Goal: Task Accomplishment & Management: Manage account settings

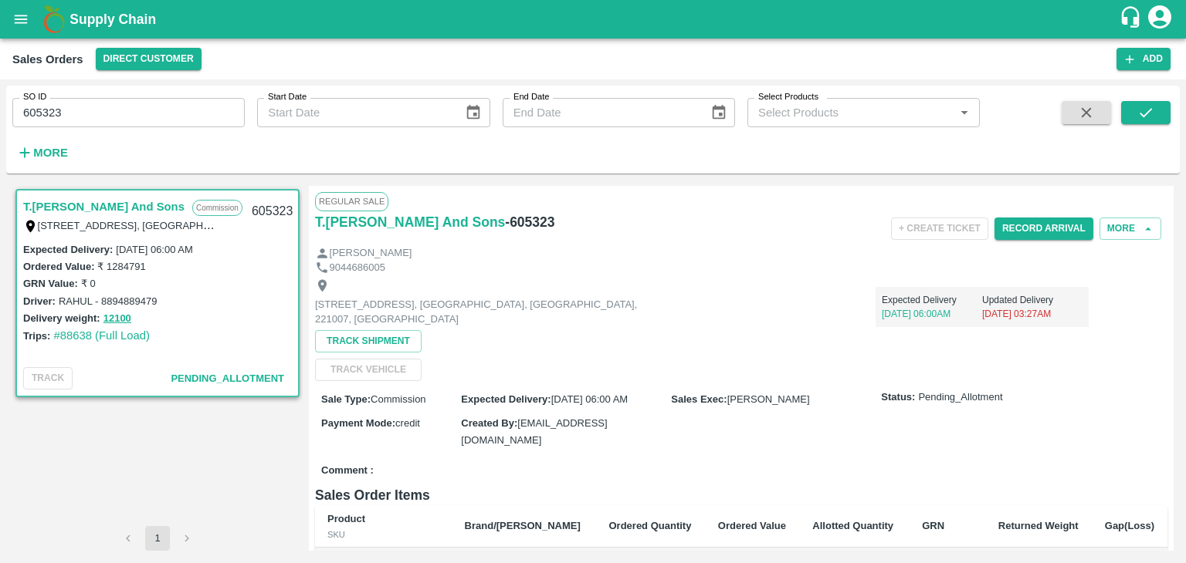
drag, startPoint x: 0, startPoint y: 0, endPoint x: 1155, endPoint y: 16, distance: 1154.8
click at [1155, 16] on icon "account of current user" at bounding box center [1159, 16] width 23 height 23
click at [1090, 89] on li "Logout" at bounding box center [1122, 82] width 119 height 26
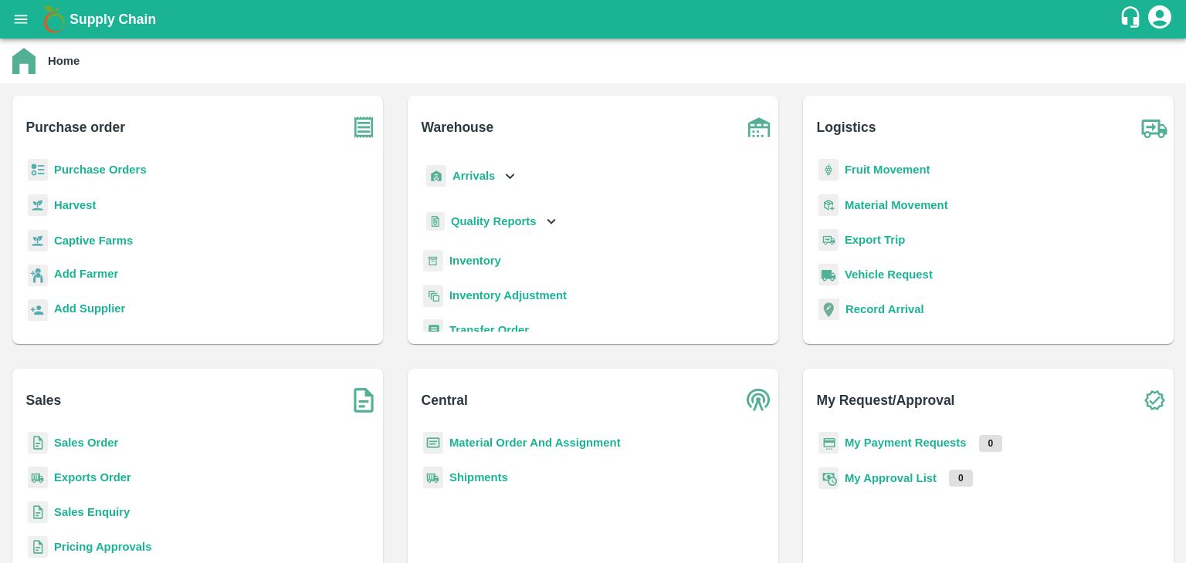
click at [69, 446] on b "Sales Order" at bounding box center [86, 443] width 64 height 12
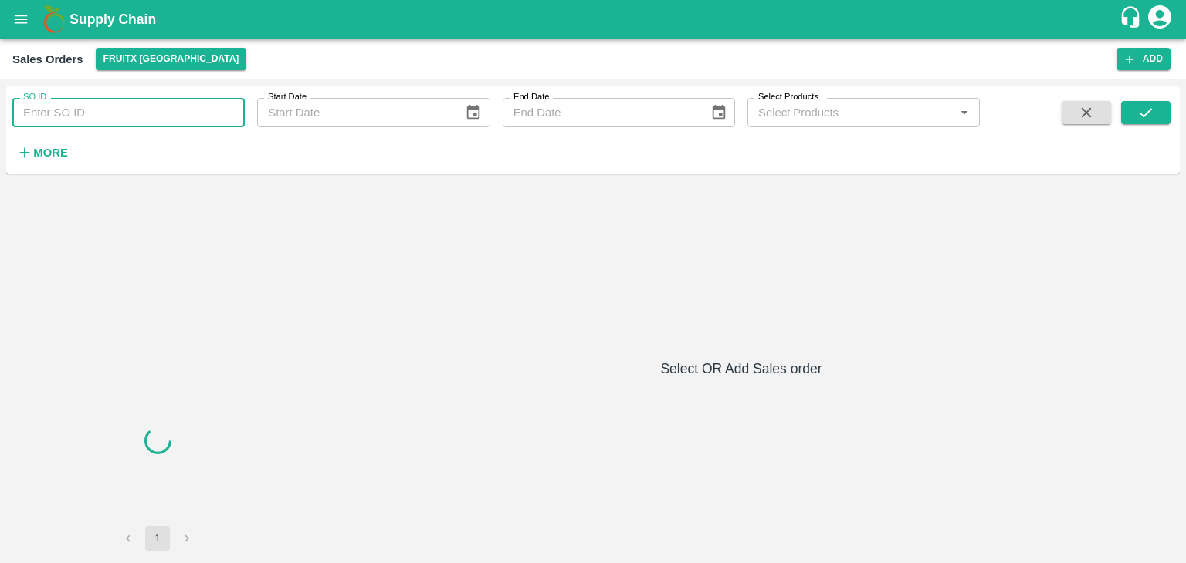
click at [110, 115] on input "SO ID" at bounding box center [128, 112] width 232 height 29
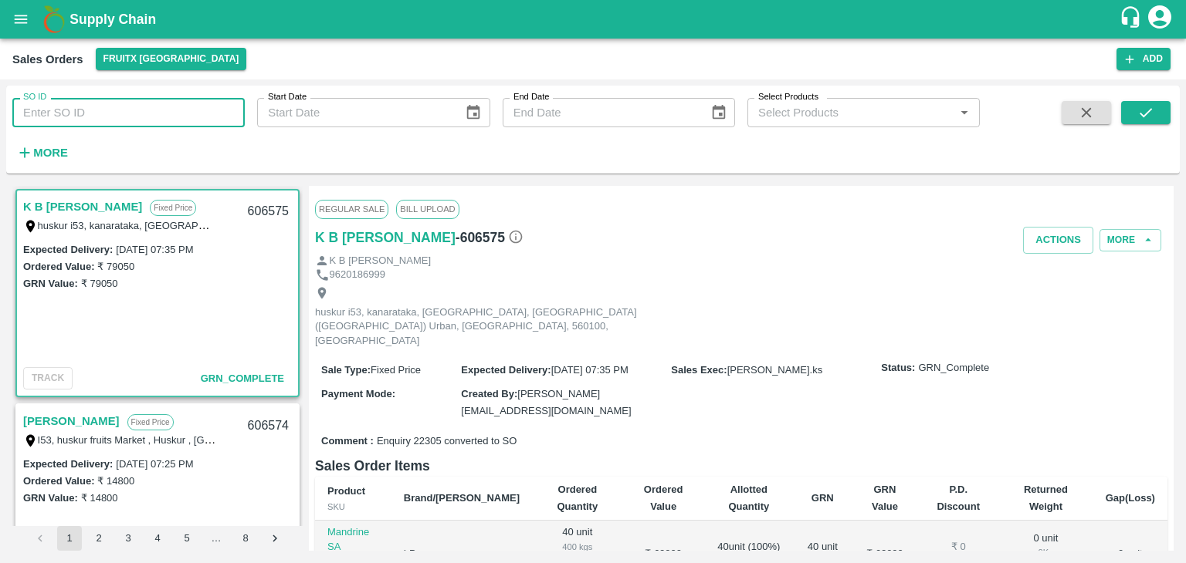
click at [77, 121] on input "SO ID" at bounding box center [128, 112] width 232 height 29
click at [1143, 112] on icon "submit" at bounding box center [1145, 112] width 17 height 17
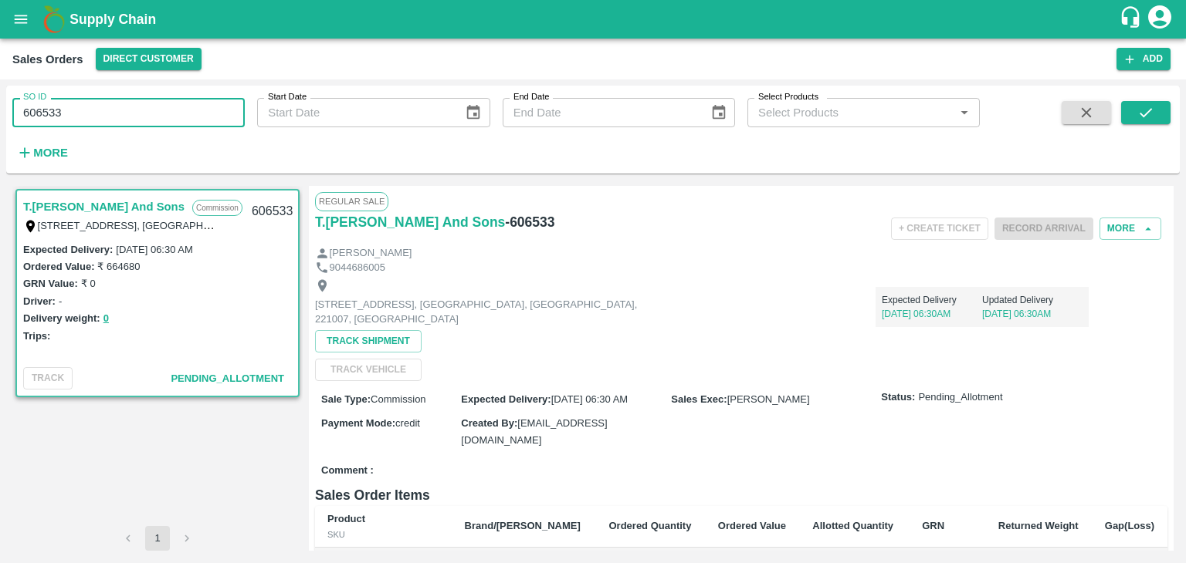
click at [95, 118] on input "606533" at bounding box center [128, 112] width 232 height 29
type input "606541"
click at [1154, 114] on button "submit" at bounding box center [1145, 112] width 49 height 23
click at [1127, 226] on button "More" at bounding box center [1130, 229] width 62 height 22
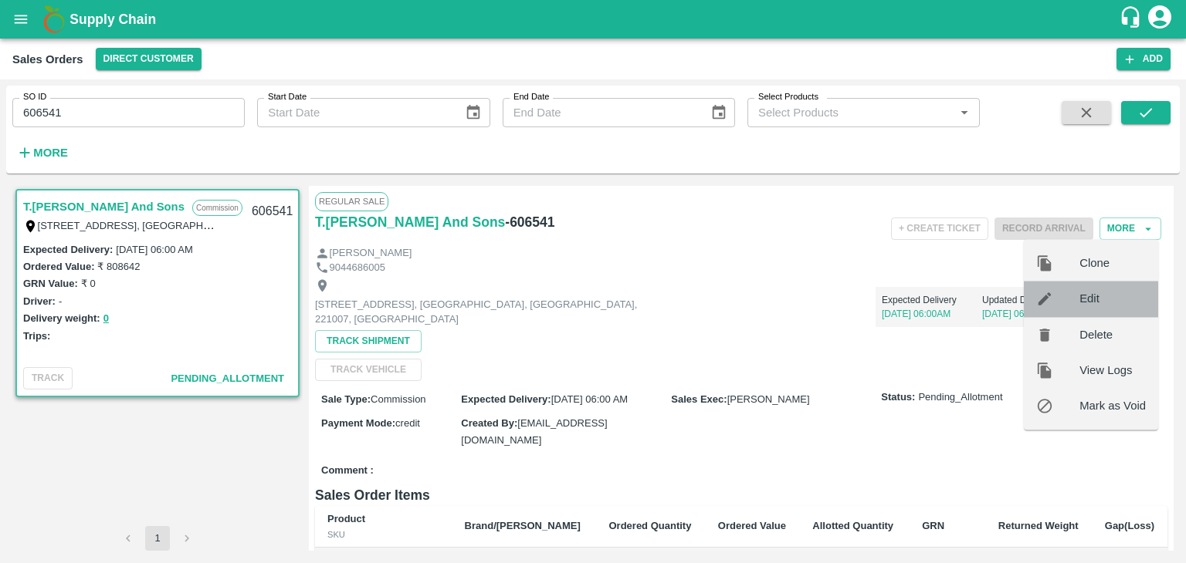
click at [1090, 294] on span "Edit" at bounding box center [1112, 299] width 66 height 17
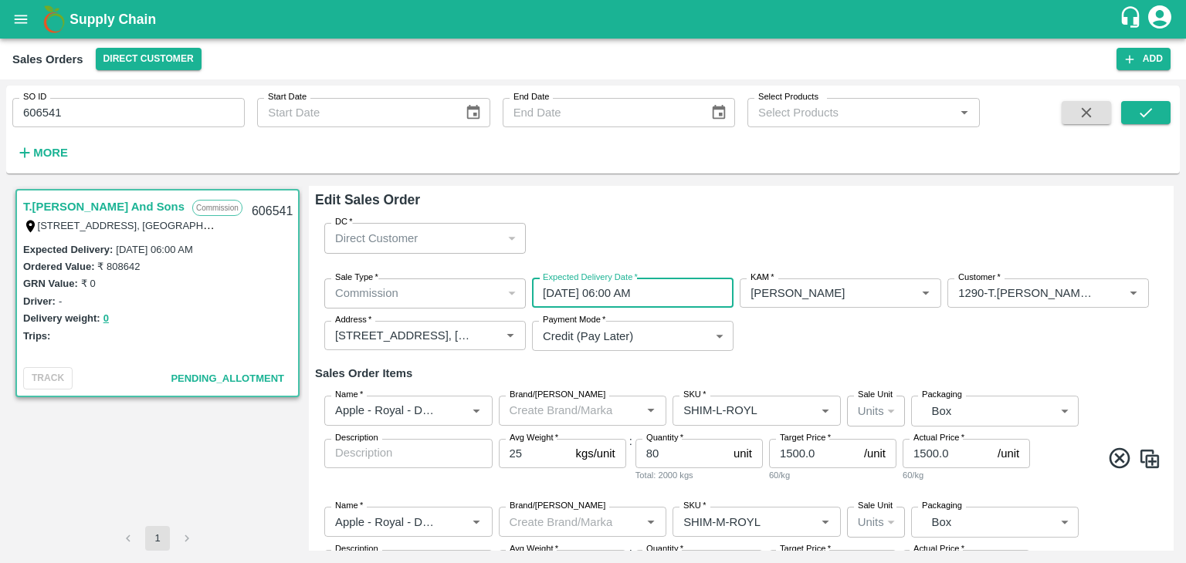
click at [587, 297] on input "04/10/2025 06:00 AM" at bounding box center [627, 293] width 191 height 29
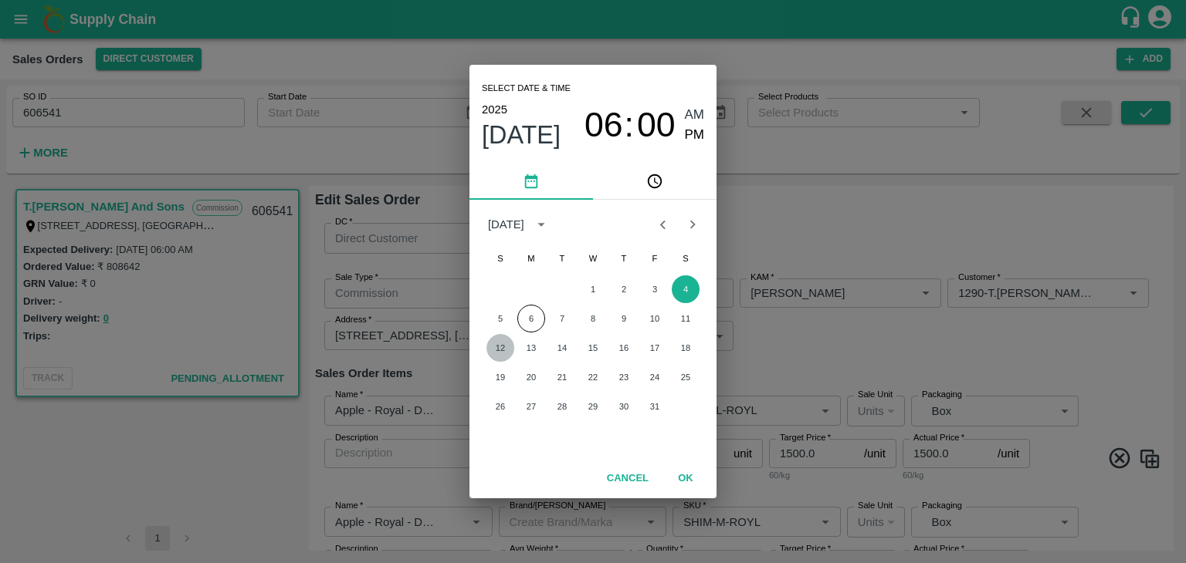
click at [504, 347] on button "12" at bounding box center [500, 348] width 28 height 28
type input "12/10/2025 06:00 AM"
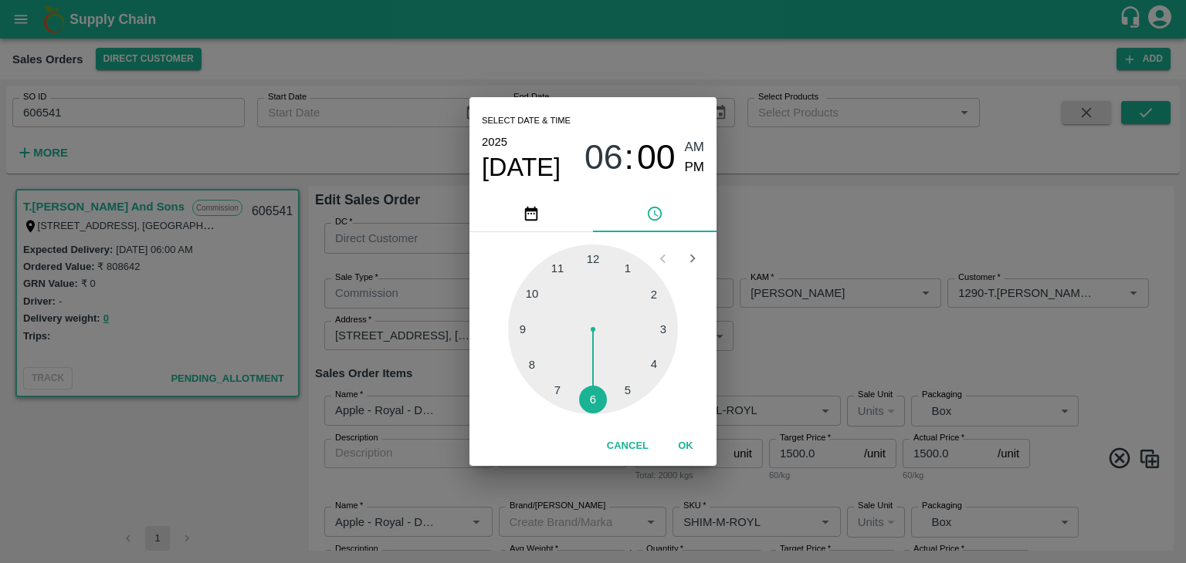
click at [595, 399] on div at bounding box center [593, 330] width 170 height 170
click at [692, 145] on span "AM" at bounding box center [695, 147] width 20 height 21
click at [684, 455] on button "OK" at bounding box center [685, 446] width 49 height 27
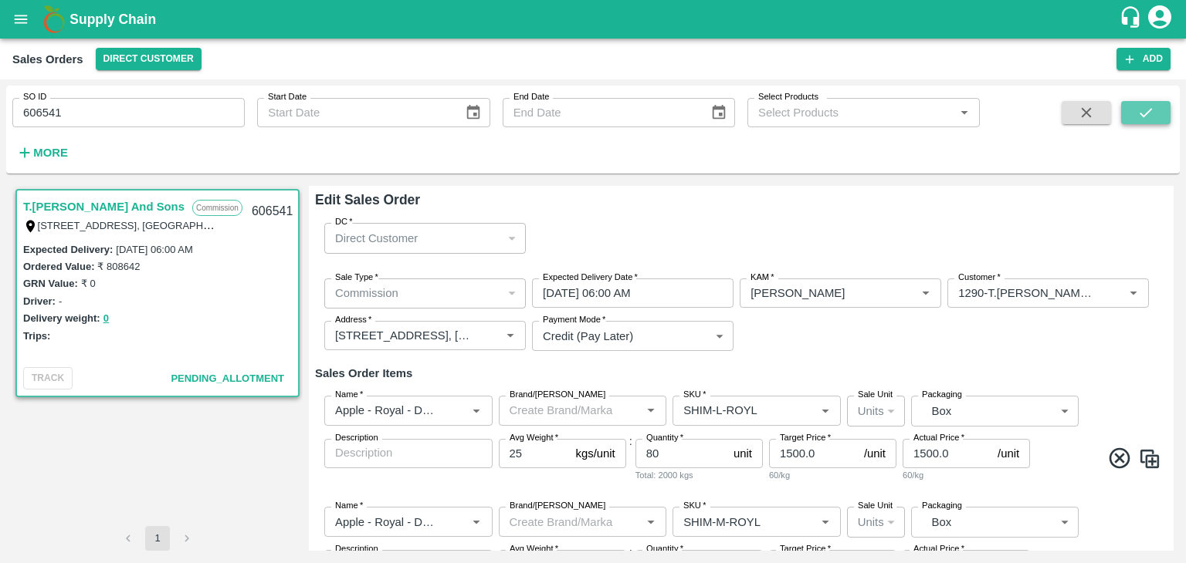
click at [1150, 113] on icon "submit" at bounding box center [1145, 112] width 17 height 17
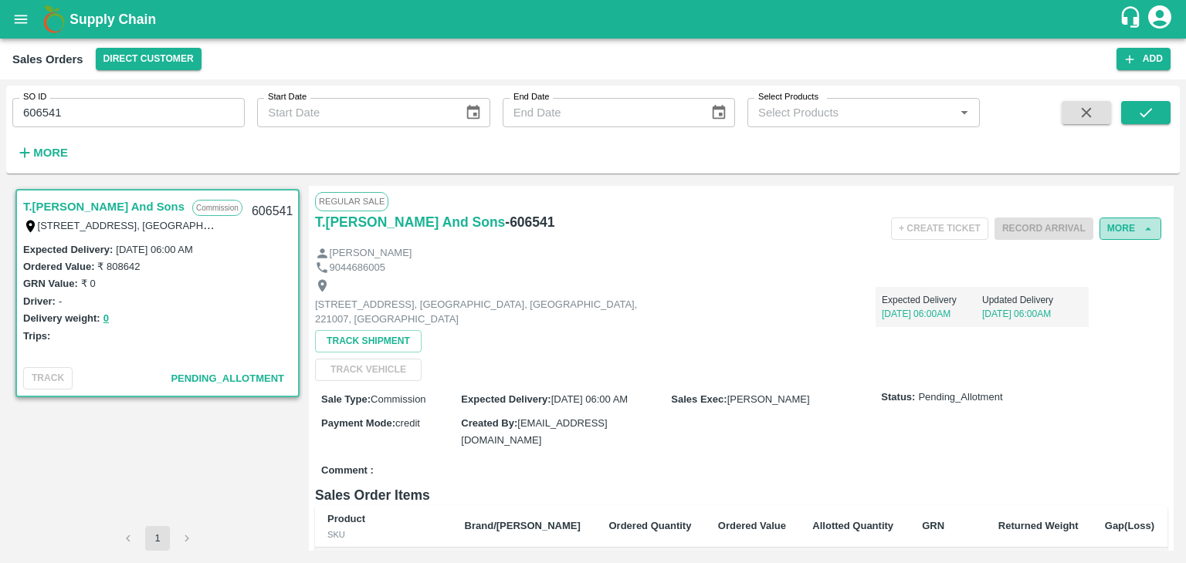
click at [1127, 225] on button "More" at bounding box center [1130, 229] width 62 height 22
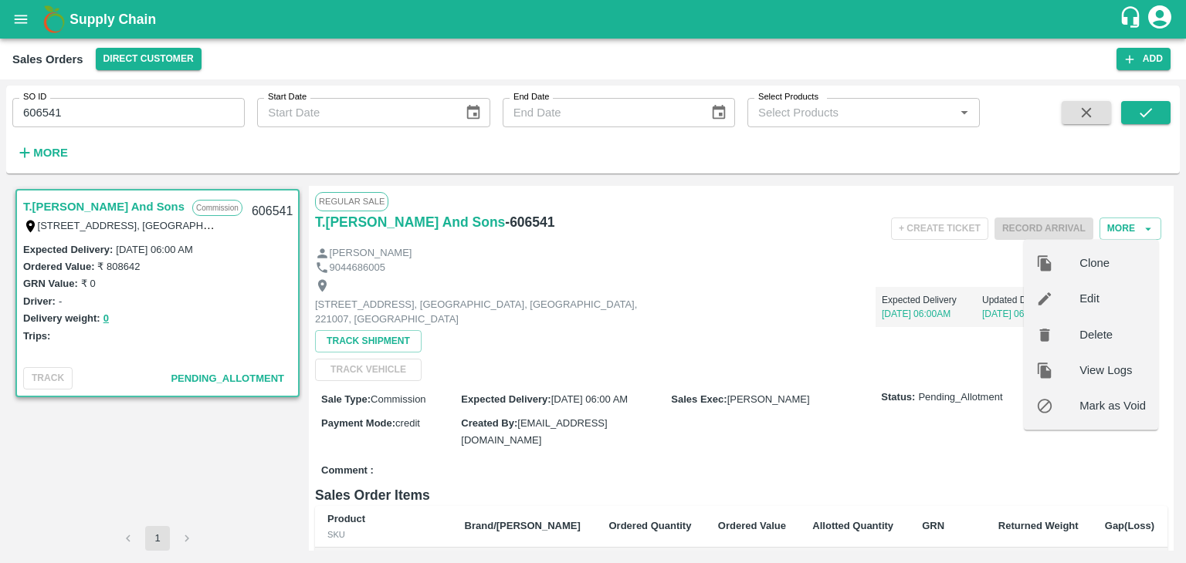
click at [1084, 297] on span "Edit" at bounding box center [1112, 299] width 66 height 17
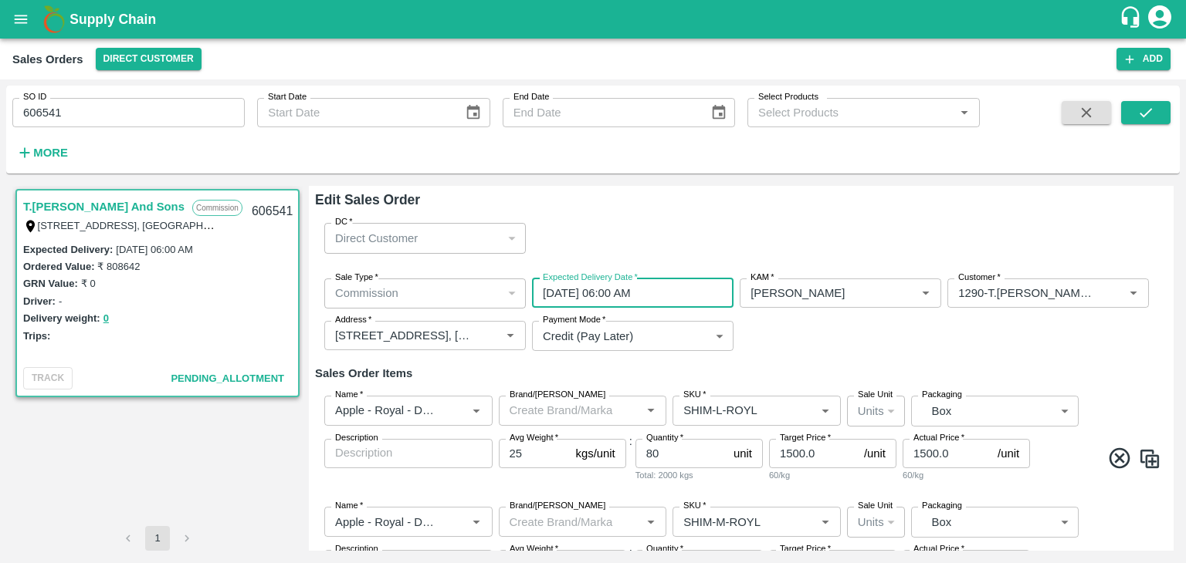
click at [584, 297] on input "04/10/2025 06:00 AM" at bounding box center [627, 293] width 191 height 29
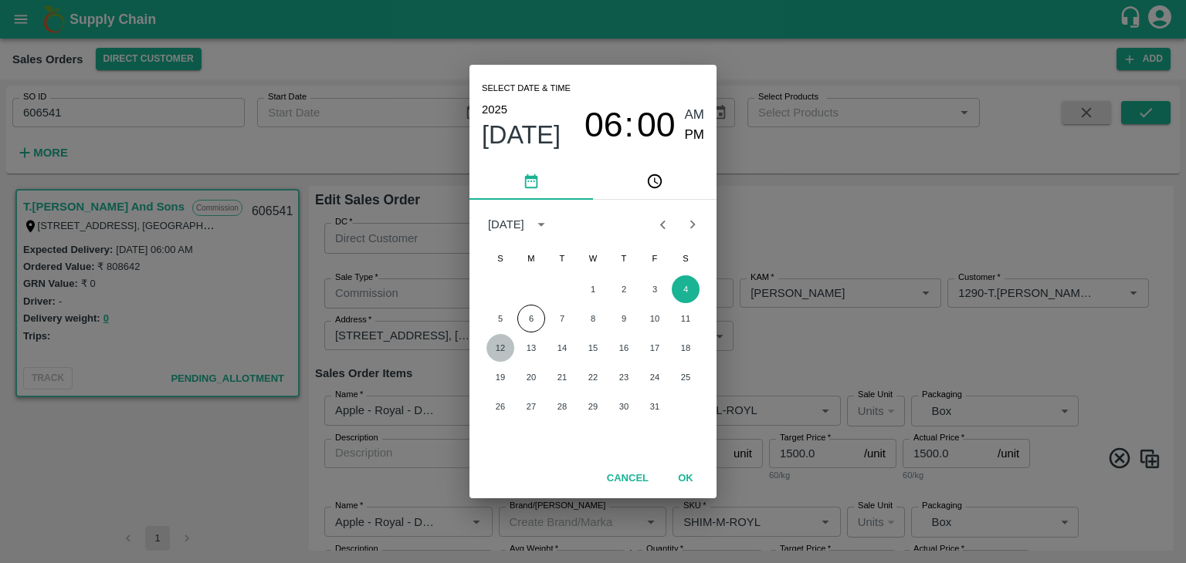
click at [494, 346] on button "12" at bounding box center [500, 348] width 28 height 28
type input "12/10/2025 06:00 AM"
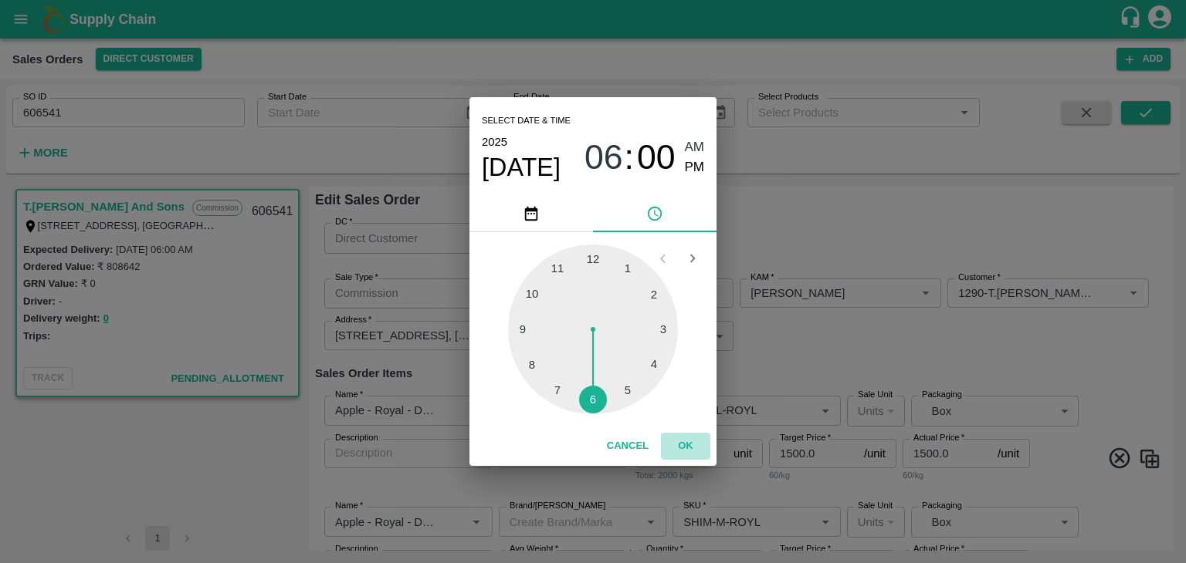
click at [685, 443] on button "OK" at bounding box center [685, 446] width 49 height 27
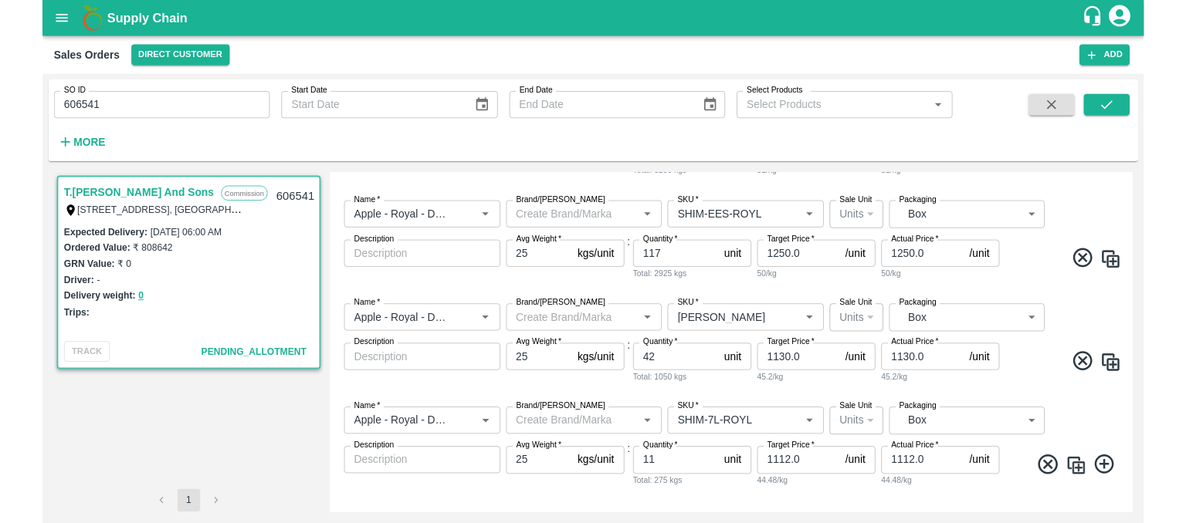
scroll to position [680, 0]
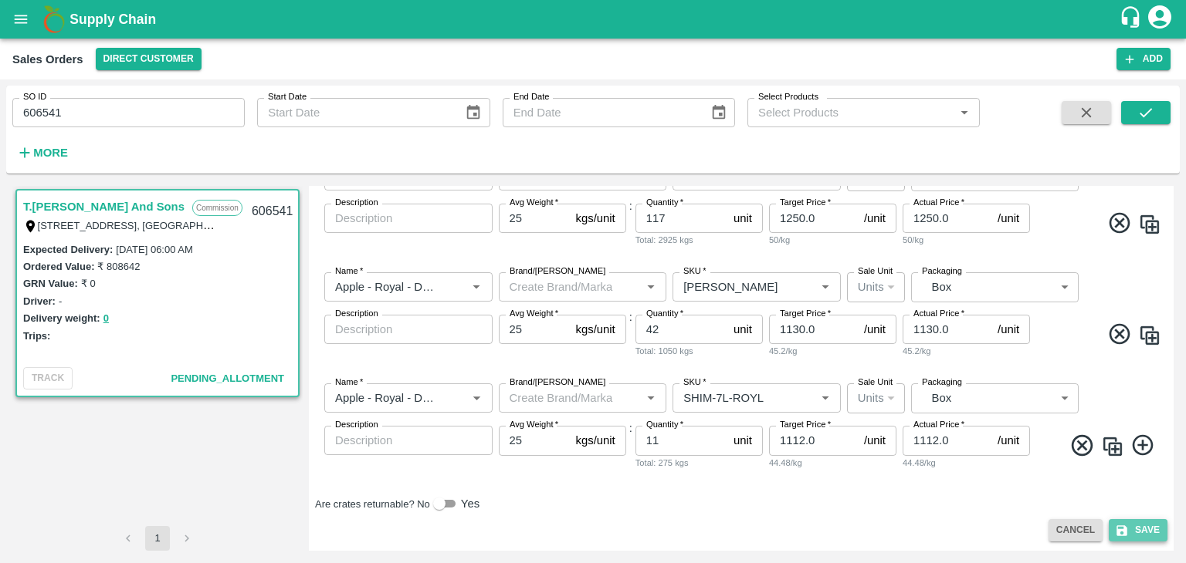
click at [1133, 536] on button "Save" at bounding box center [1137, 530] width 59 height 22
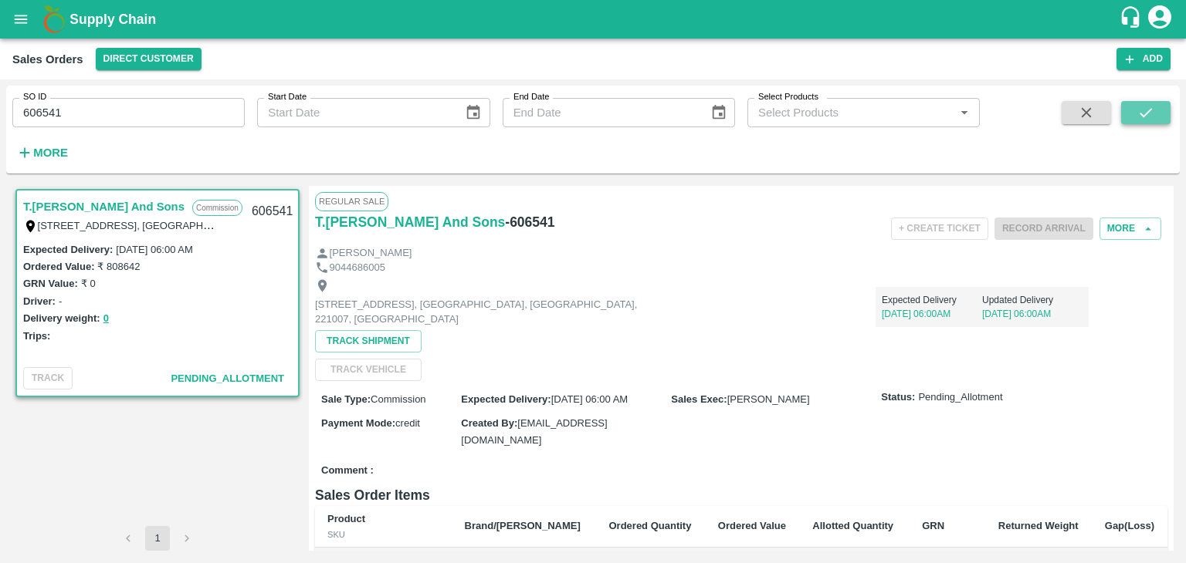
click at [1148, 107] on icon "submit" at bounding box center [1145, 112] width 17 height 17
click at [519, 272] on div "9044686005" at bounding box center [741, 268] width 852 height 15
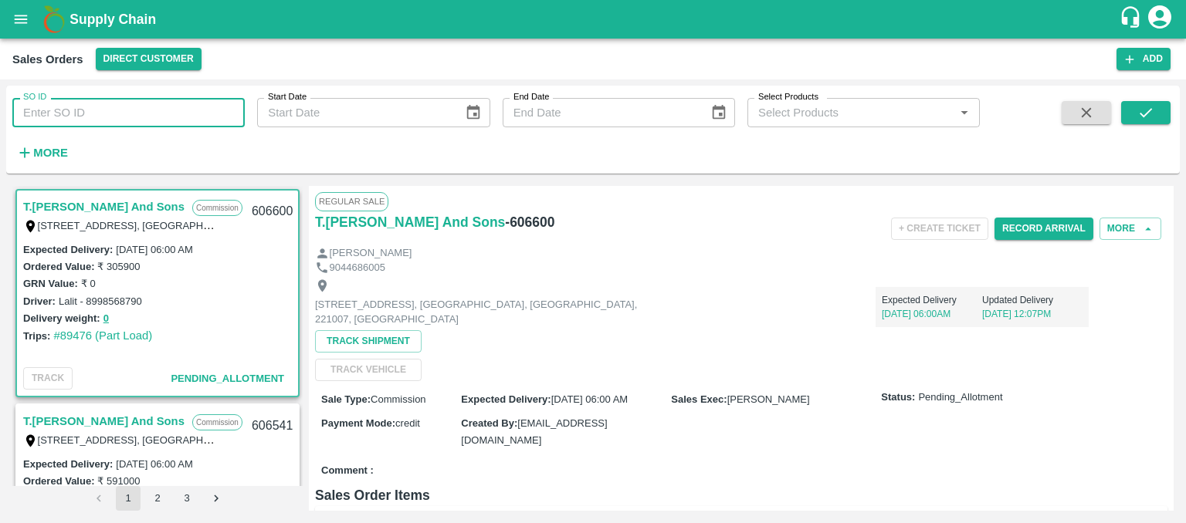
click at [65, 119] on input "SO ID" at bounding box center [128, 112] width 232 height 29
type input "606541"
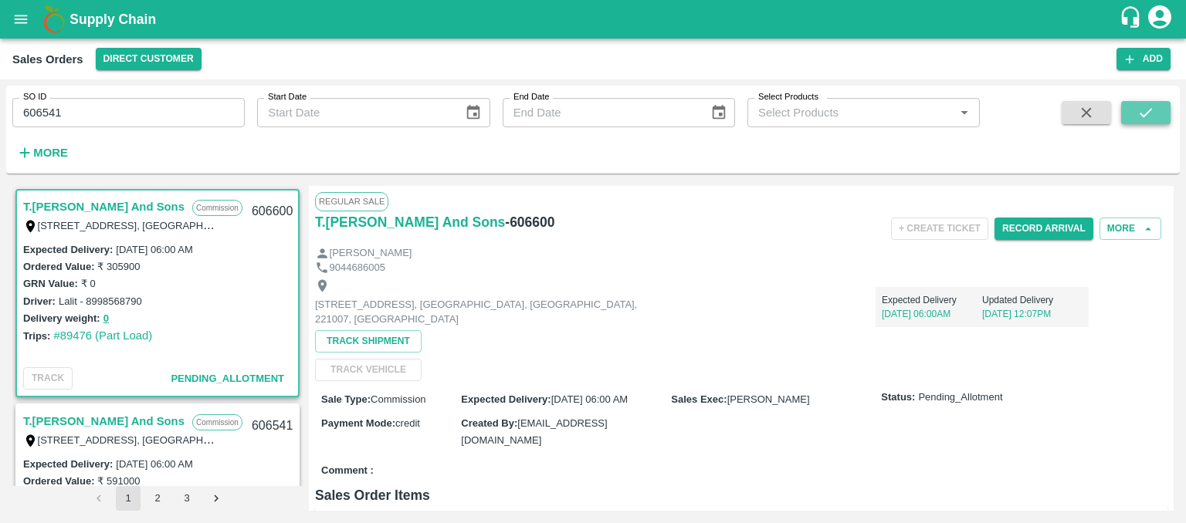
click at [1146, 117] on icon "submit" at bounding box center [1145, 112] width 17 height 17
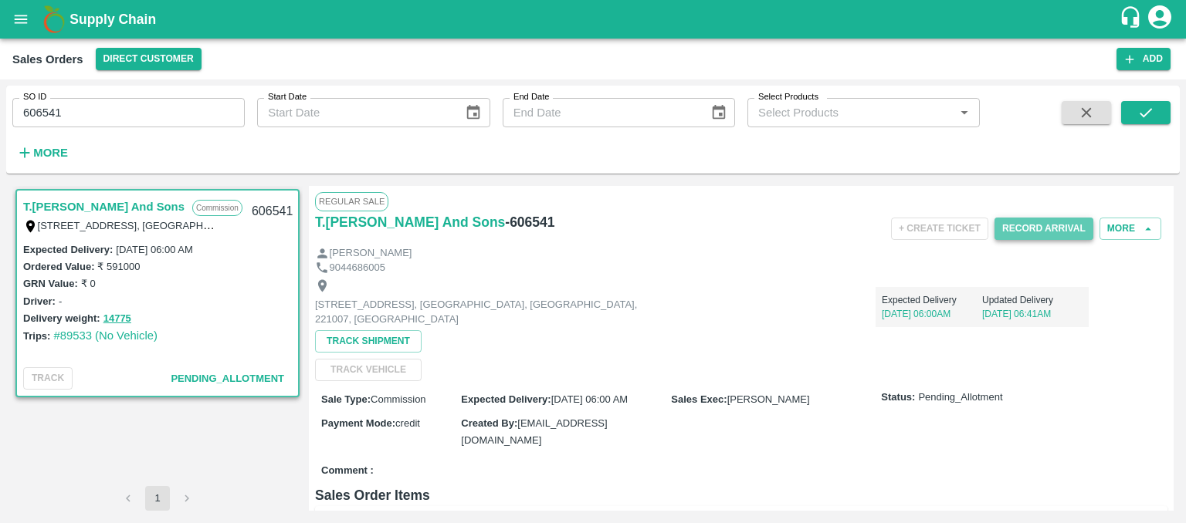
click at [1050, 232] on button "Record Arrival" at bounding box center [1043, 229] width 99 height 22
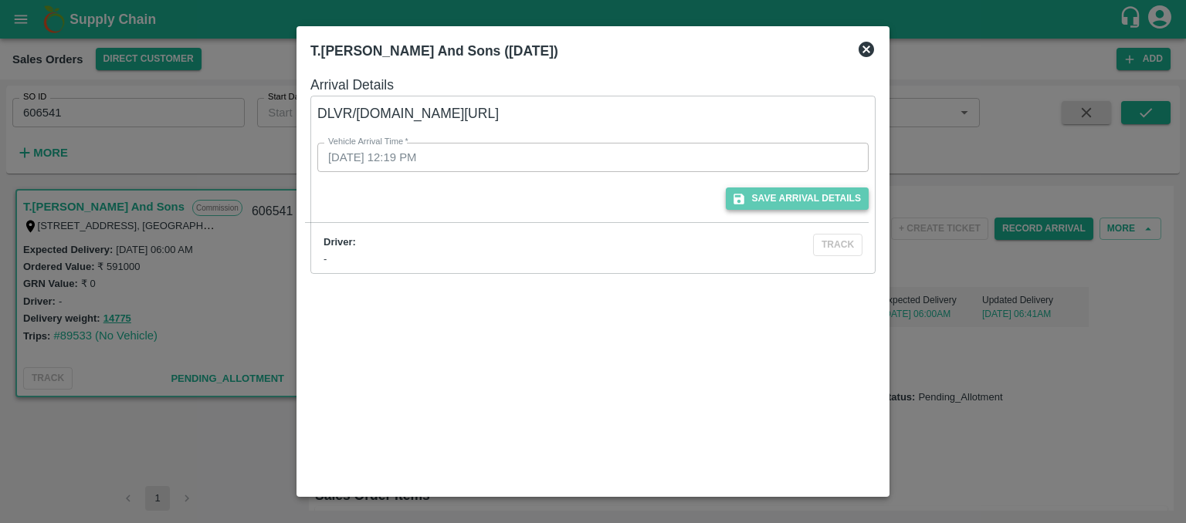
click at [783, 197] on button "Save Arrival Details" at bounding box center [797, 199] width 143 height 22
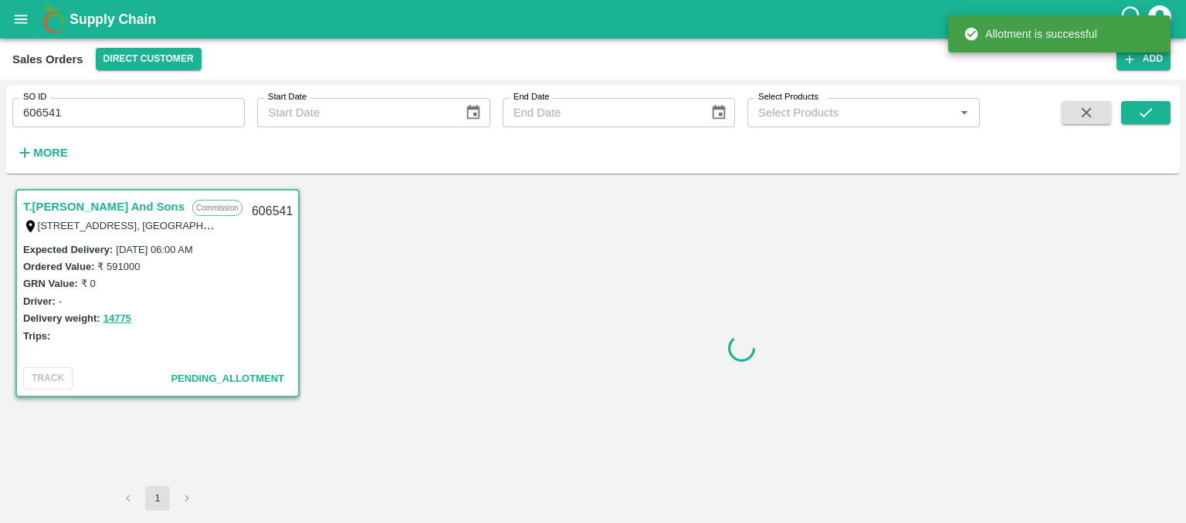
click at [1172, 255] on div at bounding box center [741, 348] width 864 height 325
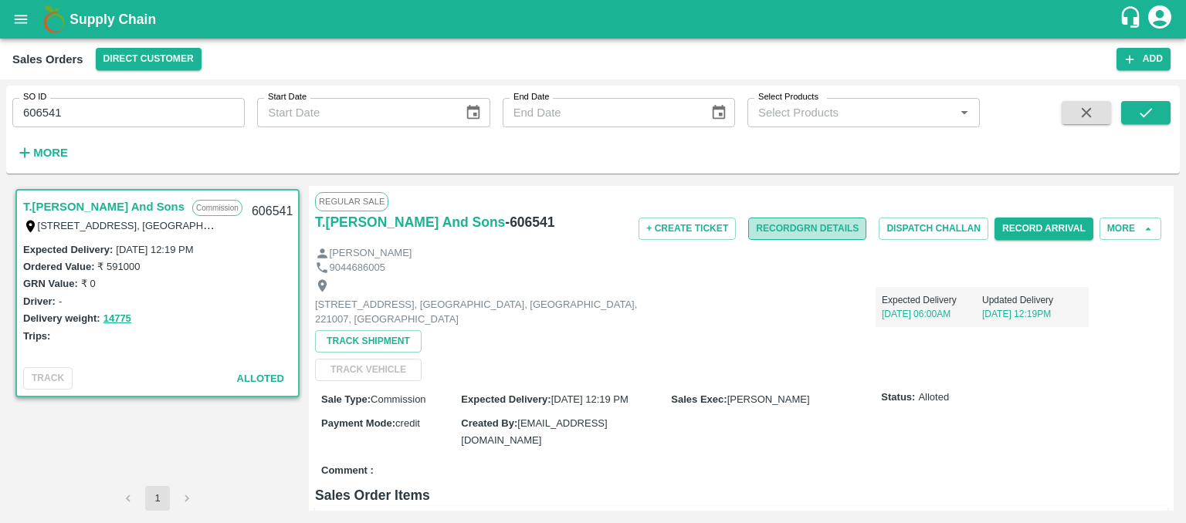
click at [776, 229] on button "Record GRN Details" at bounding box center [807, 229] width 118 height 22
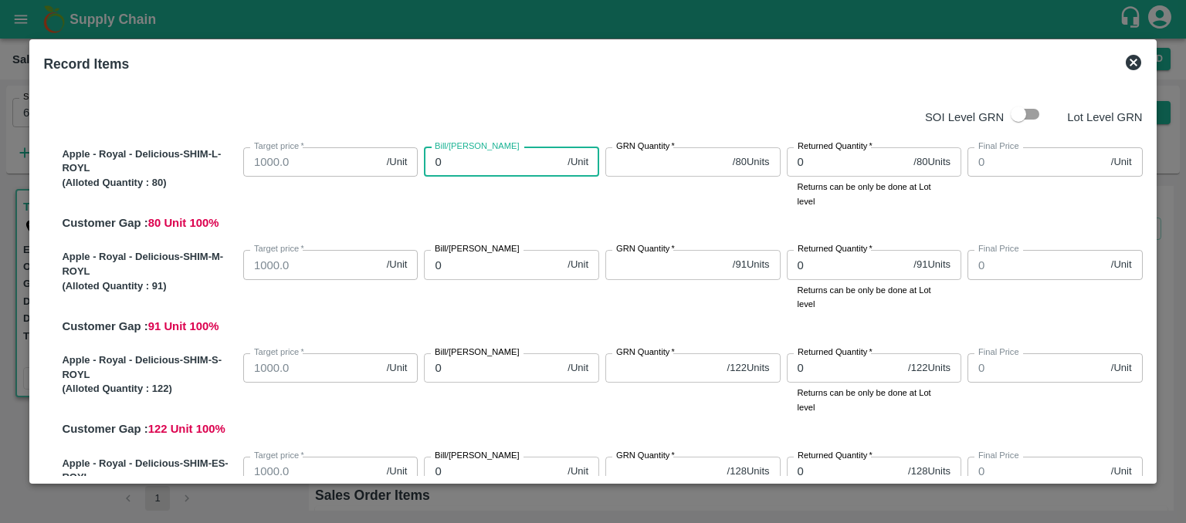
click at [470, 162] on input "0" at bounding box center [492, 161] width 137 height 29
type input "15"
type input "150"
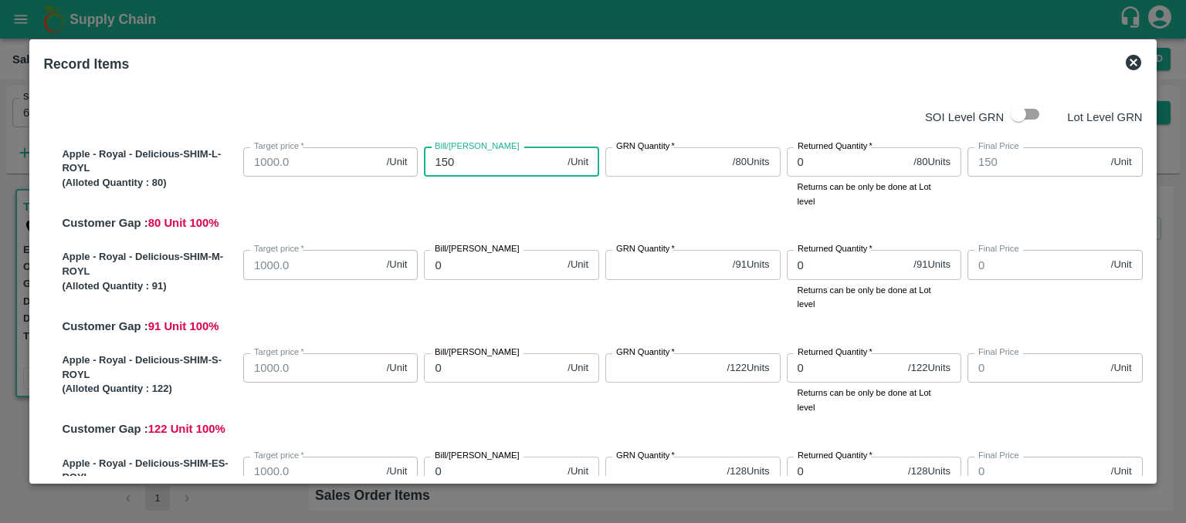
type input "1500"
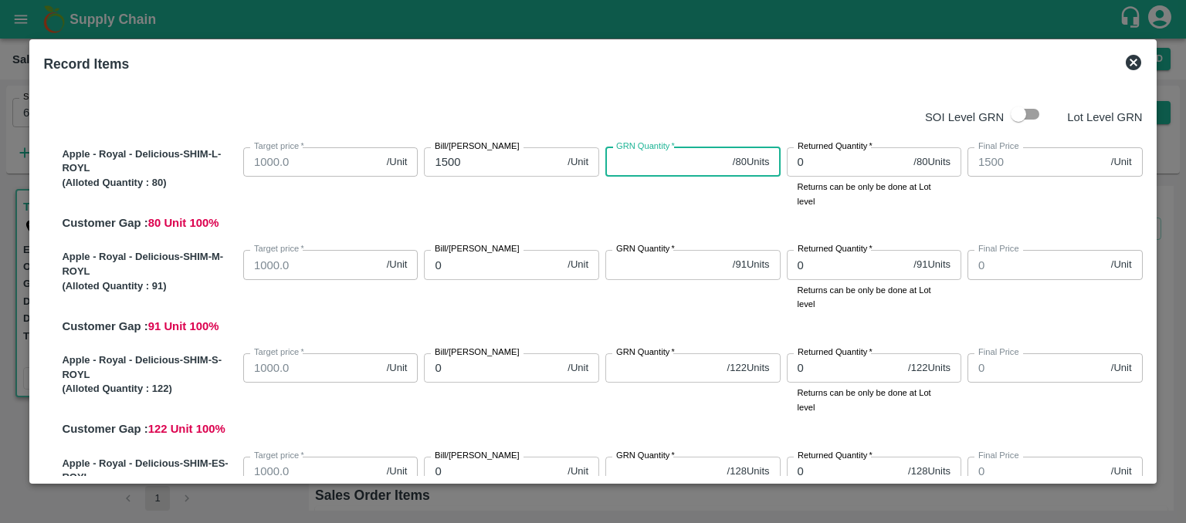
click at [627, 170] on input "GRN Quantity   *" at bounding box center [665, 161] width 121 height 29
type input "80"
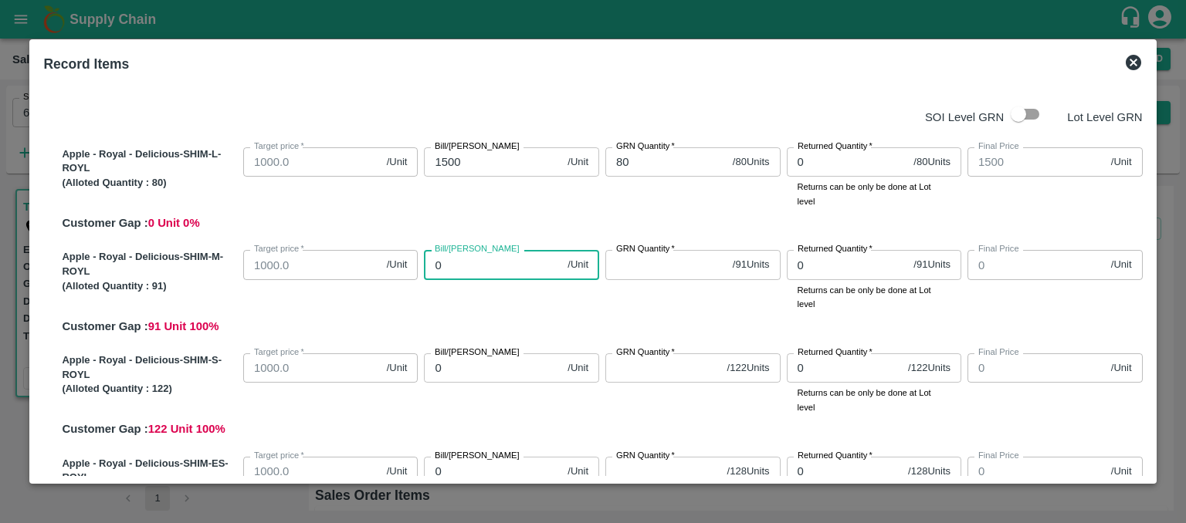
click at [452, 266] on input "0" at bounding box center [492, 264] width 137 height 29
type input "15"
type input "150"
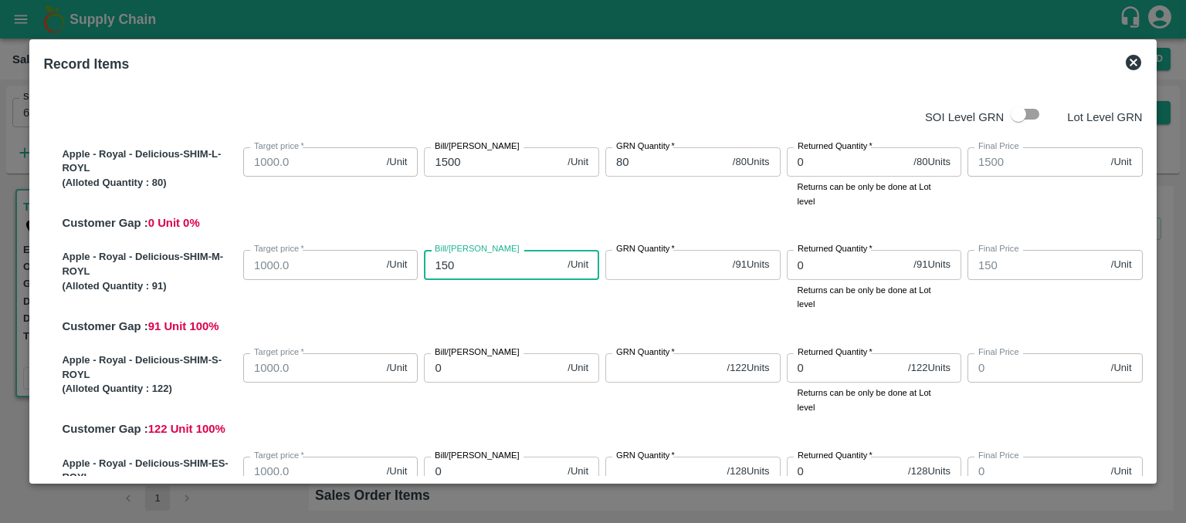
type input "1500"
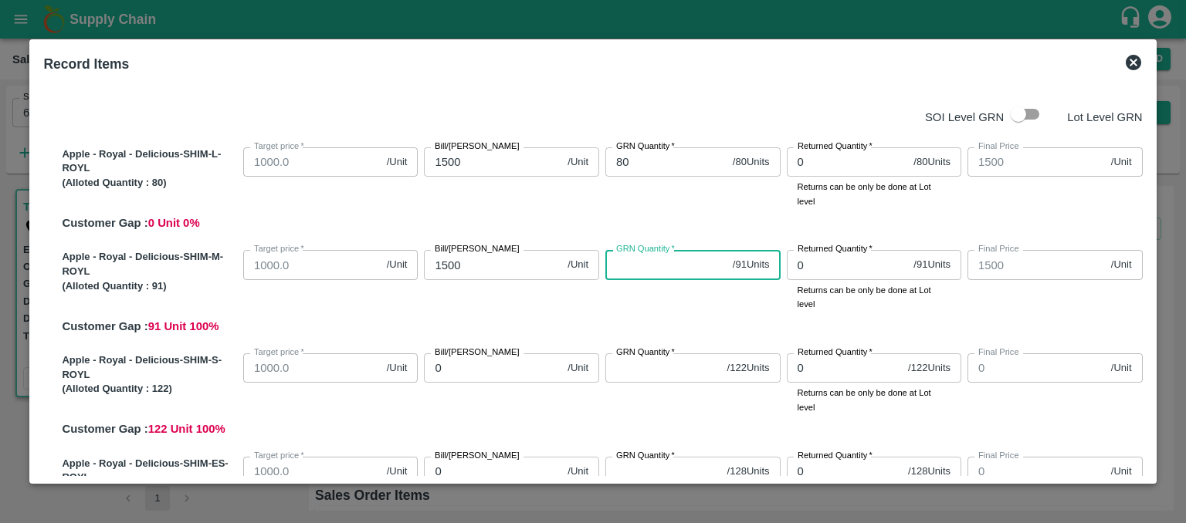
click at [628, 266] on input "GRN Quantity   *" at bounding box center [665, 264] width 121 height 29
type input "91"
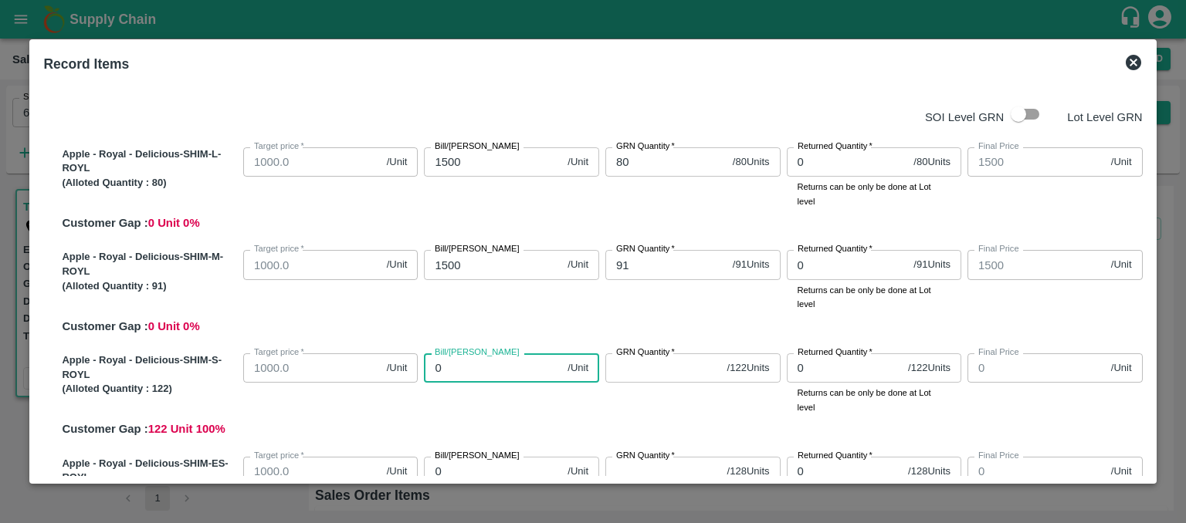
click at [442, 366] on input "0" at bounding box center [492, 368] width 137 height 29
type input "01"
type input "1"
type input "015"
type input "15"
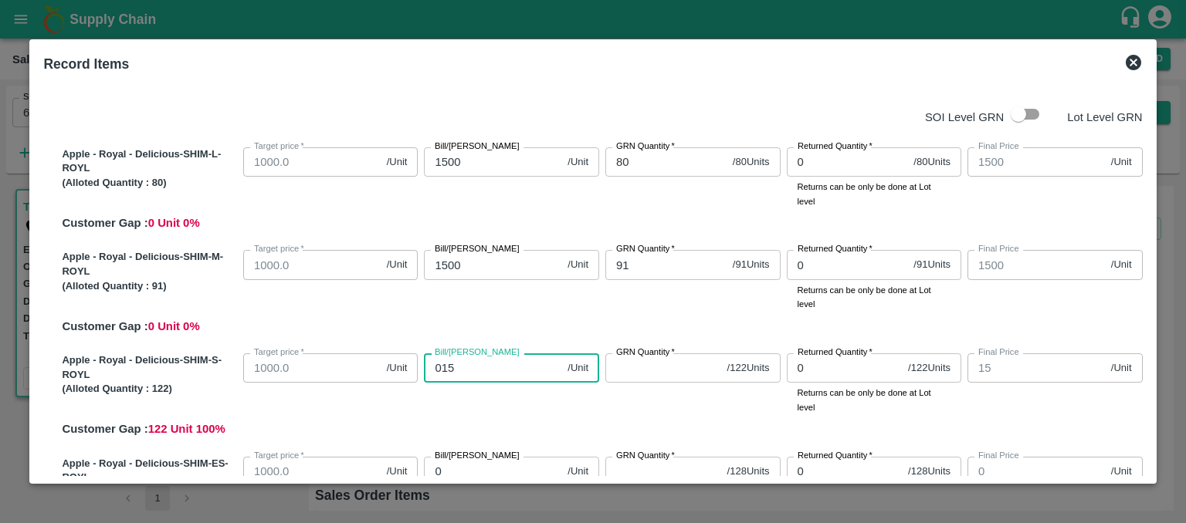
type input "0150"
type input "150"
type input "01500"
type input "1500"
type input "01500"
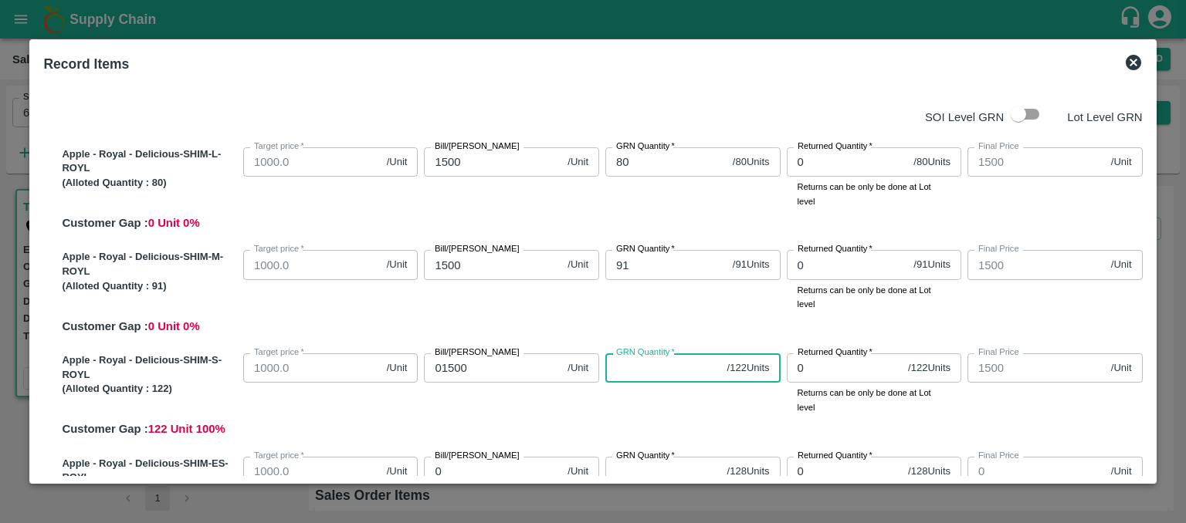
click at [630, 364] on input "GRN Quantity   *" at bounding box center [663, 368] width 116 height 29
type input "122"
click at [466, 466] on input "0" at bounding box center [492, 471] width 137 height 29
type input "01"
type input "1"
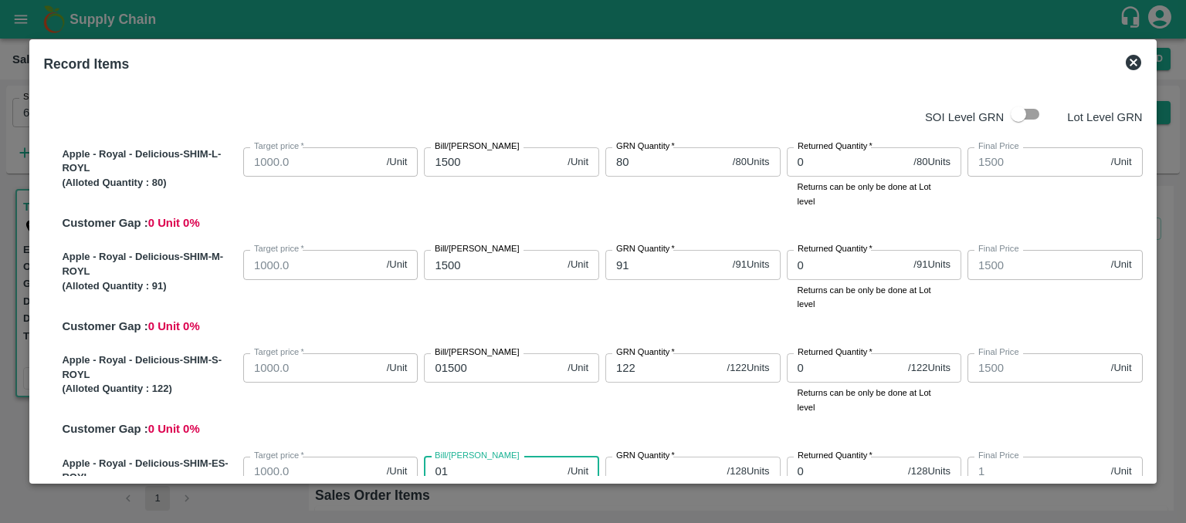
scroll to position [2, 0]
type input "012"
type input "12"
type input "0127"
type input "127"
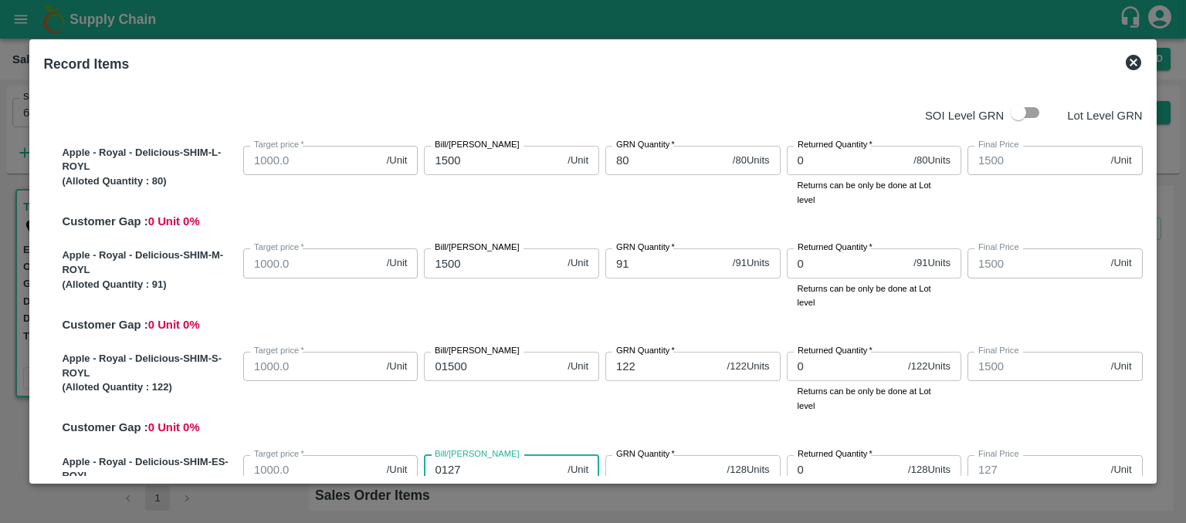
type input "01275"
type input "1275"
type input "01275"
drag, startPoint x: 1149, startPoint y: 159, endPoint x: 1146, endPoint y: 228, distance: 68.7
click at [1146, 228] on div "Record Items SOI Level GRN Lot Level GRN Apple - Royal - Delicious-SHIM-L-ROYL …" at bounding box center [592, 261] width 1126 height 445
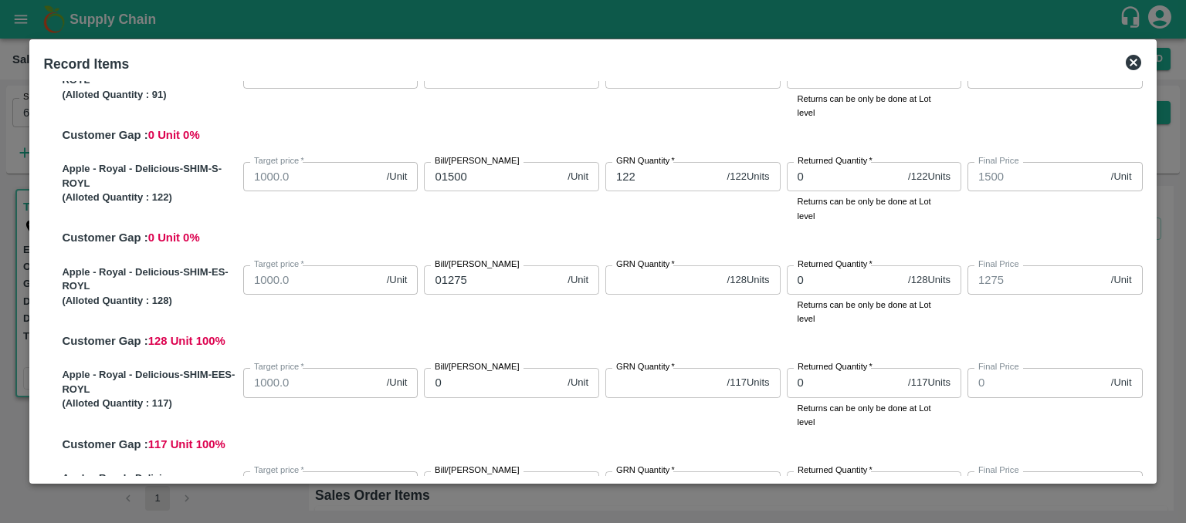
scroll to position [203, 0]
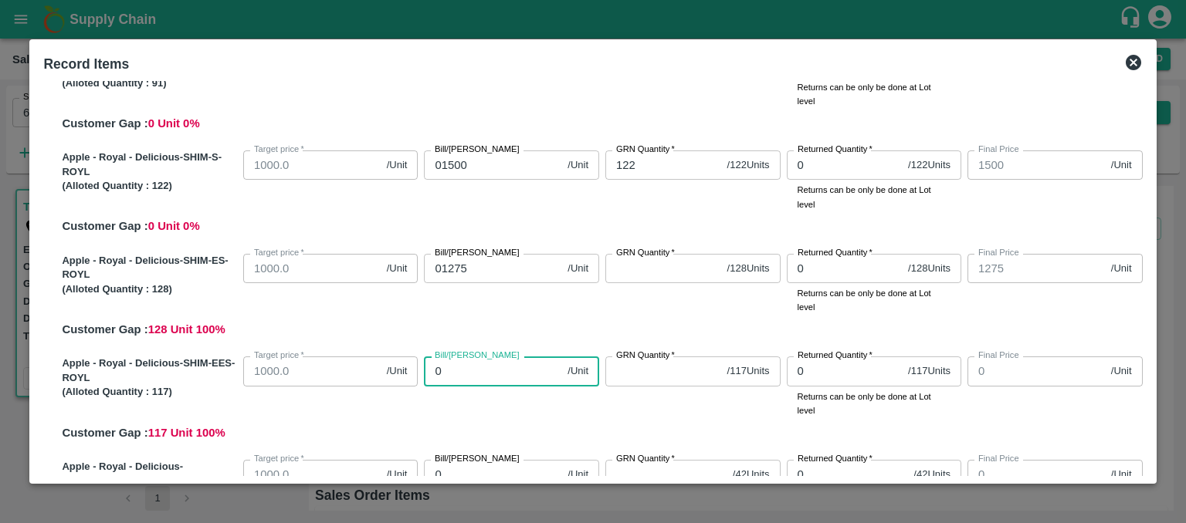
click at [462, 374] on input "0" at bounding box center [492, 371] width 137 height 29
type input "01"
type input "1"
type input "012"
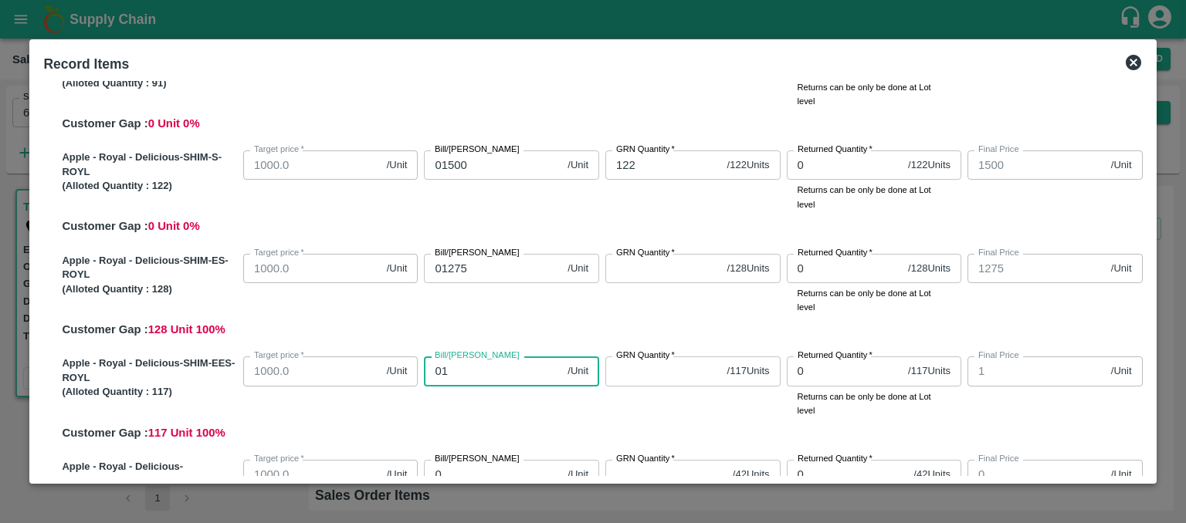
type input "12"
type input "0125"
type input "125"
type input "01250"
type input "1250"
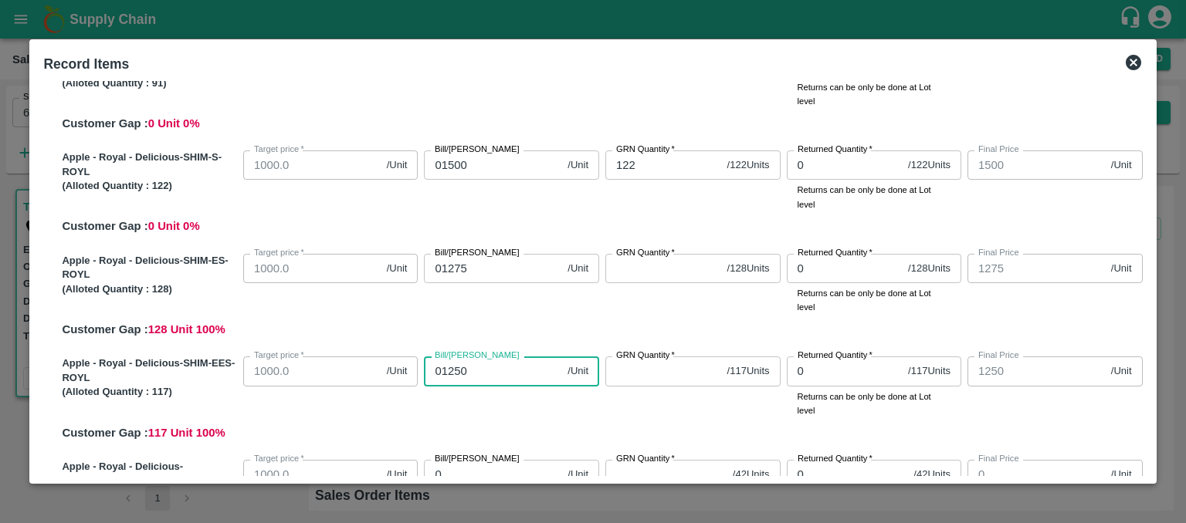
type input "01250"
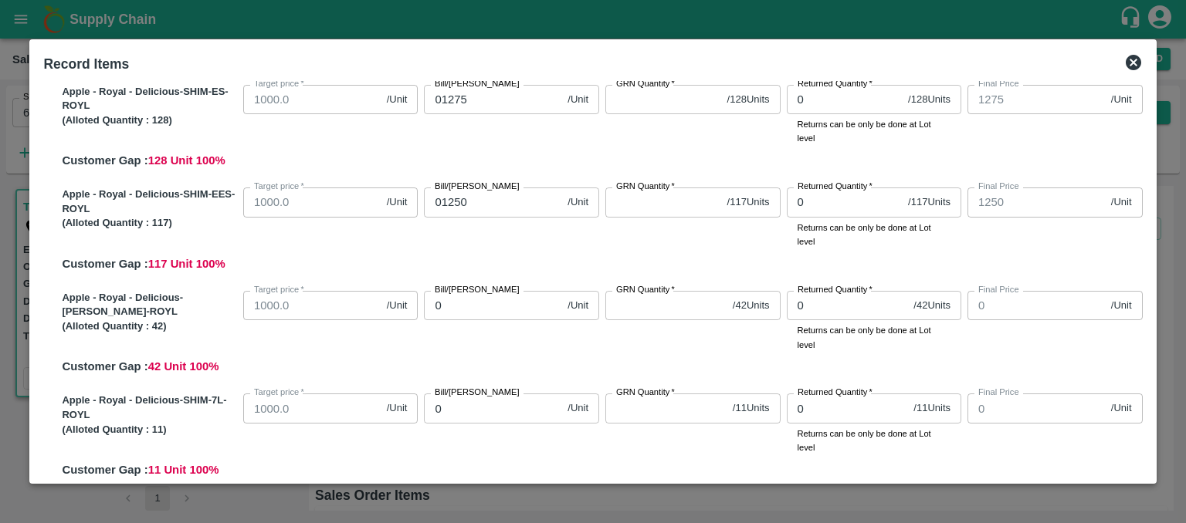
scroll to position [377, 0]
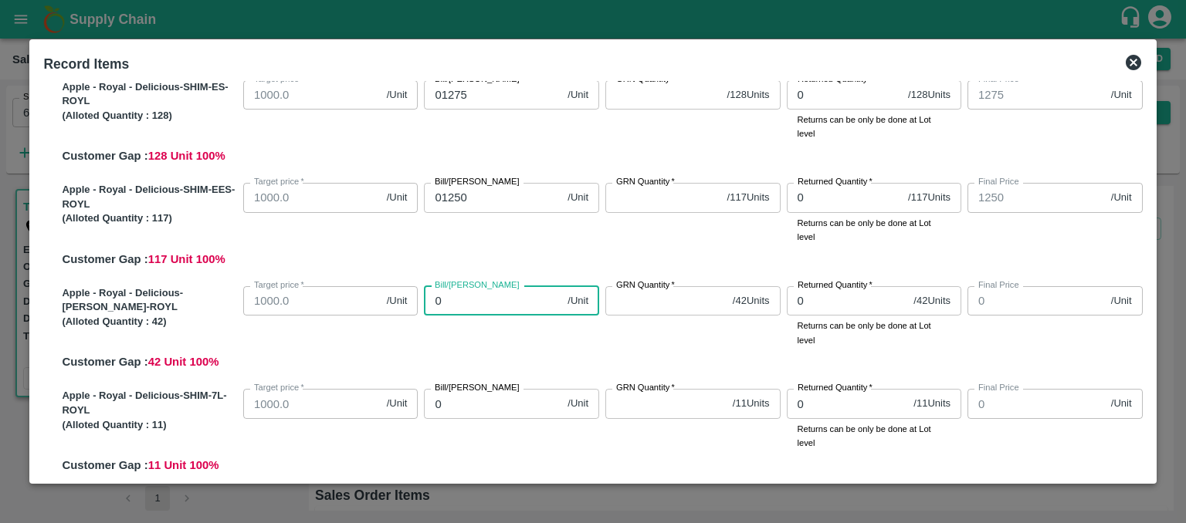
click at [488, 305] on input "0" at bounding box center [492, 300] width 137 height 29
type input "01"
type input "1"
type input "011"
type input "11"
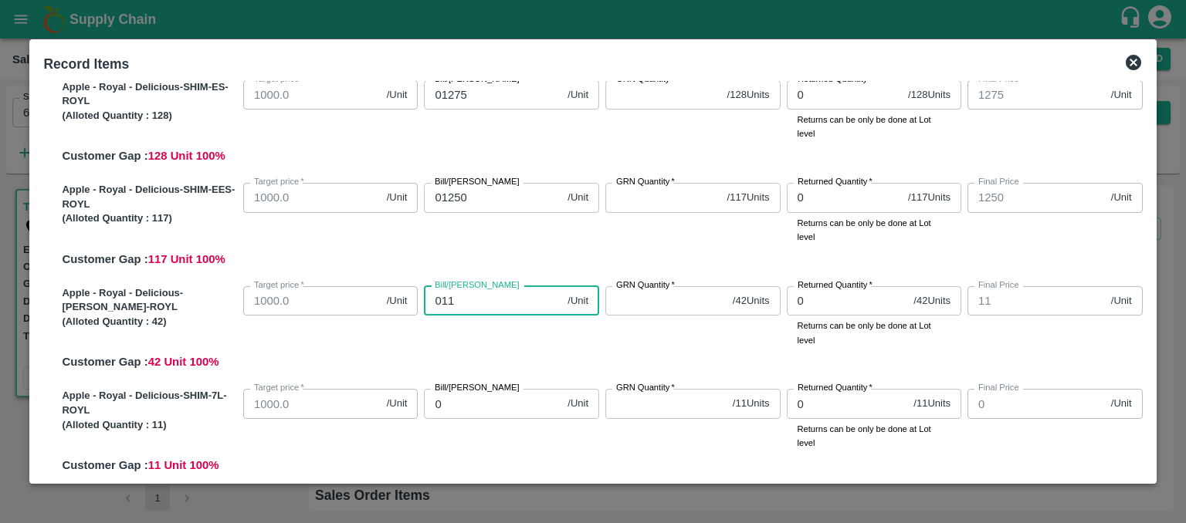
type input "0113"
type input "113"
type input "01130"
type input "1130"
type input "01130"
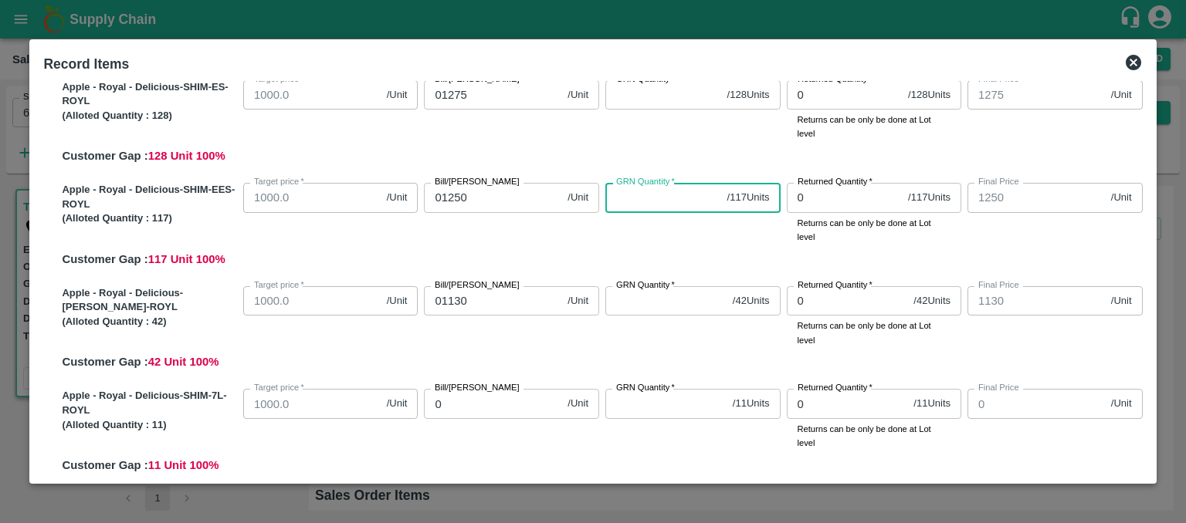
click at [639, 198] on input "GRN Quantity   *" at bounding box center [663, 197] width 116 height 29
type input "117"
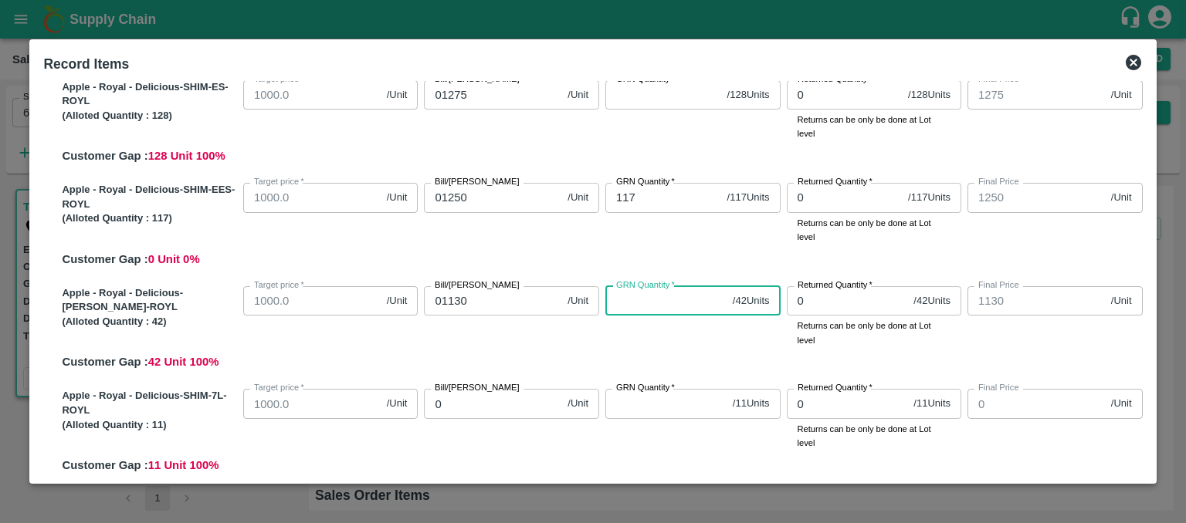
click at [620, 307] on input "GRN Quantity   *" at bounding box center [665, 300] width 121 height 29
type input "42"
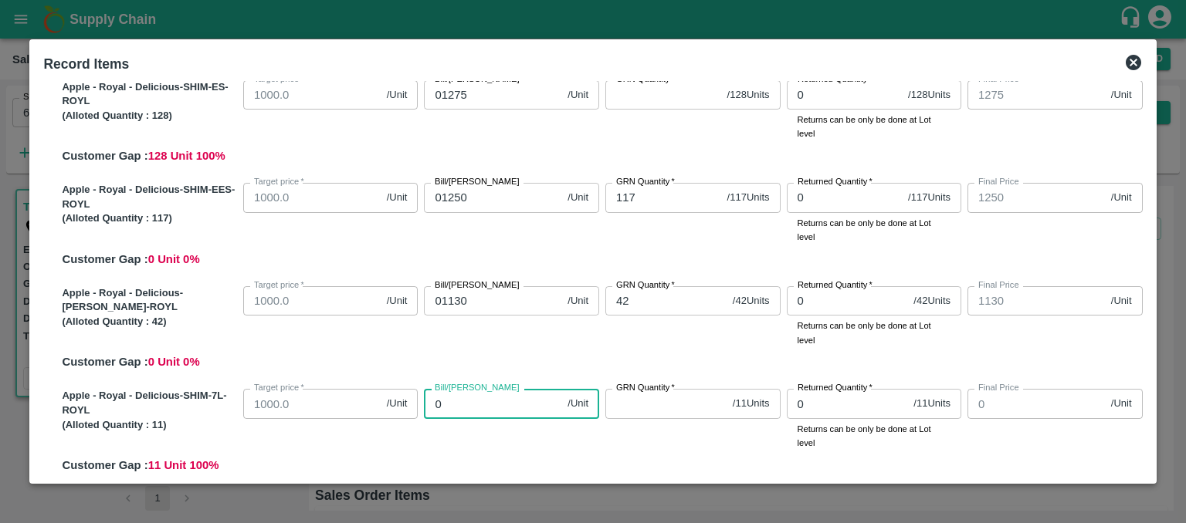
click at [452, 407] on input "0" at bounding box center [492, 403] width 137 height 29
type input "01"
type input "1"
type input "011"
type input "11"
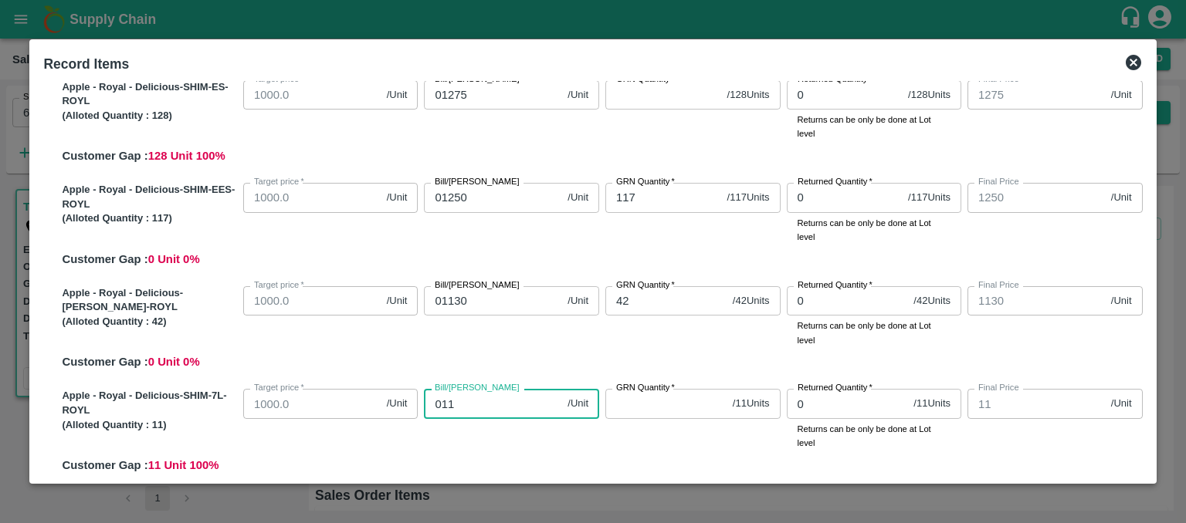
type input "0112"
type input "112"
type input "011"
type input "11"
type input "0111"
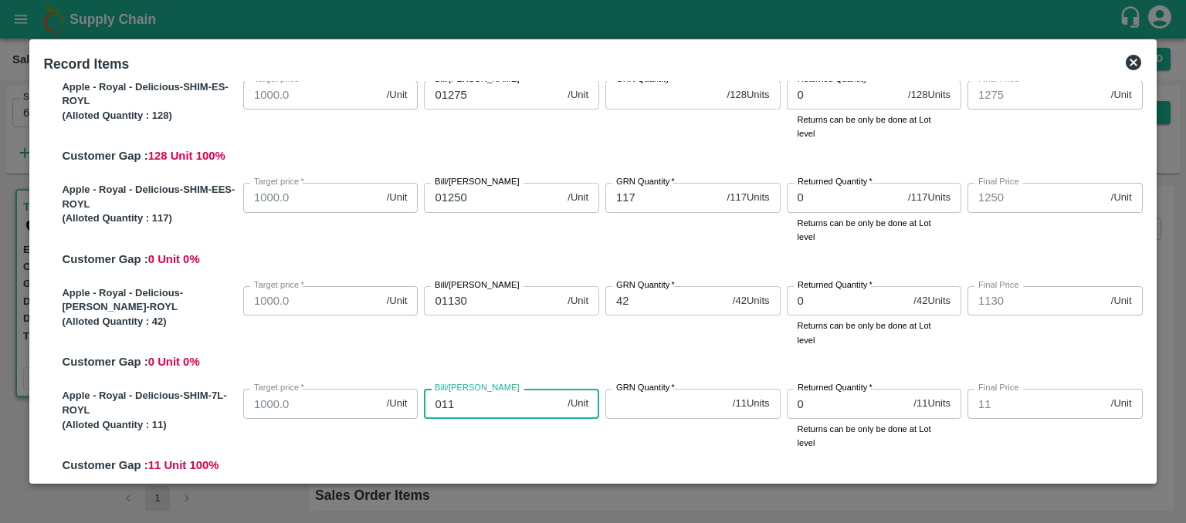
type input "111"
type input "01112"
type input "1112"
type input "01112"
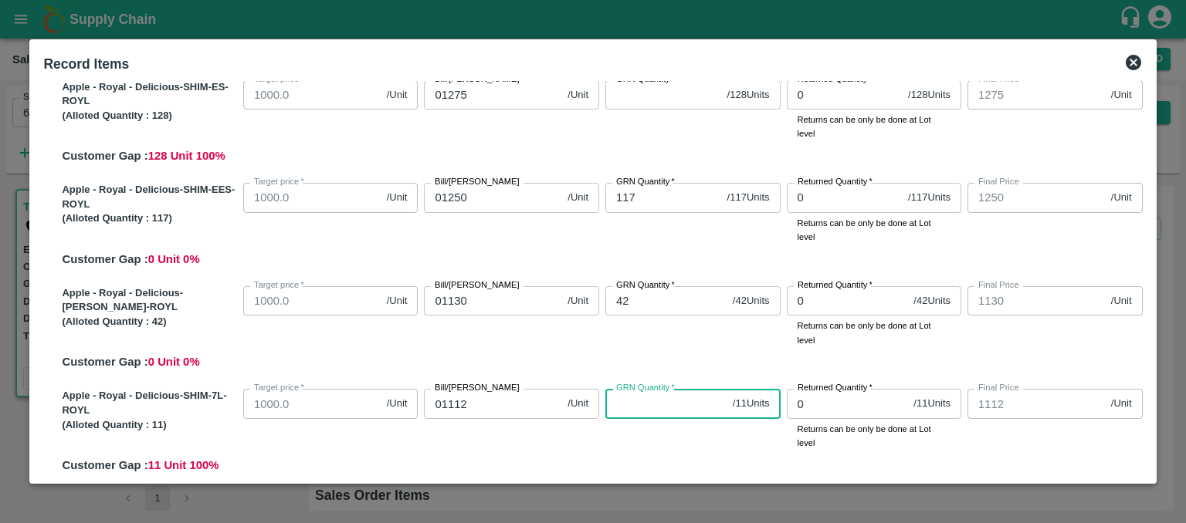
click at [630, 403] on input "GRN Quantity   *" at bounding box center [665, 403] width 121 height 29
type input "11"
click at [658, 97] on input "GRN Quantity   *" at bounding box center [663, 94] width 116 height 29
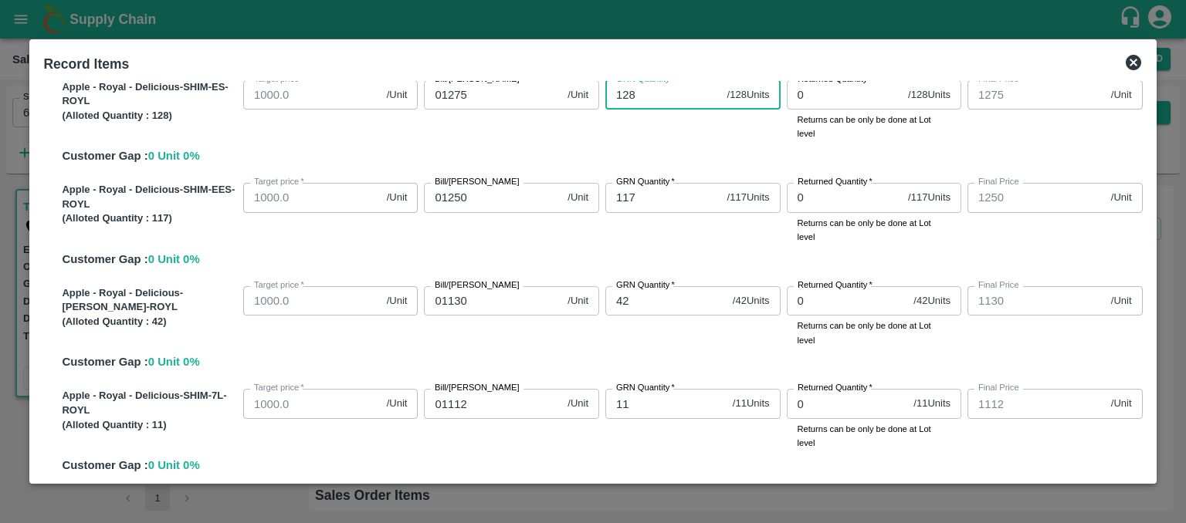
type input "128"
drag, startPoint x: 1149, startPoint y: 276, endPoint x: 1146, endPoint y: 288, distance: 12.6
click at [1146, 288] on div "Record Items SOI Level GRN Lot Level GRN Apple - Royal - Delicious-SHIM-L-ROYL …" at bounding box center [592, 261] width 1126 height 445
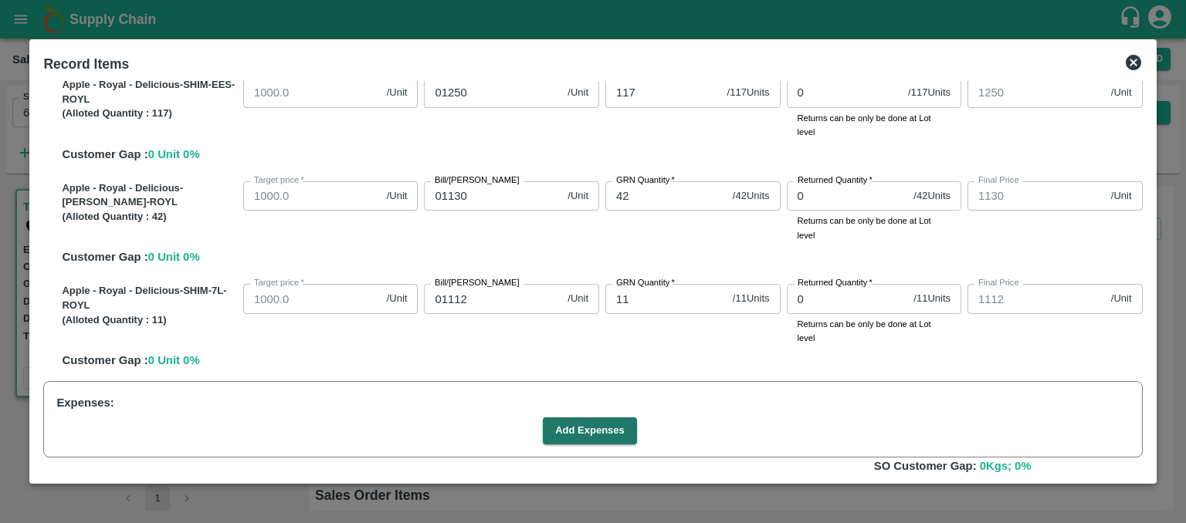
scroll to position [557, 0]
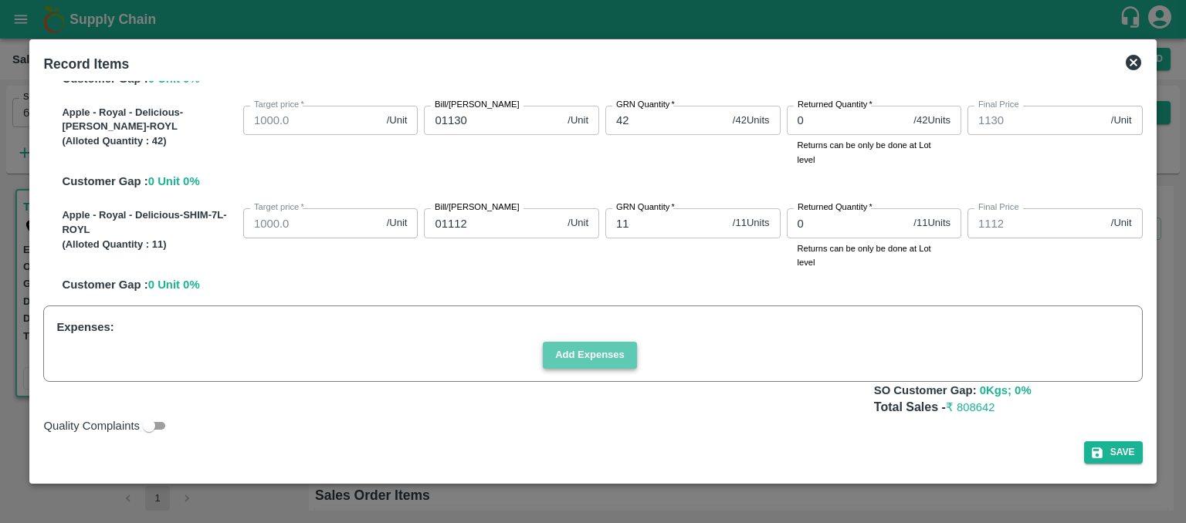
click at [588, 360] on button "Add Expenses" at bounding box center [590, 355] width 94 height 27
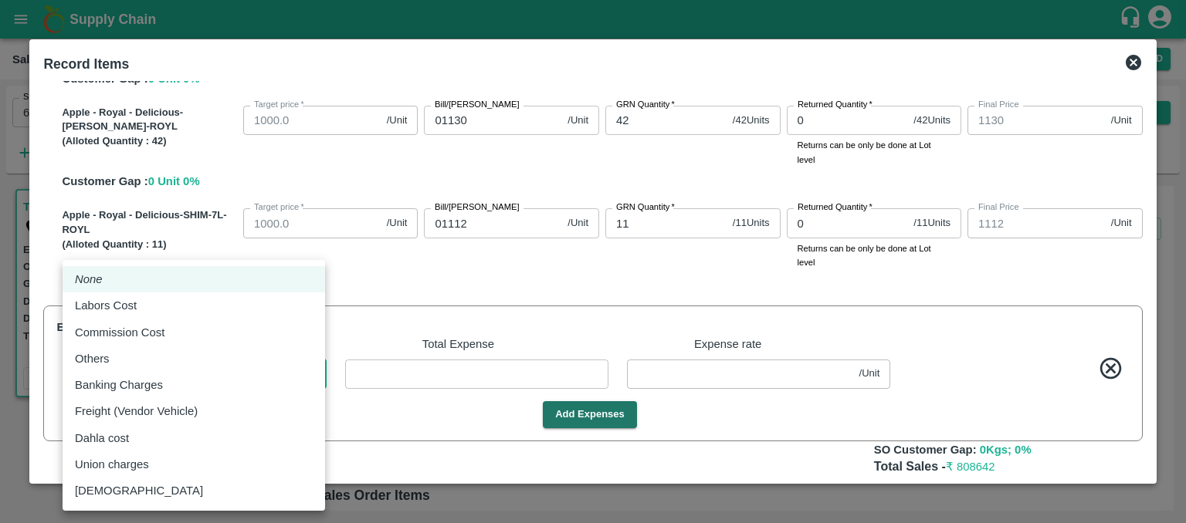
click at [312, 376] on body "Supply Chain Sales Orders Direct Customer Add SO ID 606541 SO ID Start Date Sta…" at bounding box center [593, 261] width 1186 height 523
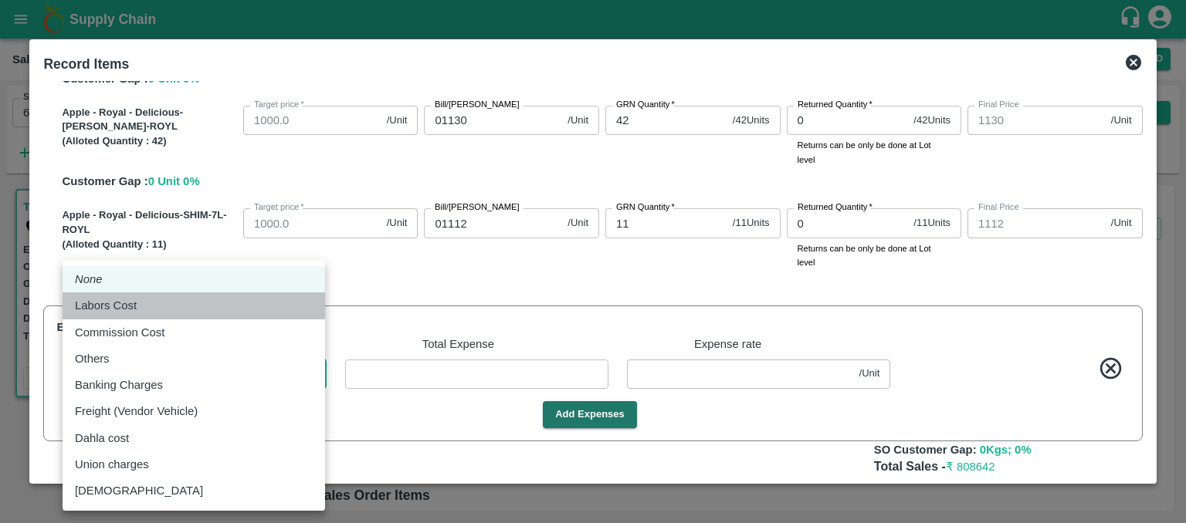
click at [230, 304] on div "Labors Cost" at bounding box center [194, 305] width 238 height 17
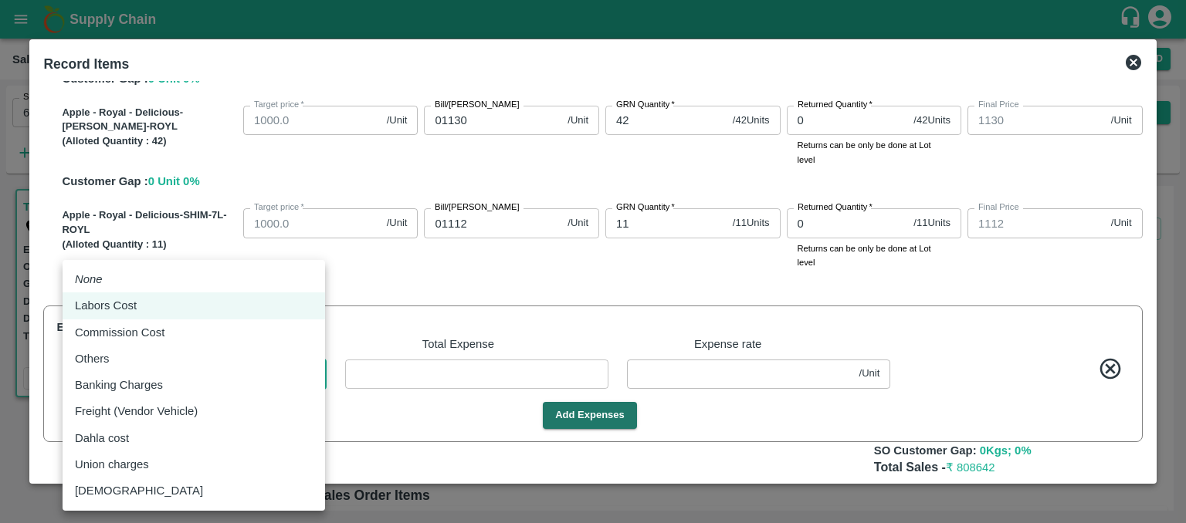
click at [309, 376] on body "Supply Chain Sales Orders Direct Customer Add SO ID 606541 SO ID Start Date Sta…" at bounding box center [593, 261] width 1186 height 523
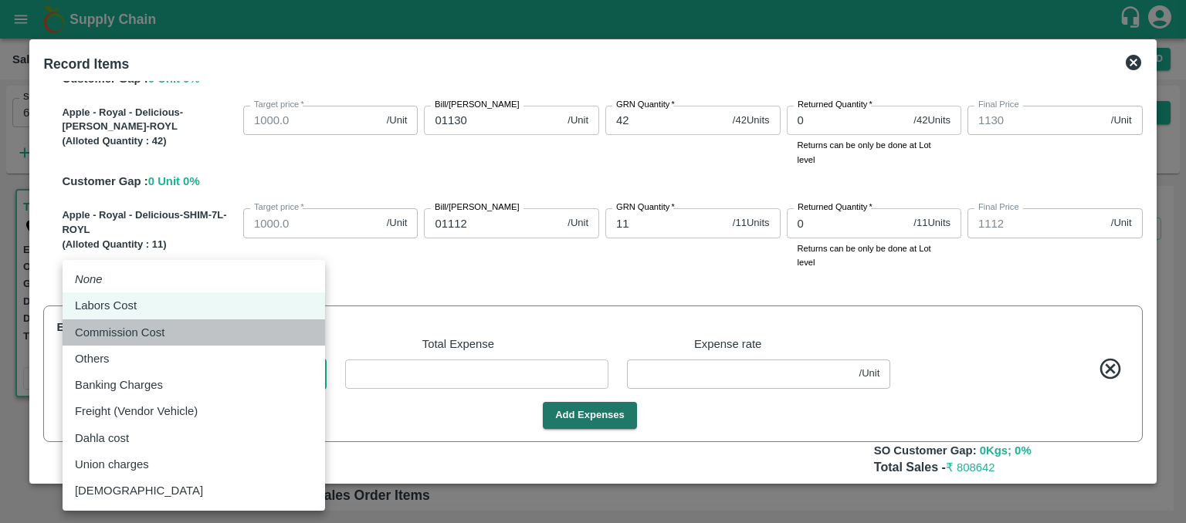
click at [228, 331] on div "Commission Cost" at bounding box center [194, 332] width 238 height 17
type input "Commission Cost"
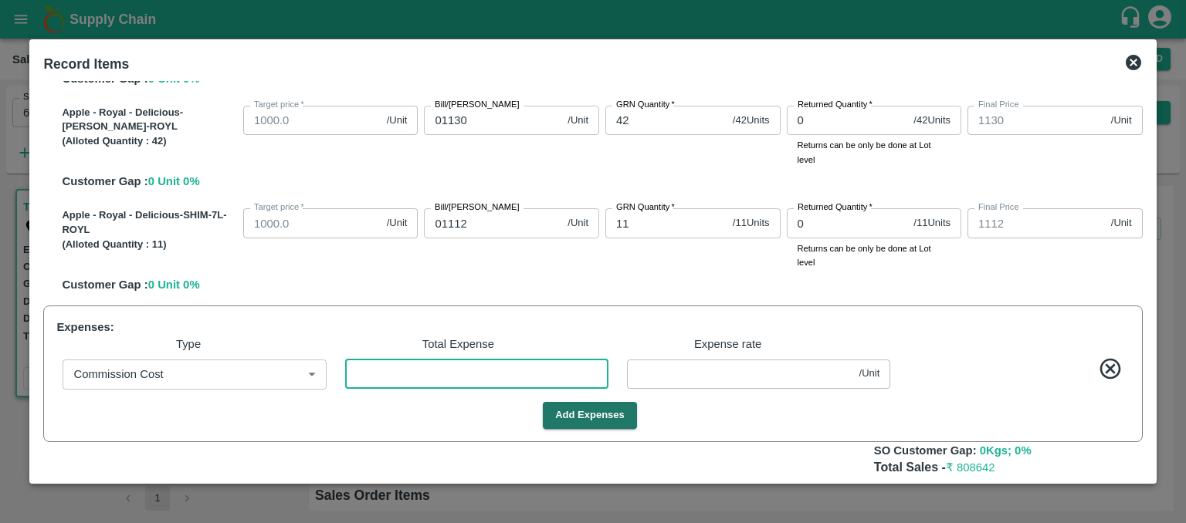
click at [438, 365] on input "number" at bounding box center [476, 374] width 263 height 29
type input "3"
type input "1499.9949"
type input "1274.9949"
type input "1249.9949"
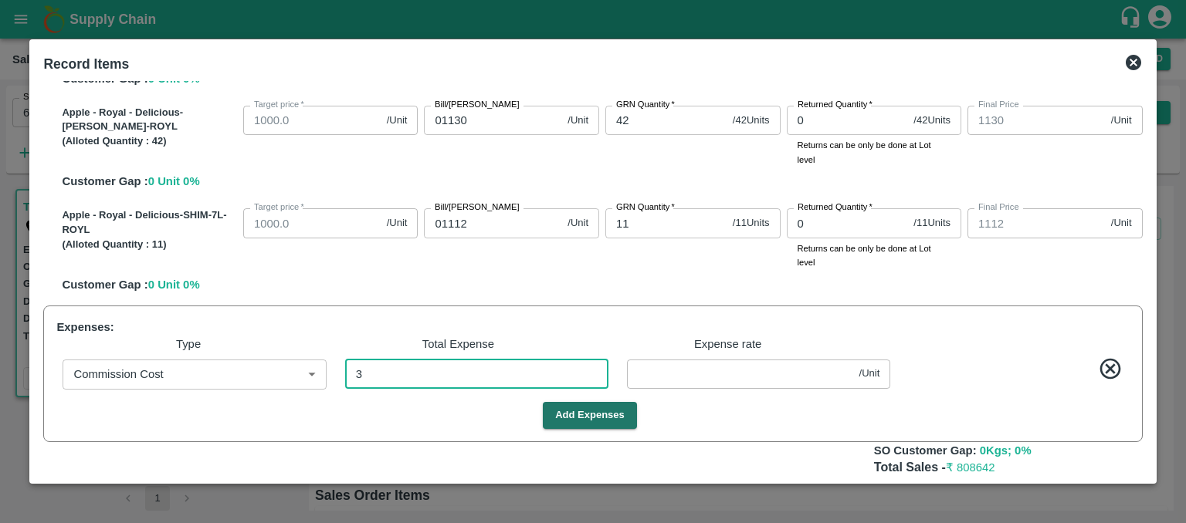
type input "1129.9949"
type input "1111.9949"
type input "1499.9949"
type input "0.00508"
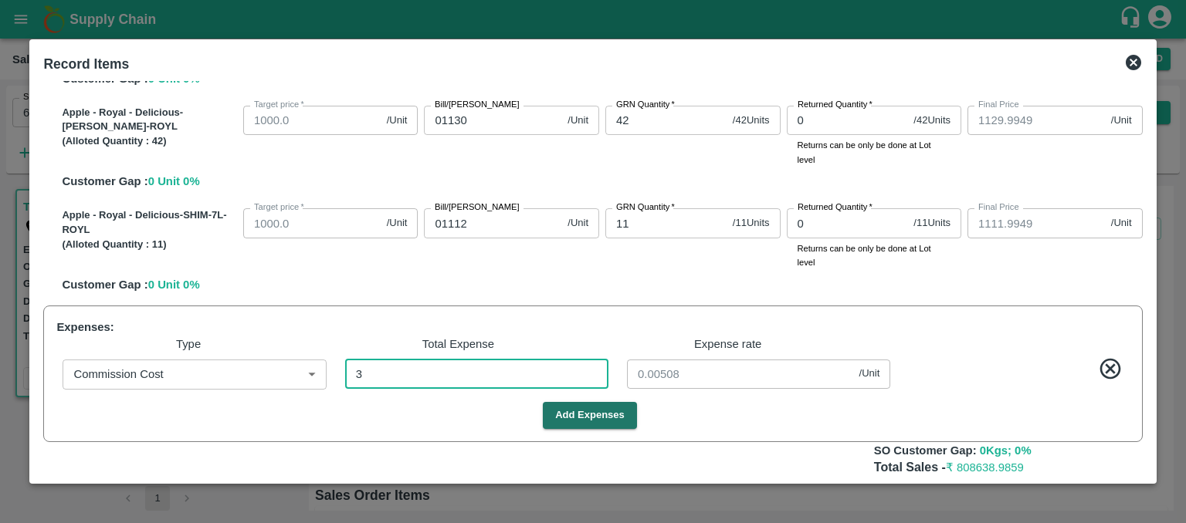
type input "32"
type input "1499.9459"
type input "1274.9459"
type input "1249.9459"
type input "1129.9459"
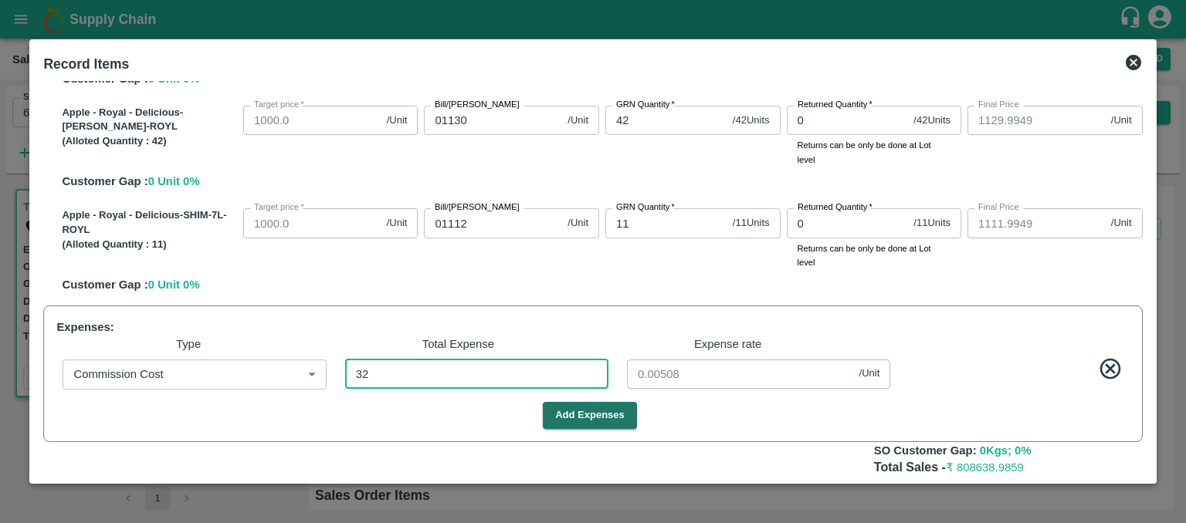
type input "1111.9459"
type input "1499.9459"
type input "0.05415"
type input "325"
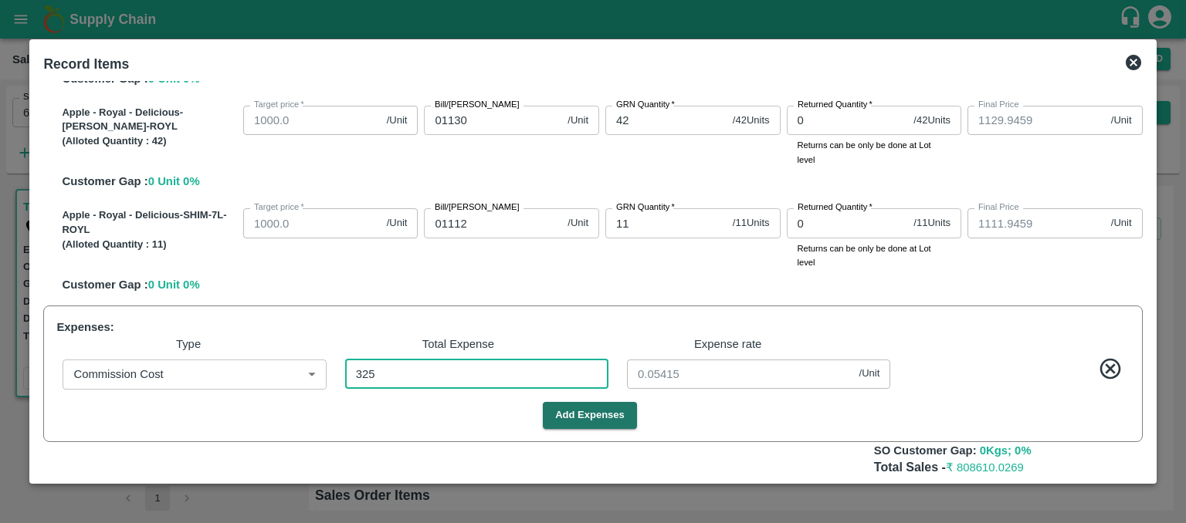
type input "1499.4501"
type input "1274.4501"
type input "1249.4501"
type input "1129.4501"
type input "1111.4501"
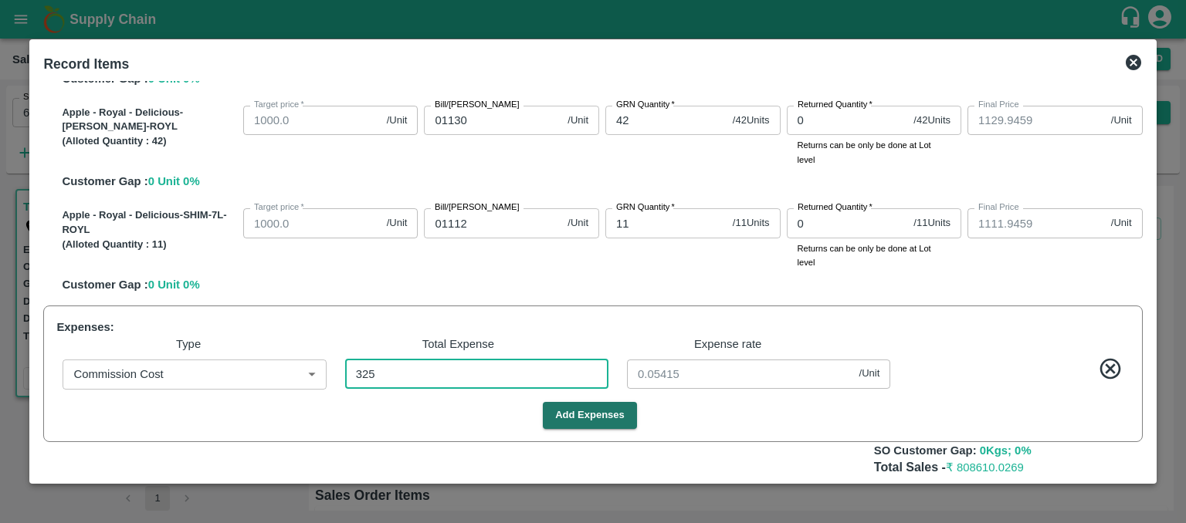
type input "1499.4501"
type input "0.54992"
type input "3258"
type input "1494.4873"
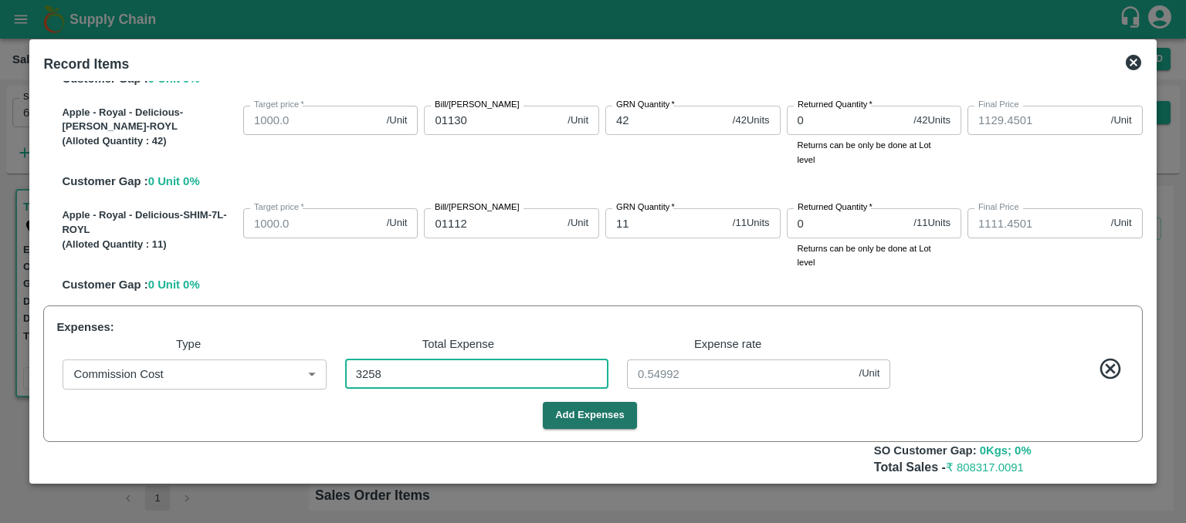
type input "1269.4873"
type input "1244.4873"
type input "1124.4873"
type input "1106.4873"
type input "1494.4873"
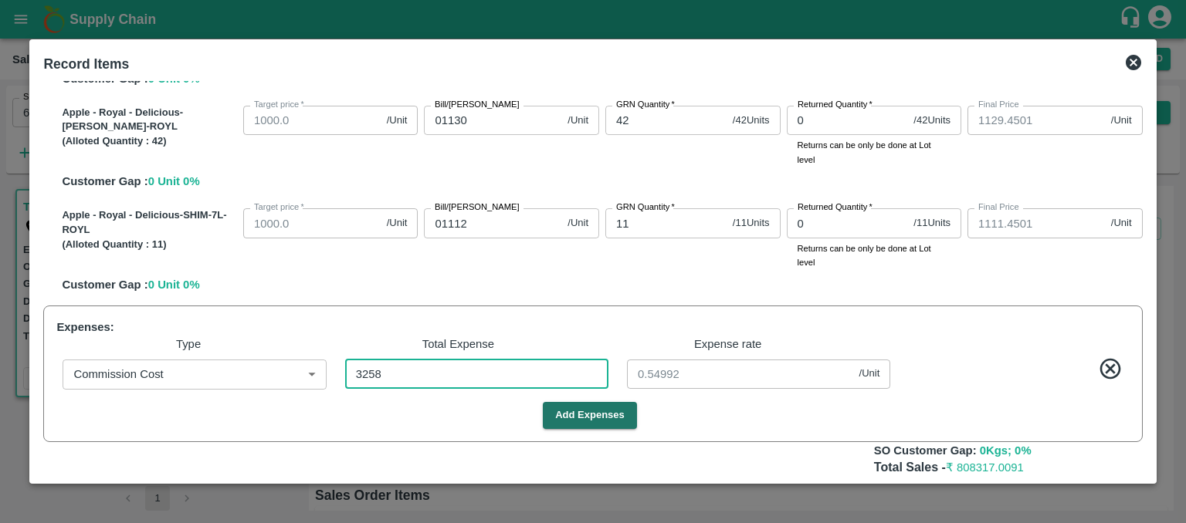
type input "1494.4873"
type input "5.51269"
type input "32584"
type input "1444.8663"
type input "1219.8663"
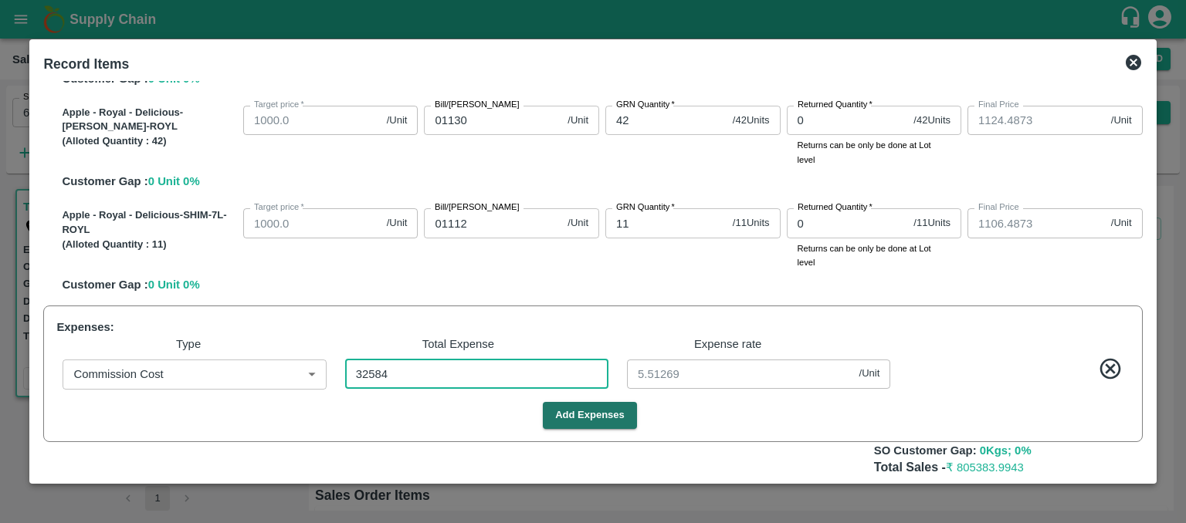
type input "1194.8663"
type input "1074.8663"
type input "1056.8663"
type input "1444.8663"
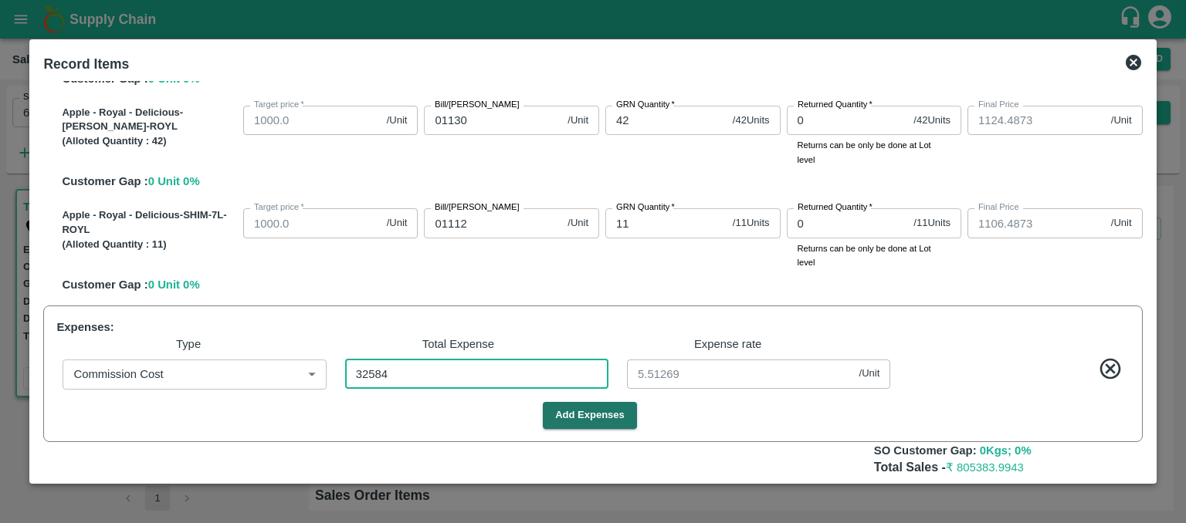
type input "55.13367"
type input "32584"
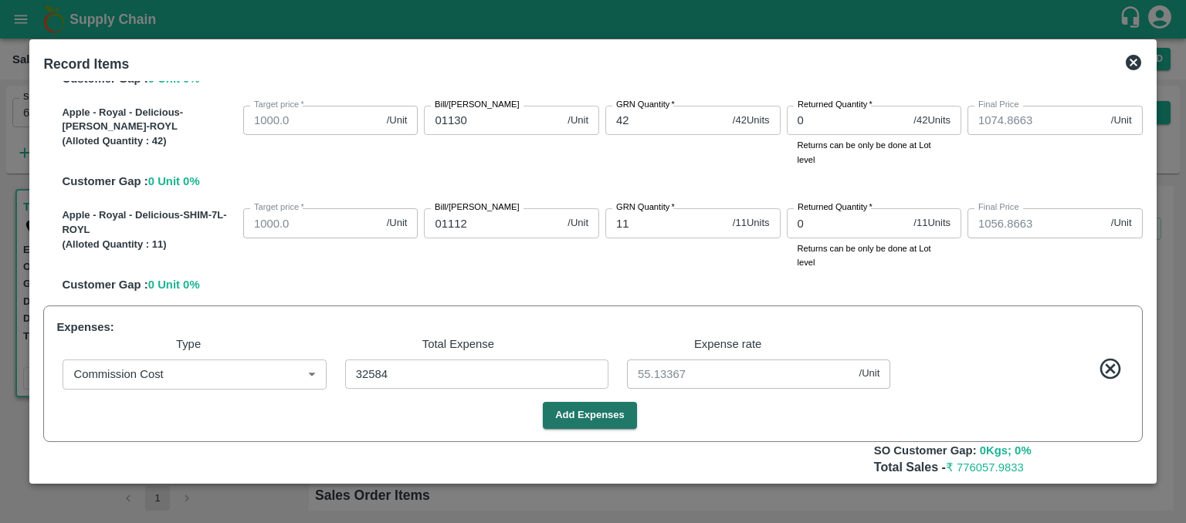
scroll to position [617, 0]
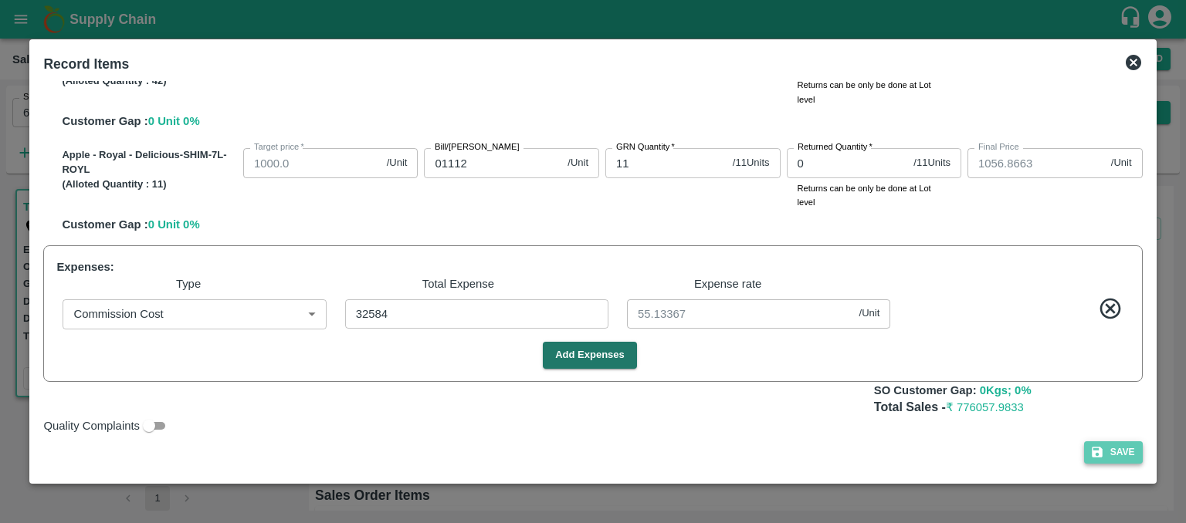
click at [1121, 448] on button "Save" at bounding box center [1113, 453] width 59 height 22
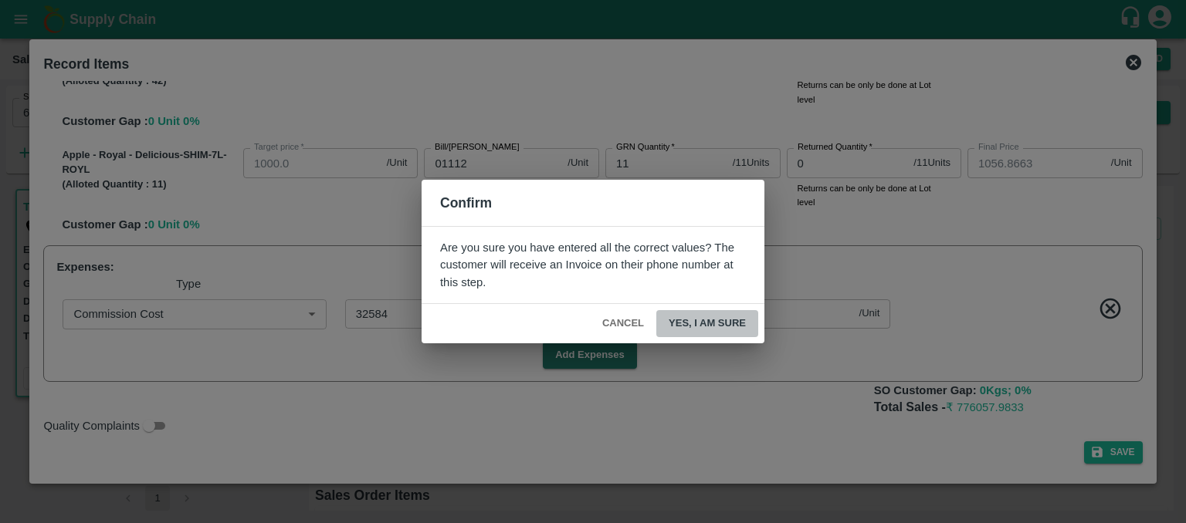
click at [722, 319] on button "Yes, I am sure" at bounding box center [707, 323] width 102 height 27
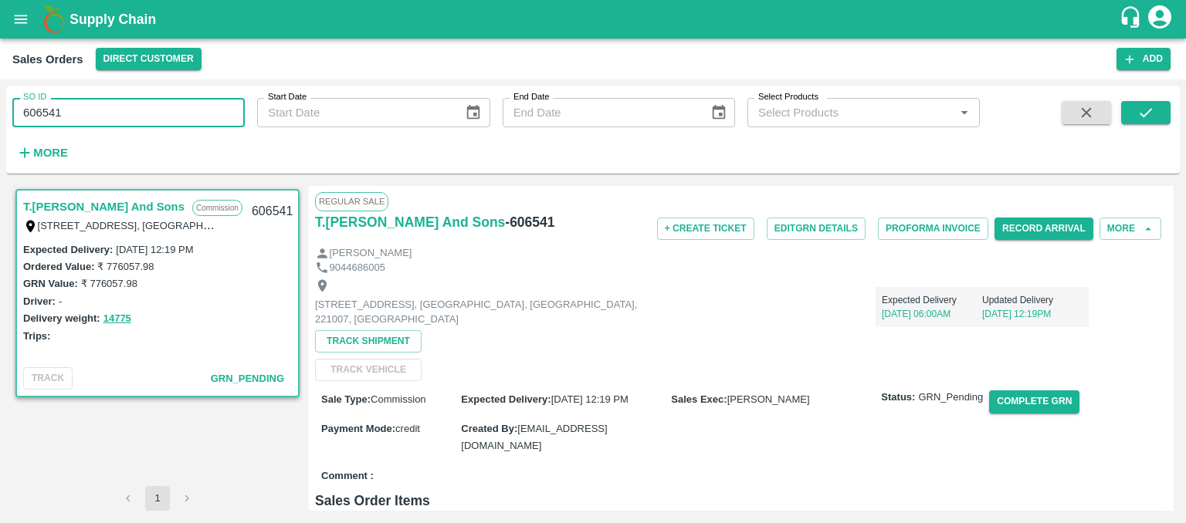
click at [81, 109] on input "606541" at bounding box center [128, 112] width 232 height 29
type input "606533"
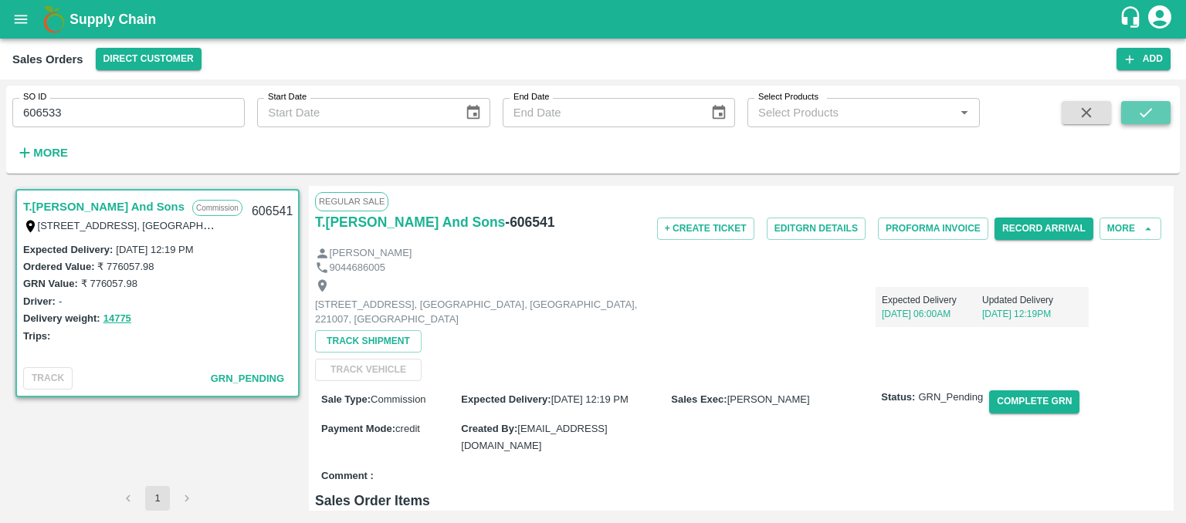
click at [1142, 116] on icon "submit" at bounding box center [1145, 112] width 12 height 9
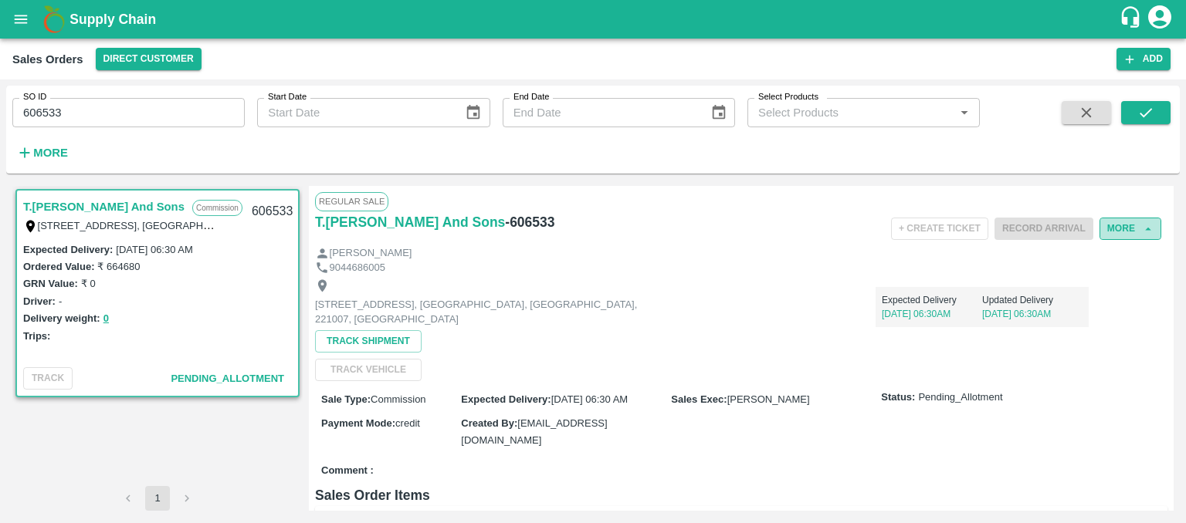
click at [1125, 225] on button "More" at bounding box center [1130, 229] width 62 height 22
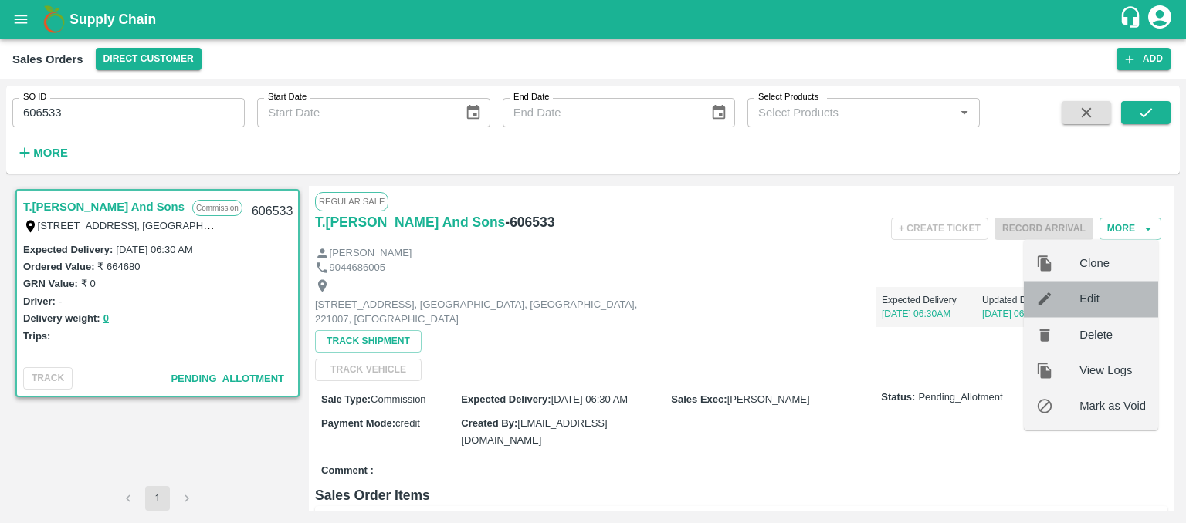
click at [1092, 303] on span "Edit" at bounding box center [1112, 299] width 66 height 17
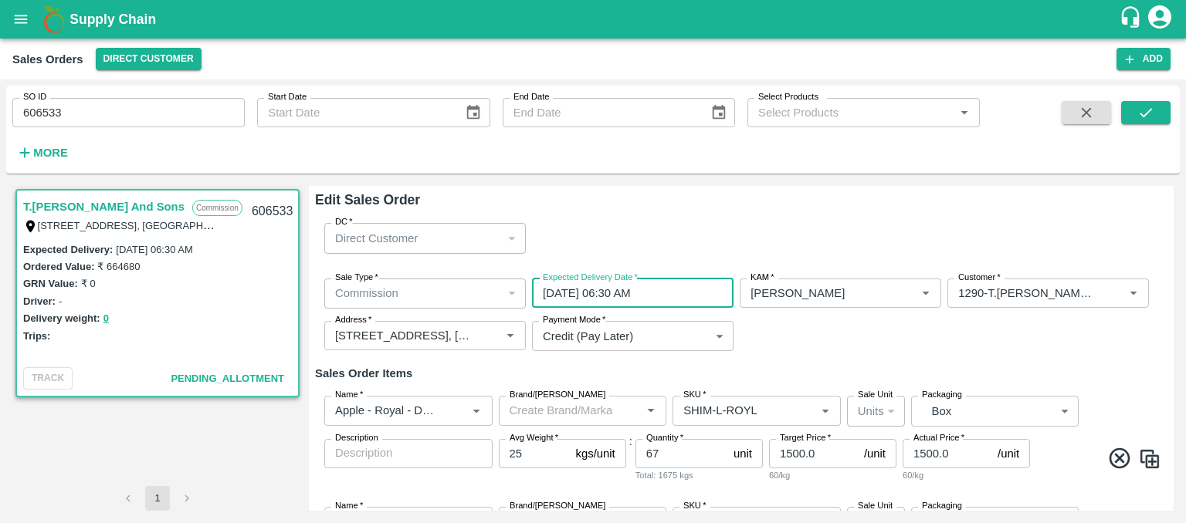
click at [596, 292] on input "[DATE] 06:30 AM" at bounding box center [627, 293] width 191 height 29
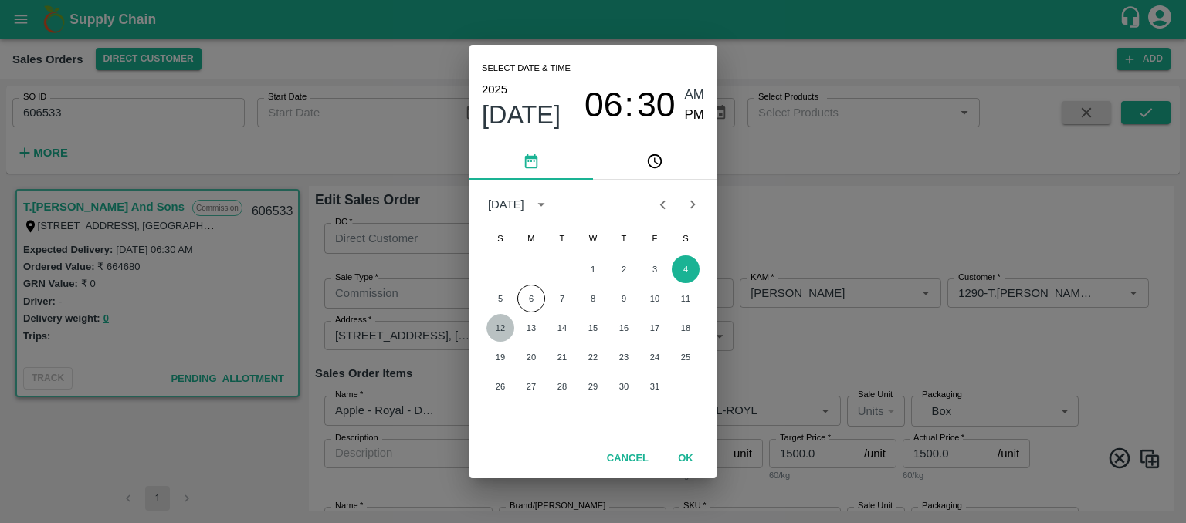
click at [499, 325] on button "12" at bounding box center [500, 328] width 28 height 28
type input "[DATE] 06:30 AM"
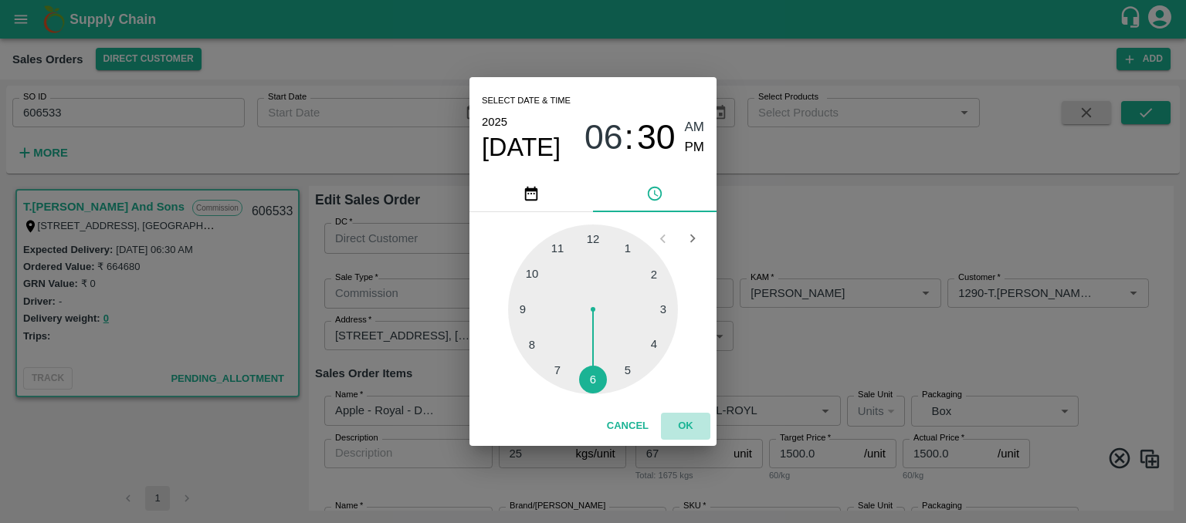
click at [685, 423] on button "OK" at bounding box center [685, 426] width 49 height 27
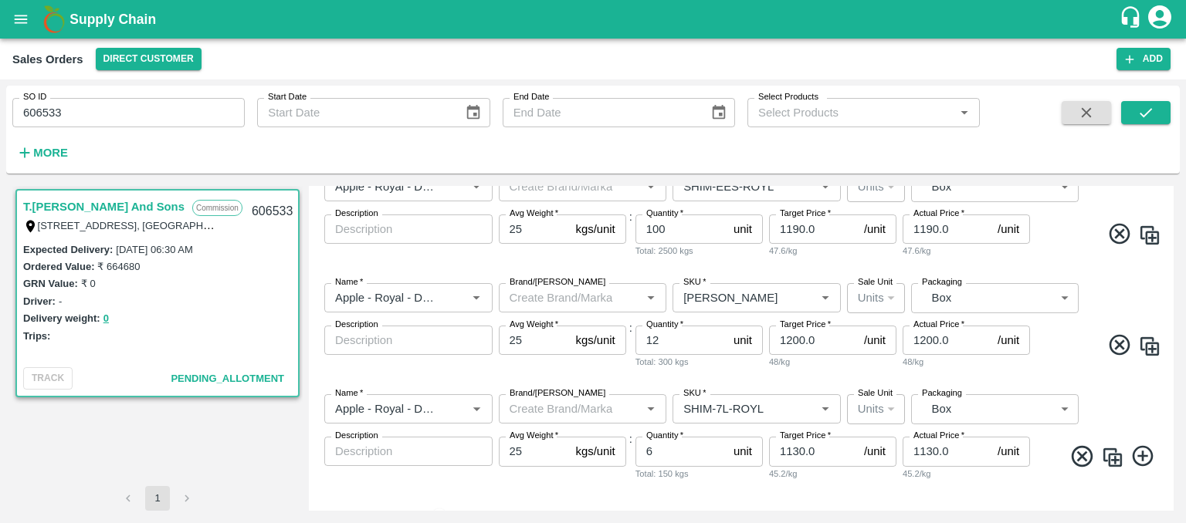
scroll to position [720, 0]
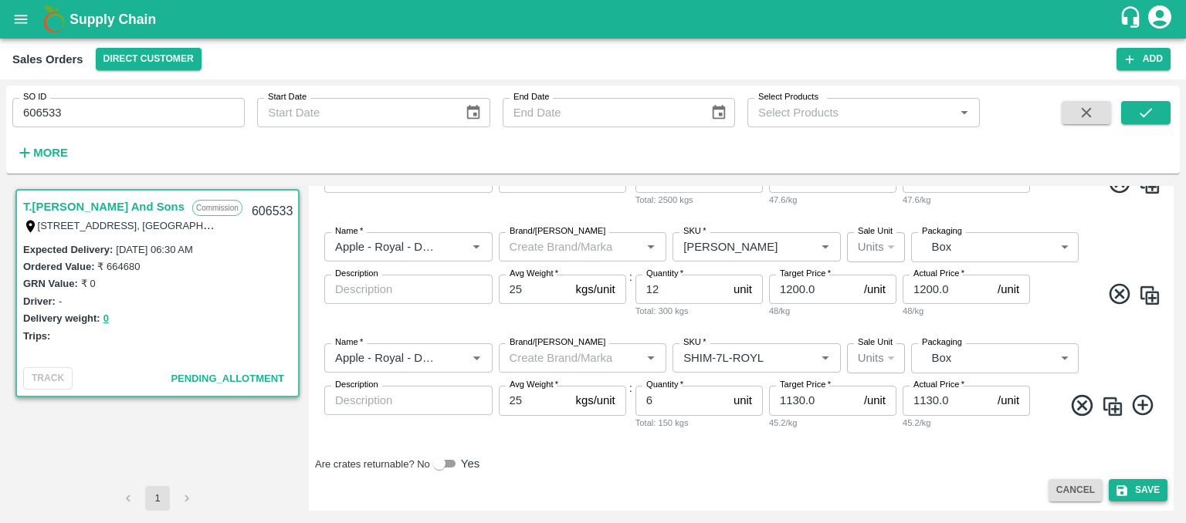
click at [1130, 486] on button "Save" at bounding box center [1137, 490] width 59 height 22
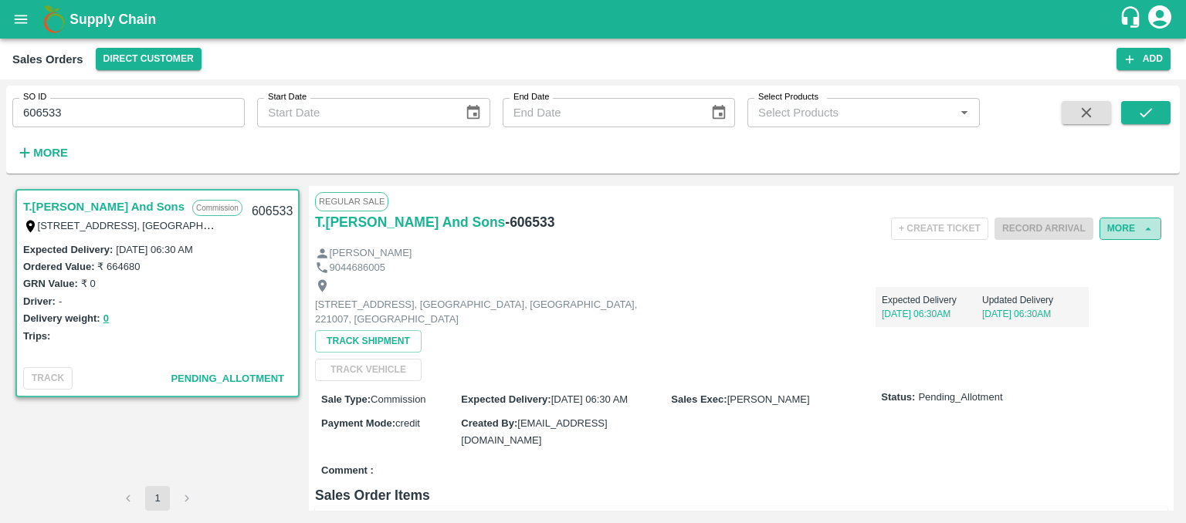
click at [1125, 229] on button "More" at bounding box center [1130, 229] width 62 height 22
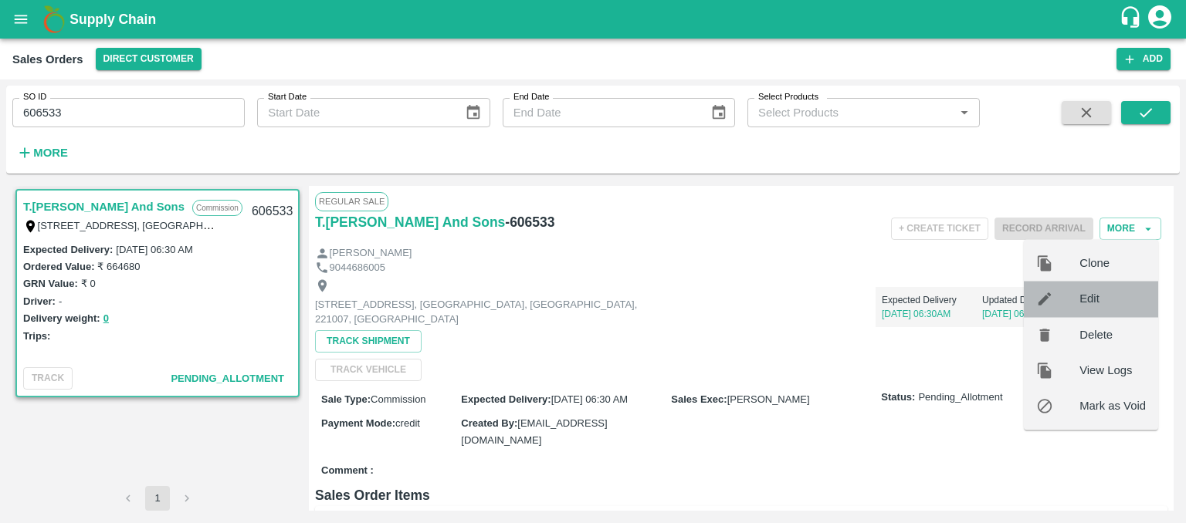
click at [1088, 303] on span "Edit" at bounding box center [1112, 299] width 66 height 17
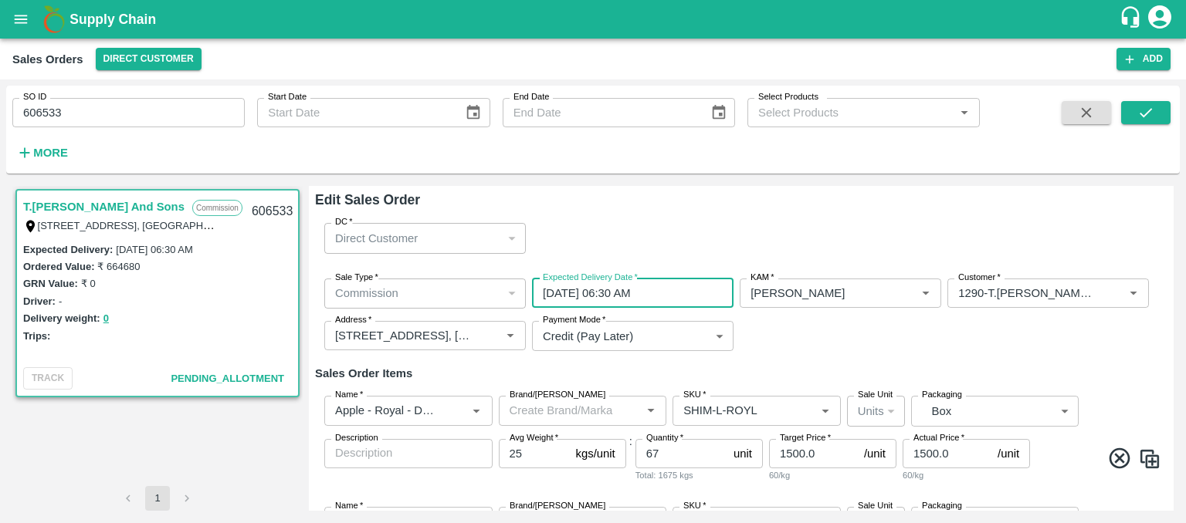
click at [597, 296] on input "[DATE] 06:30 AM" at bounding box center [627, 293] width 191 height 29
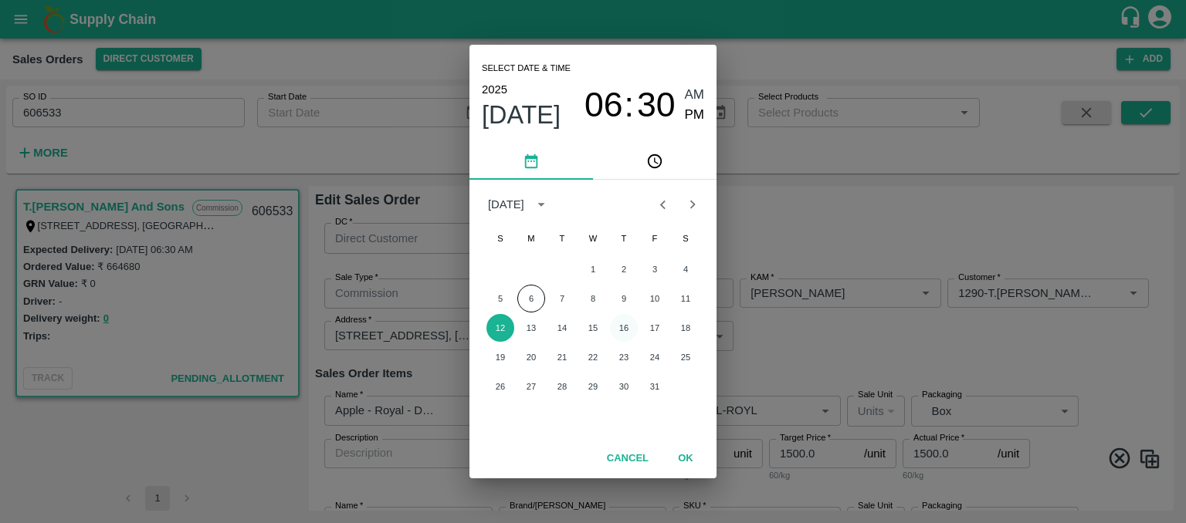
click at [623, 326] on button "16" at bounding box center [624, 328] width 28 height 28
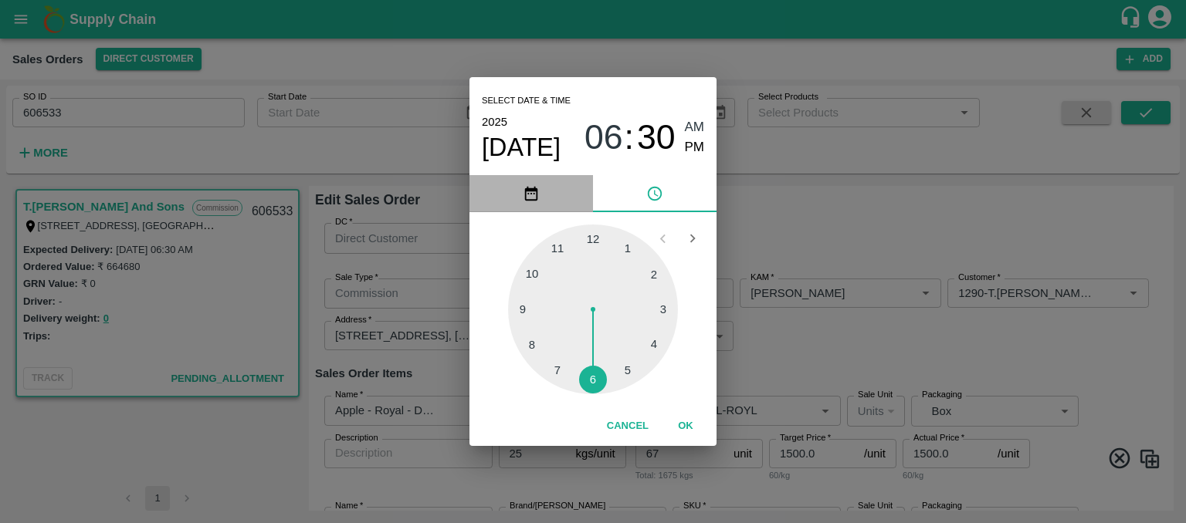
click at [530, 201] on icon "pick date" at bounding box center [531, 193] width 17 height 17
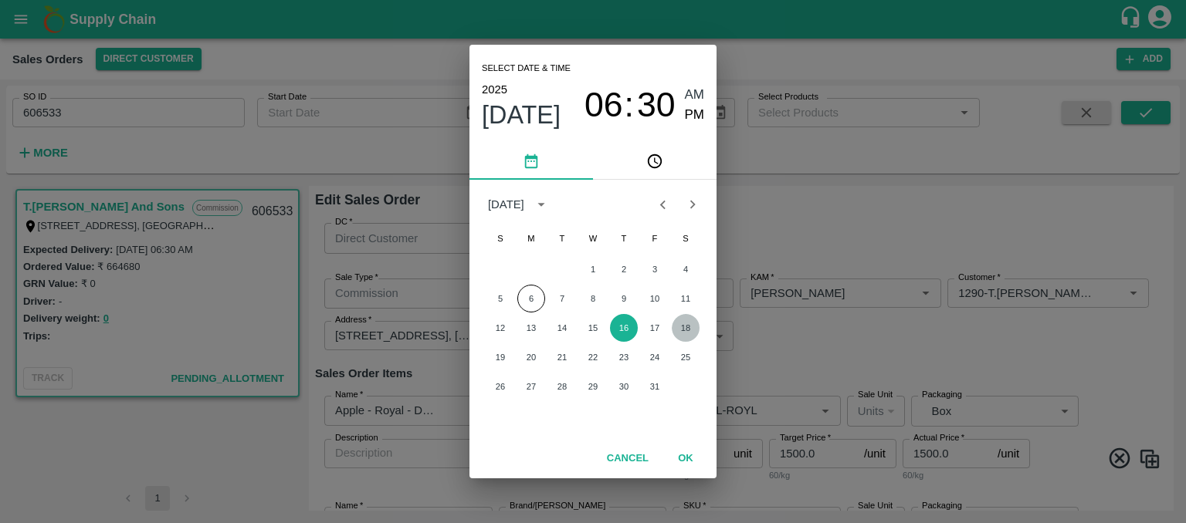
click at [686, 327] on button "18" at bounding box center [686, 328] width 28 height 28
type input "[DATE] 06:30 AM"
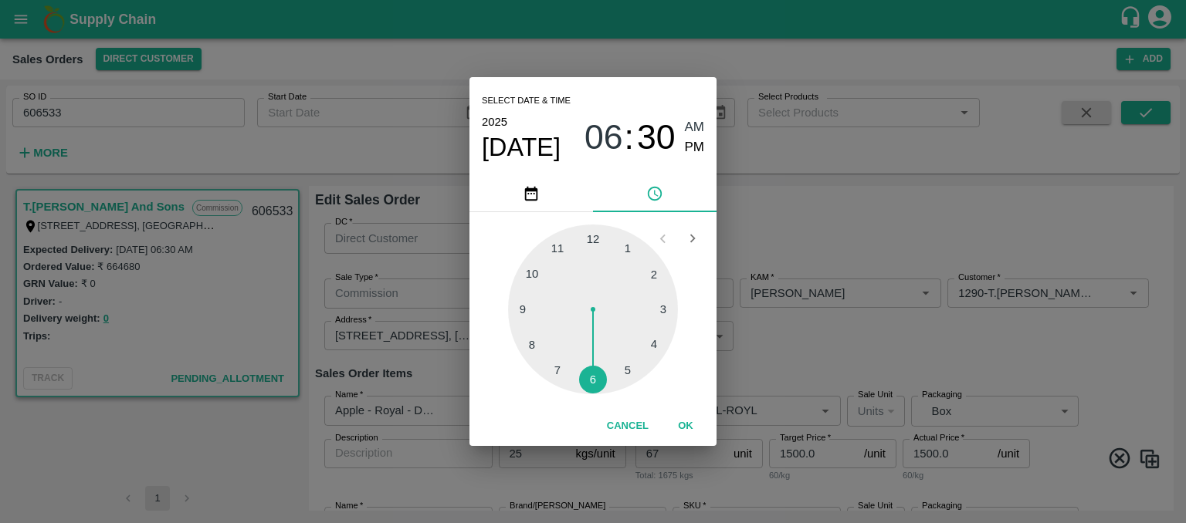
click at [685, 440] on div "Cancel OK" at bounding box center [592, 426] width 247 height 39
click at [685, 426] on button "OK" at bounding box center [685, 426] width 49 height 27
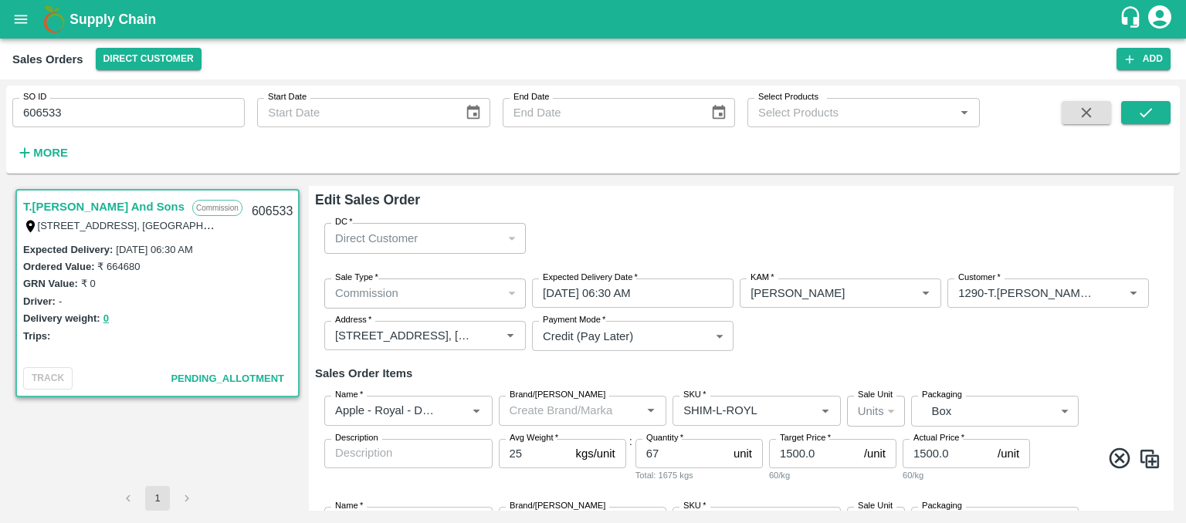
drag, startPoint x: 1169, startPoint y: 245, endPoint x: 1169, endPoint y: 263, distance: 18.5
click at [1169, 263] on div "Edit Sales Order DC   * Direct Customer 6 DC Sale Type   * Commission 2 Sale Ty…" at bounding box center [741, 348] width 864 height 325
drag, startPoint x: 1169, startPoint y: 263, endPoint x: 1172, endPoint y: 279, distance: 15.6
click at [1172, 279] on div "Edit Sales Order DC   * Direct Customer 6 DC Sale Type   * Commission 2 Sale Ty…" at bounding box center [741, 348] width 864 height 325
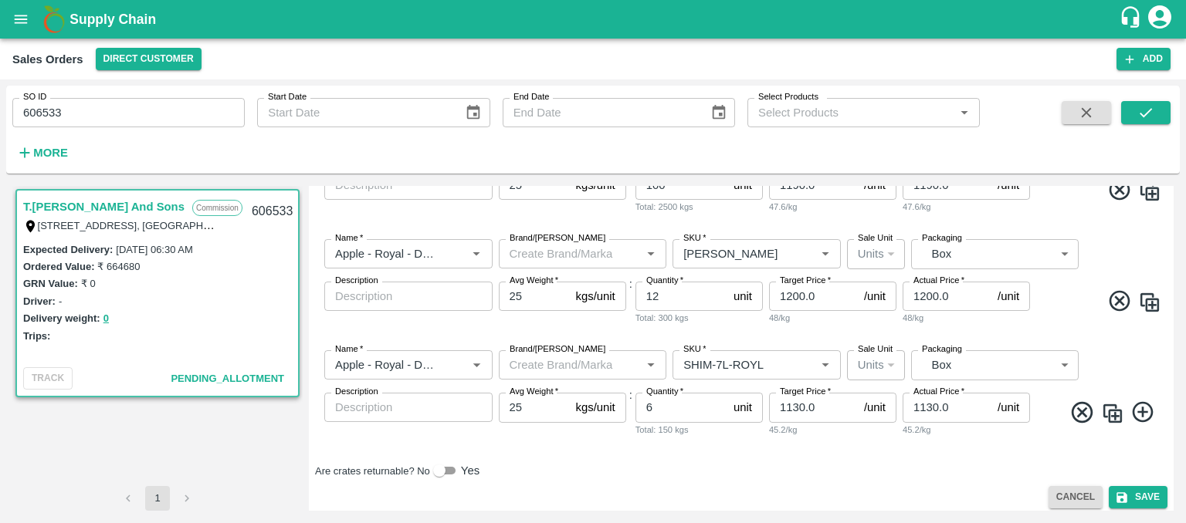
scroll to position [720, 0]
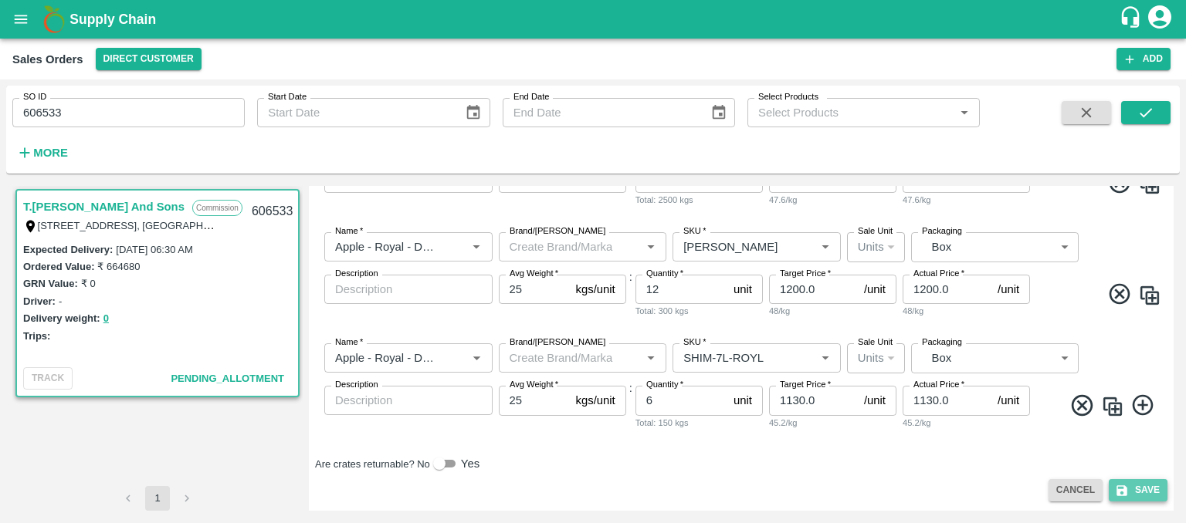
click at [1143, 489] on button "Save" at bounding box center [1137, 490] width 59 height 22
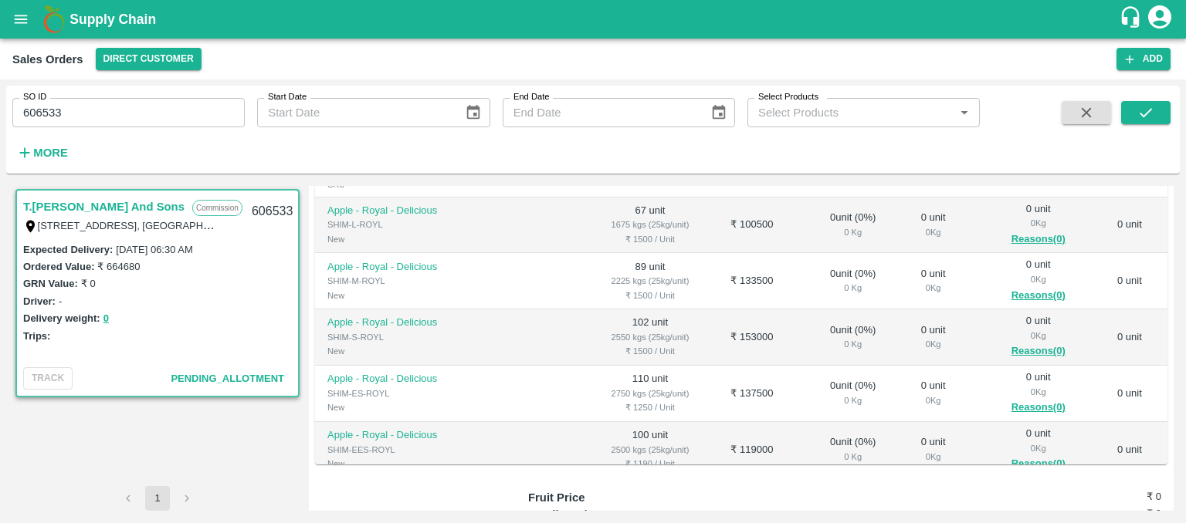
scroll to position [349, 0]
click at [671, 448] on div "Regular Sale T.[PERSON_NAME] And Sons - 606533 + Create Ticket Record Arrival M…" at bounding box center [741, 348] width 864 height 325
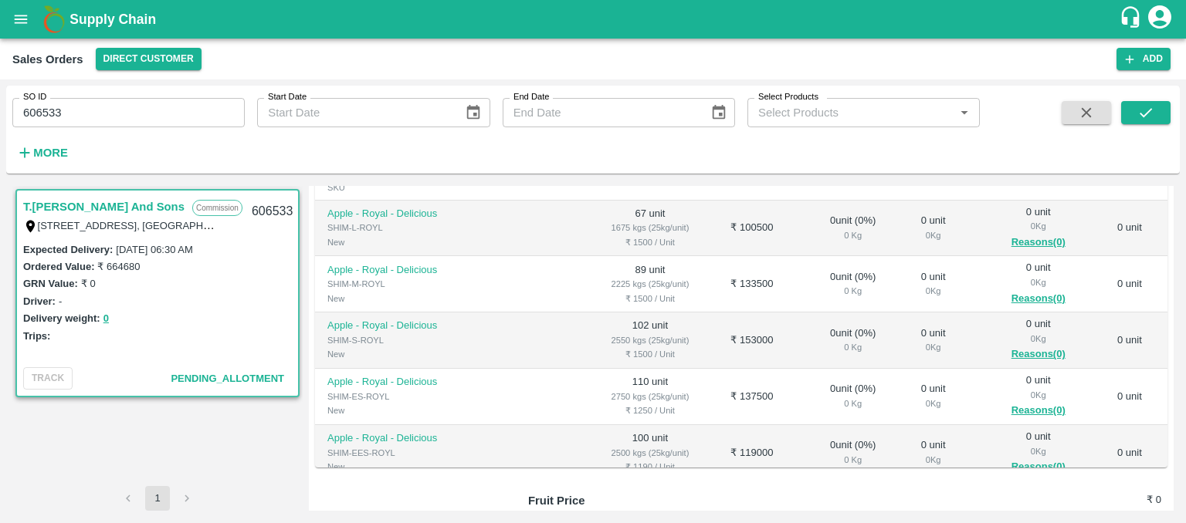
scroll to position [340, 0]
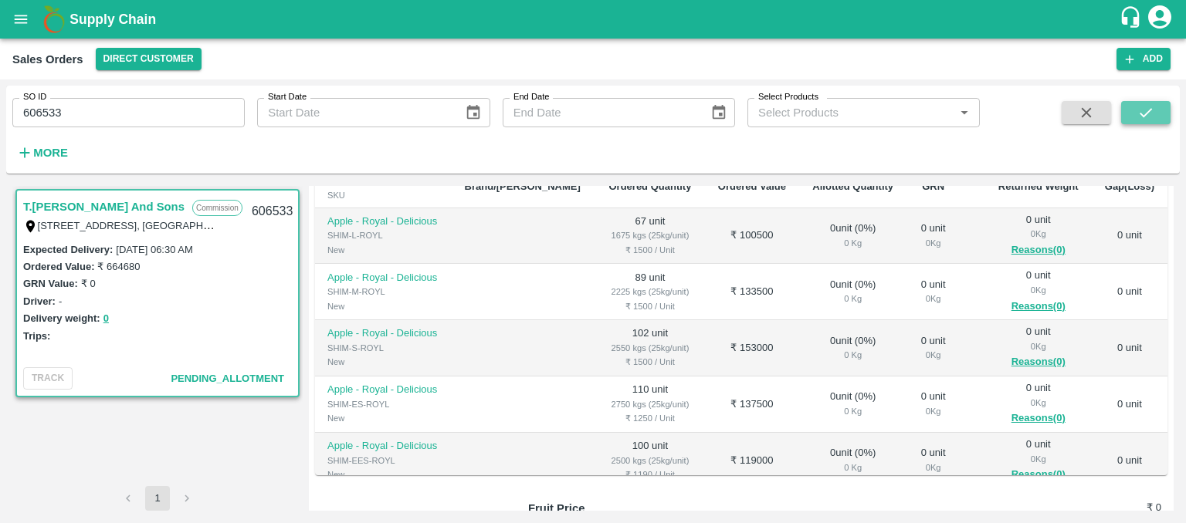
click at [1142, 109] on icon "submit" at bounding box center [1145, 112] width 17 height 17
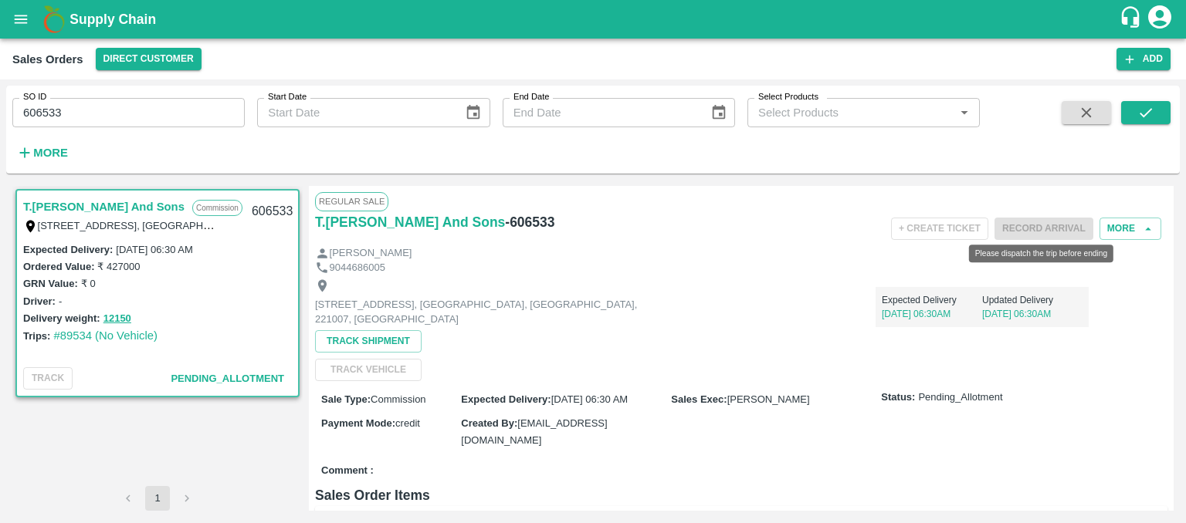
click at [1050, 232] on span "Record Arrival" at bounding box center [1043, 228] width 99 height 12
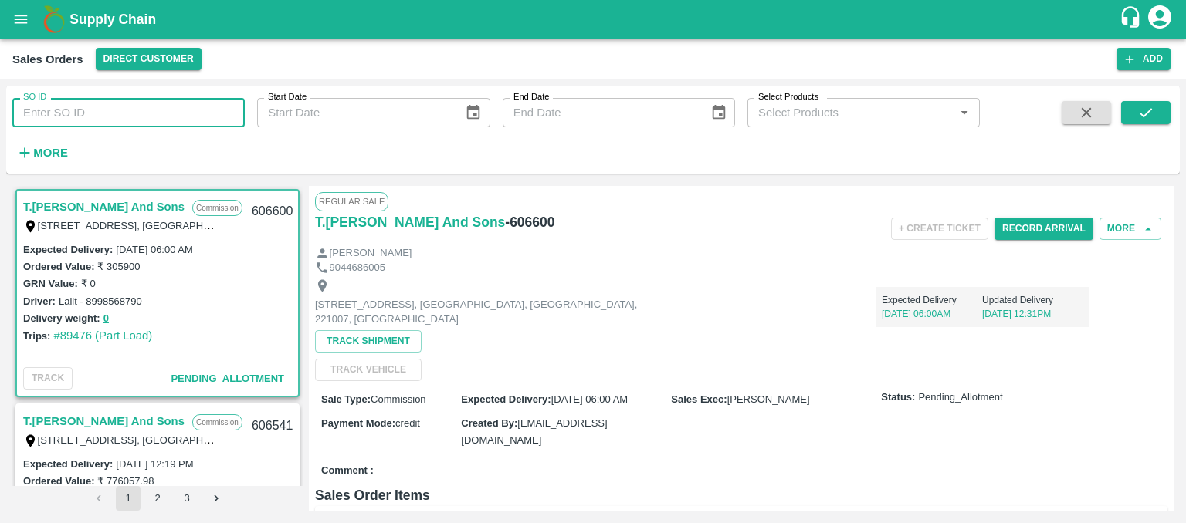
click at [120, 117] on input "SO ID" at bounding box center [128, 112] width 232 height 29
type input "606533"
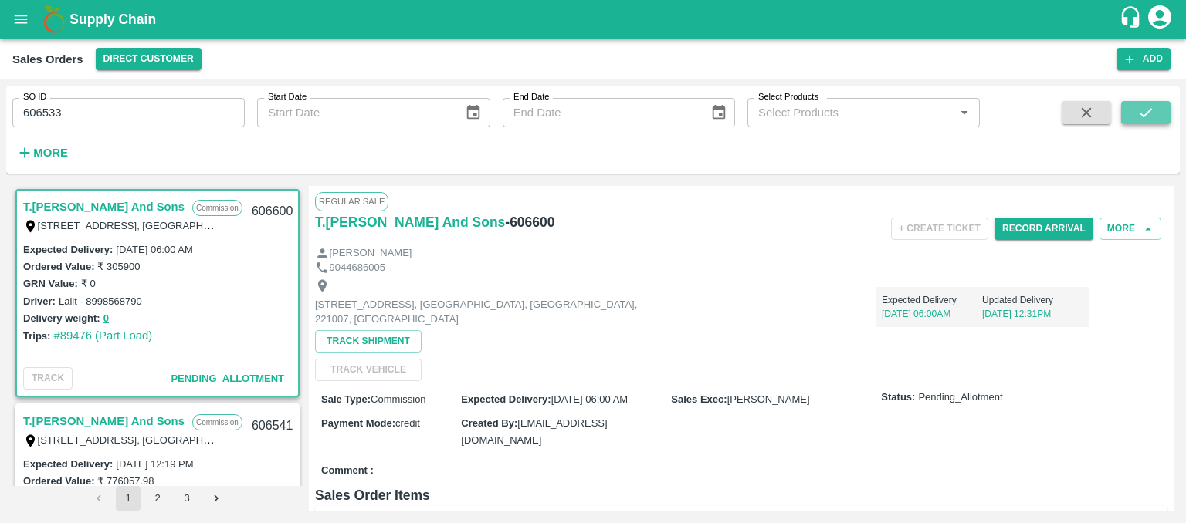
click at [1136, 107] on button "submit" at bounding box center [1145, 112] width 49 height 23
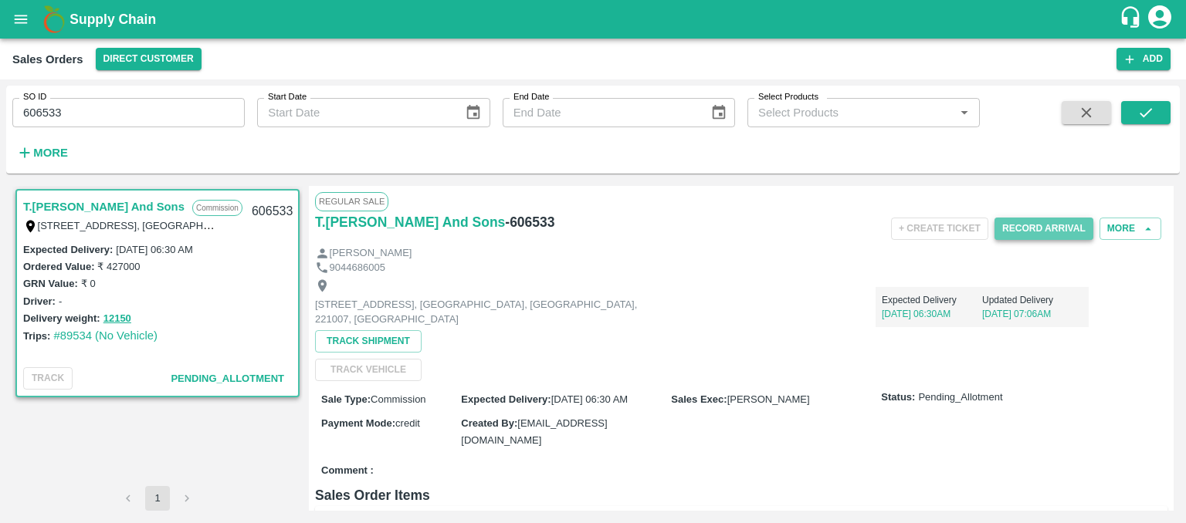
click at [1019, 220] on button "Record Arrival" at bounding box center [1043, 229] width 99 height 22
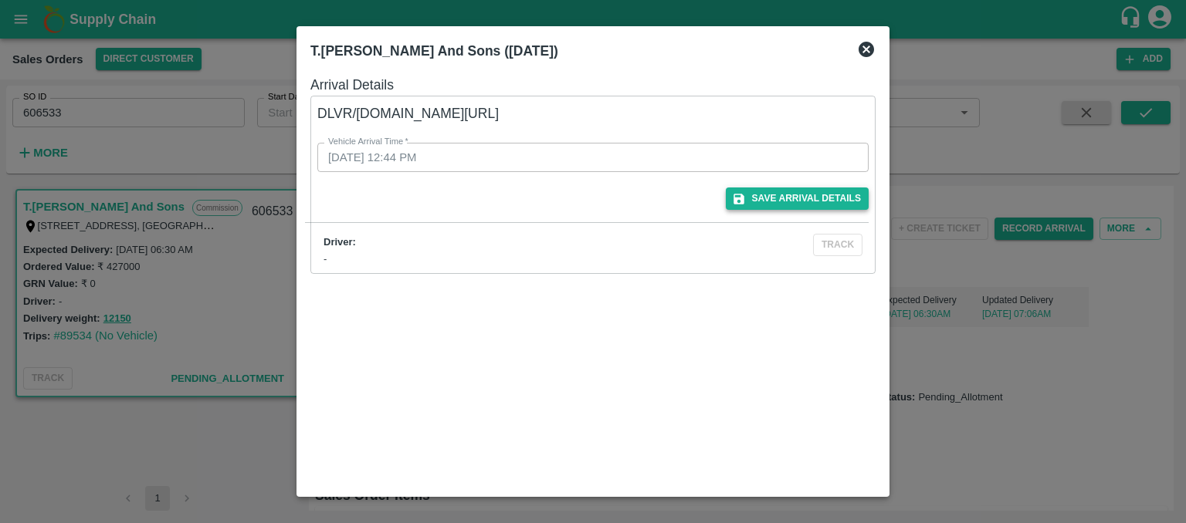
click at [797, 195] on button "Save Arrival Details" at bounding box center [797, 199] width 143 height 22
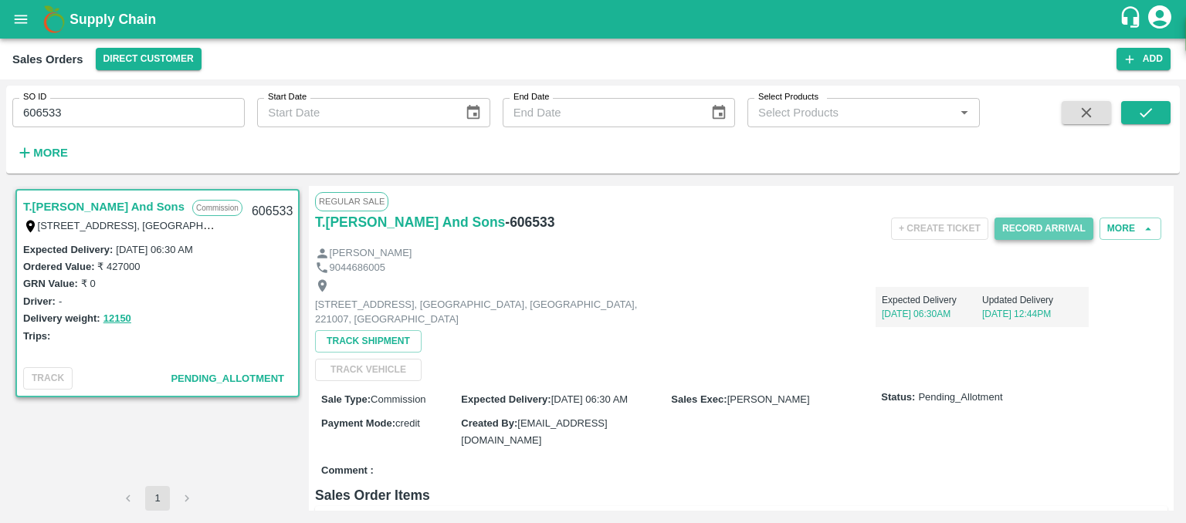
click at [1043, 232] on button "Record Arrival" at bounding box center [1043, 229] width 99 height 22
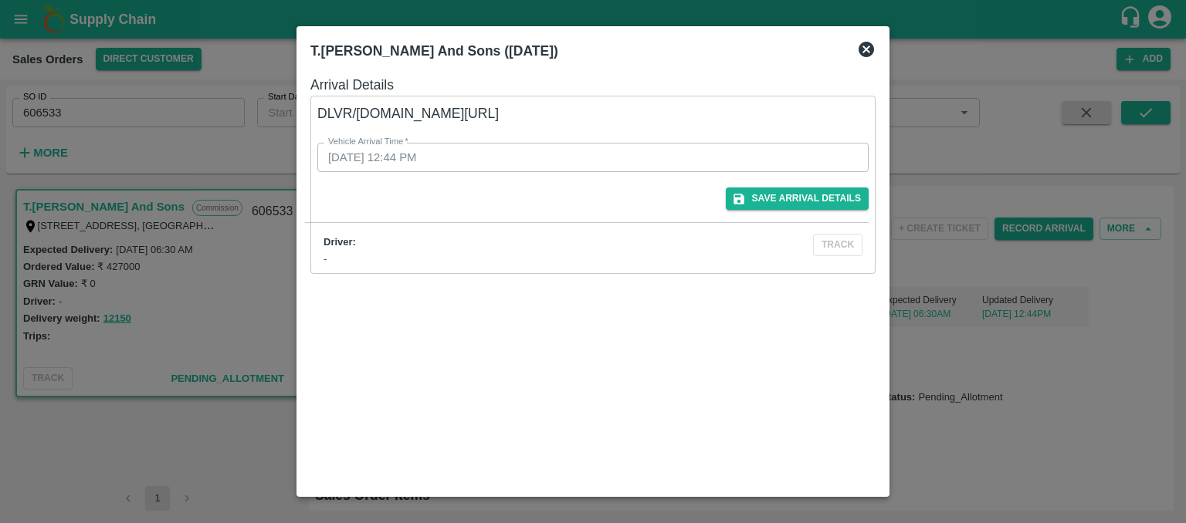
click at [865, 50] on icon at bounding box center [866, 49] width 19 height 19
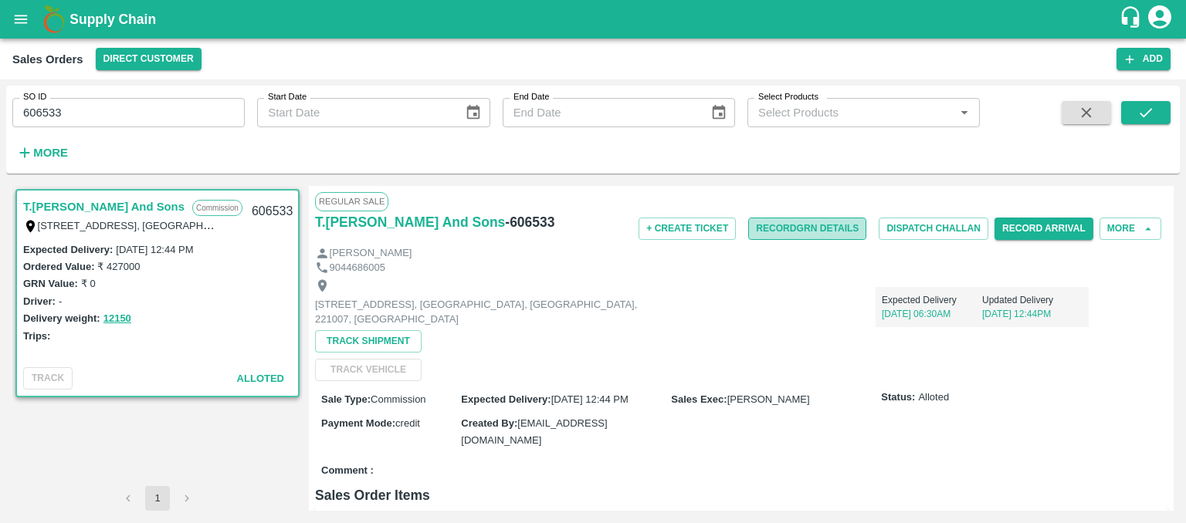
click at [787, 228] on button "Record GRN Details" at bounding box center [807, 229] width 118 height 22
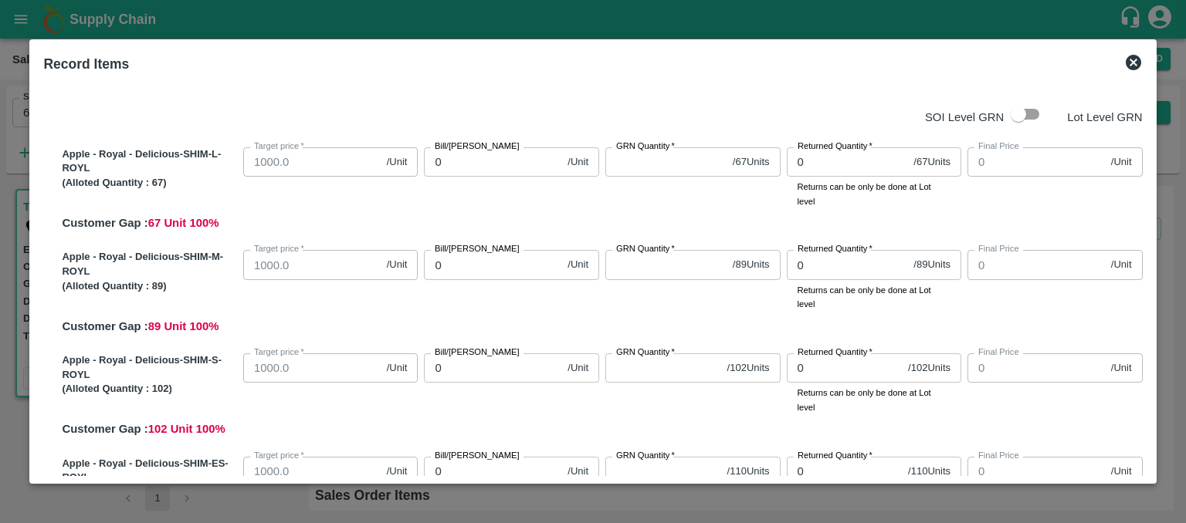
click at [459, 164] on input "0" at bounding box center [492, 161] width 137 height 29
type input "01"
type input "1"
type input "015"
type input "15"
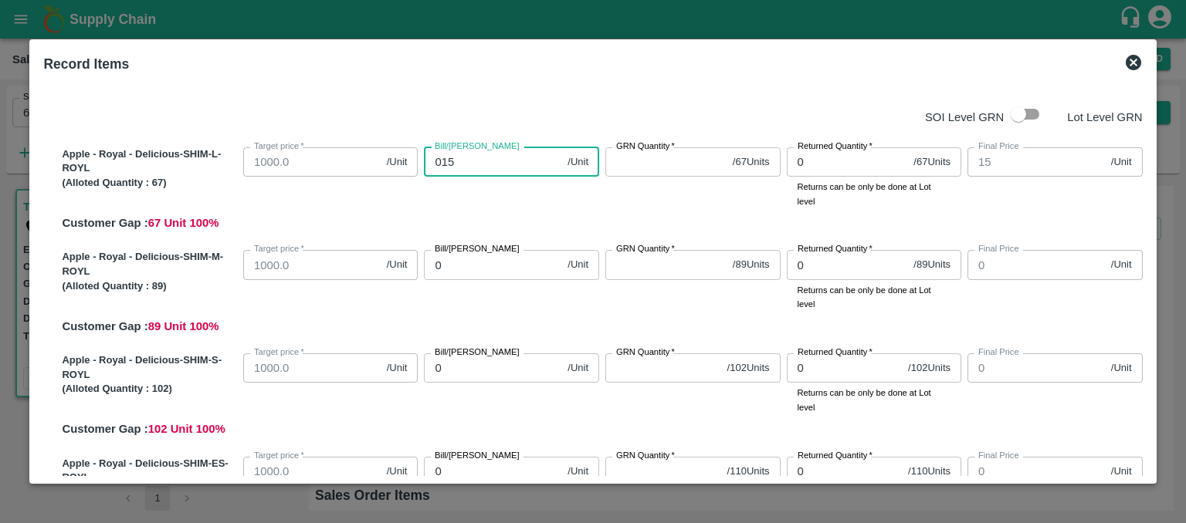
type input "0150"
type input "150"
type input "01500"
type input "1500"
type input "01500"
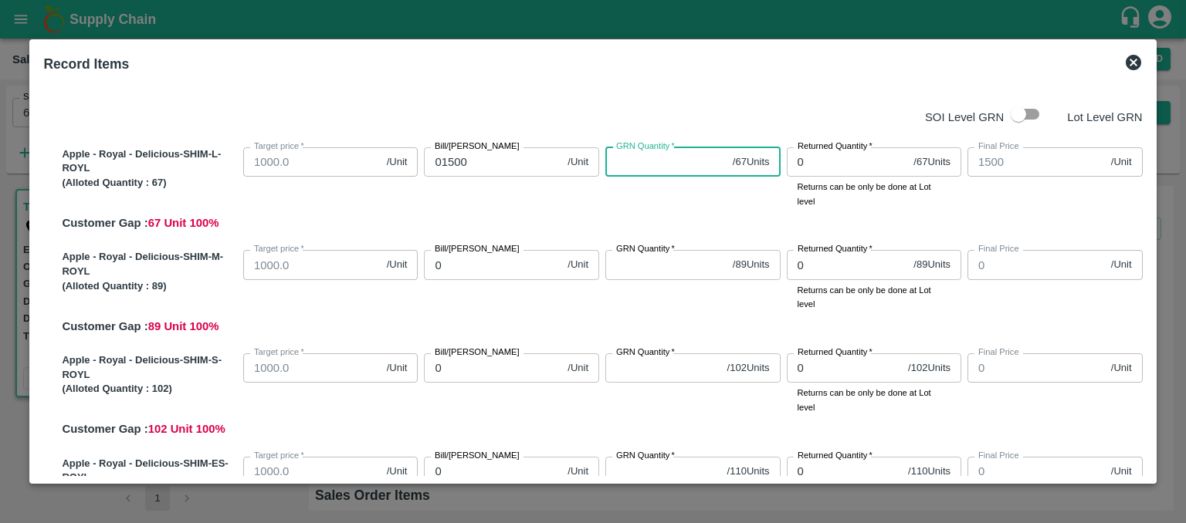
click at [636, 166] on input "GRN Quantity   *" at bounding box center [665, 161] width 121 height 29
type input "67"
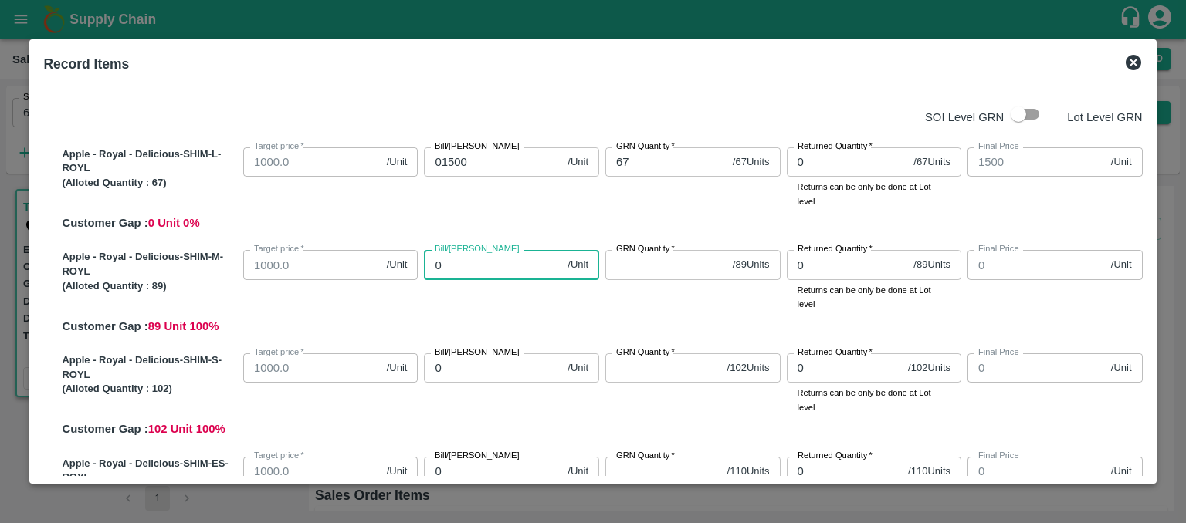
click at [465, 263] on input "0" at bounding box center [492, 264] width 137 height 29
type input "01"
type input "1"
type input "015"
type input "15"
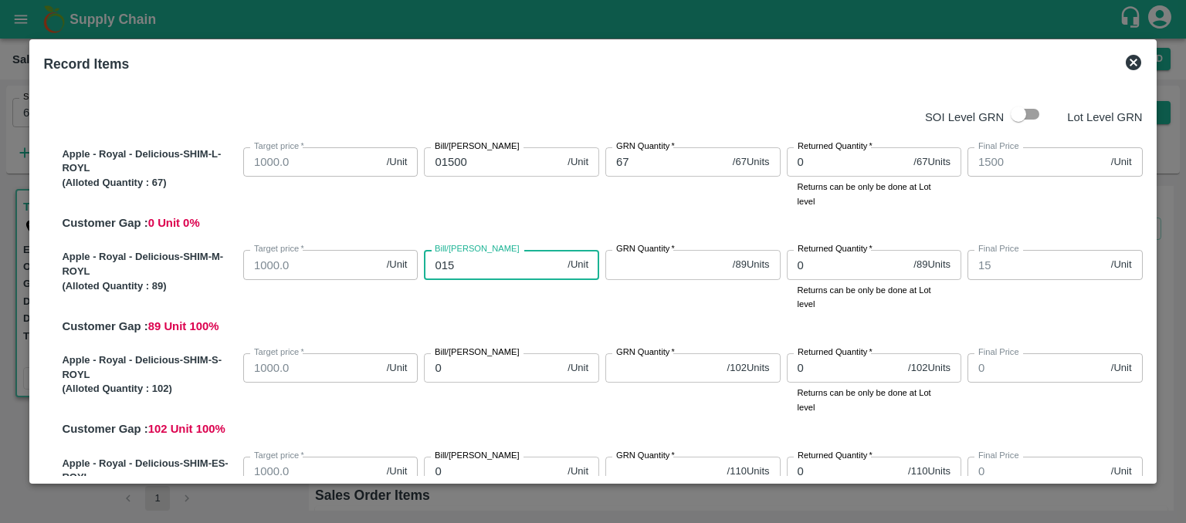
type input "0150"
type input "150"
type input "01500"
type input "1500"
type input "01500"
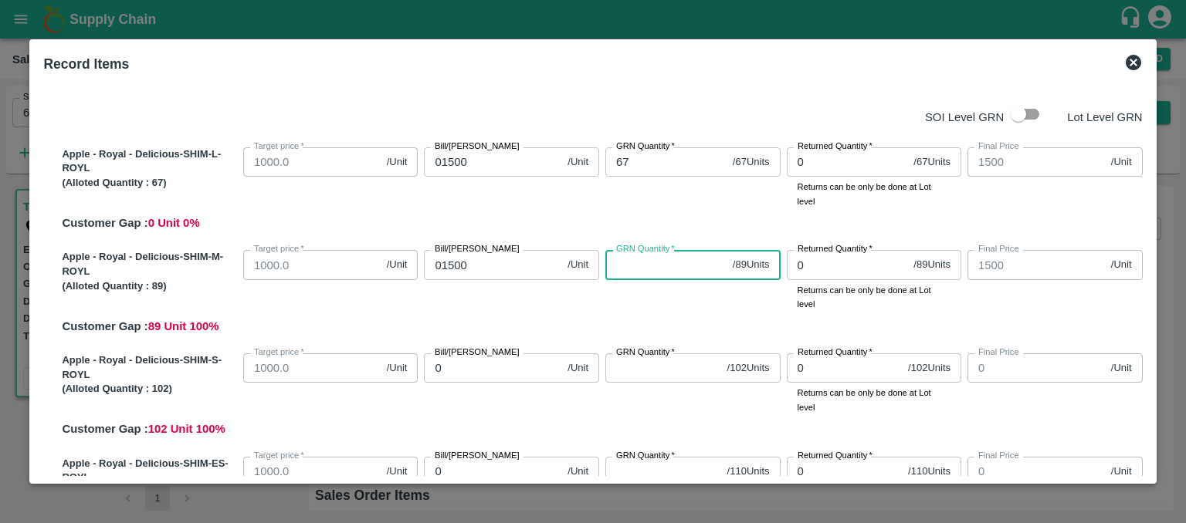
click at [628, 263] on input "GRN Quantity   *" at bounding box center [665, 264] width 121 height 29
type input "89"
click at [456, 370] on input "0" at bounding box center [492, 368] width 137 height 29
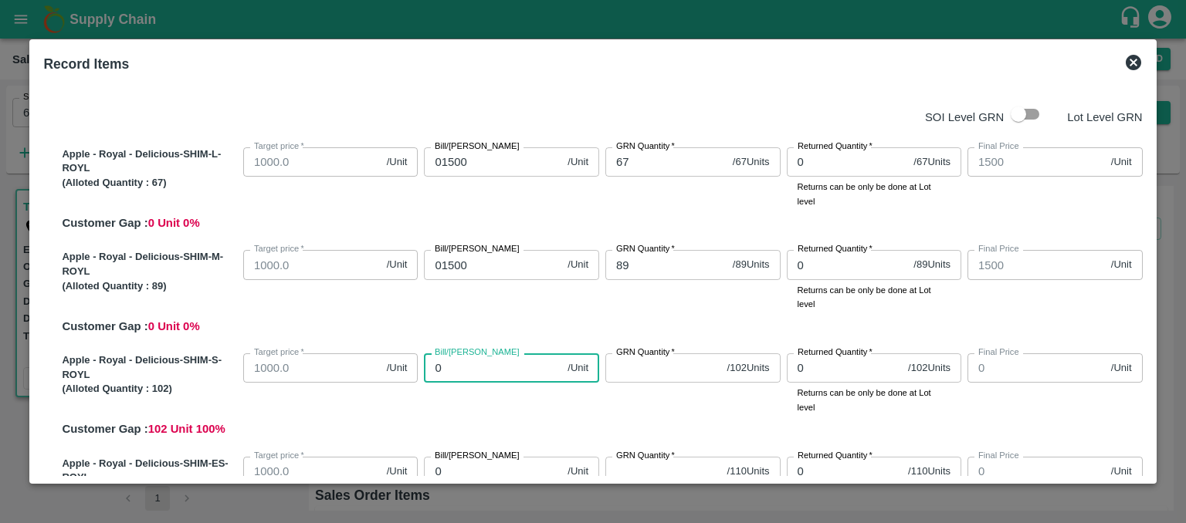
type input "01"
type input "1"
type input "015"
type input "15"
type input "0150"
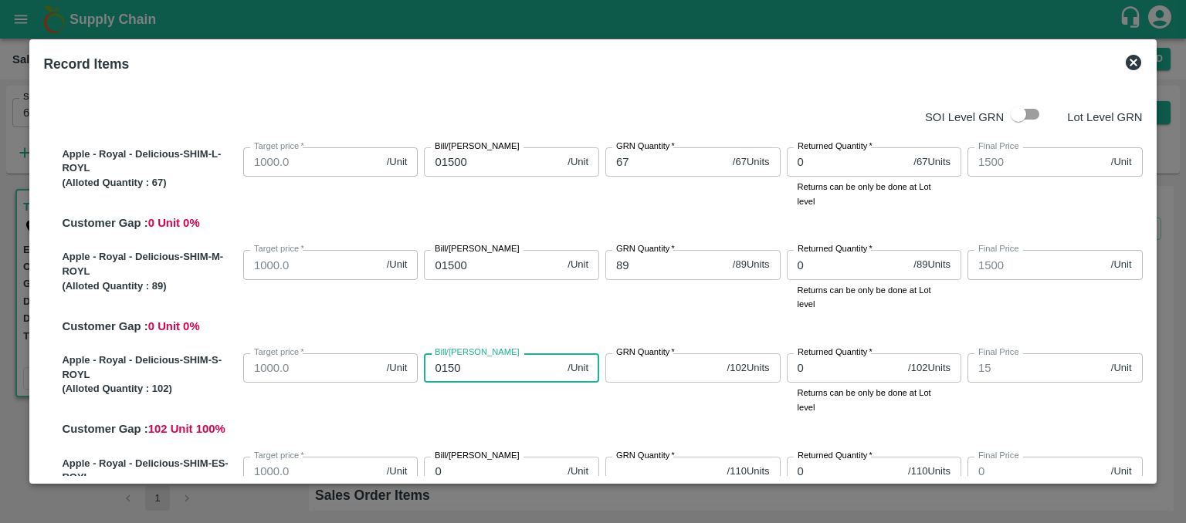
type input "150"
type input "01500"
type input "1500"
type input "01500"
click at [645, 369] on input "GRN Quantity   *" at bounding box center [663, 368] width 116 height 29
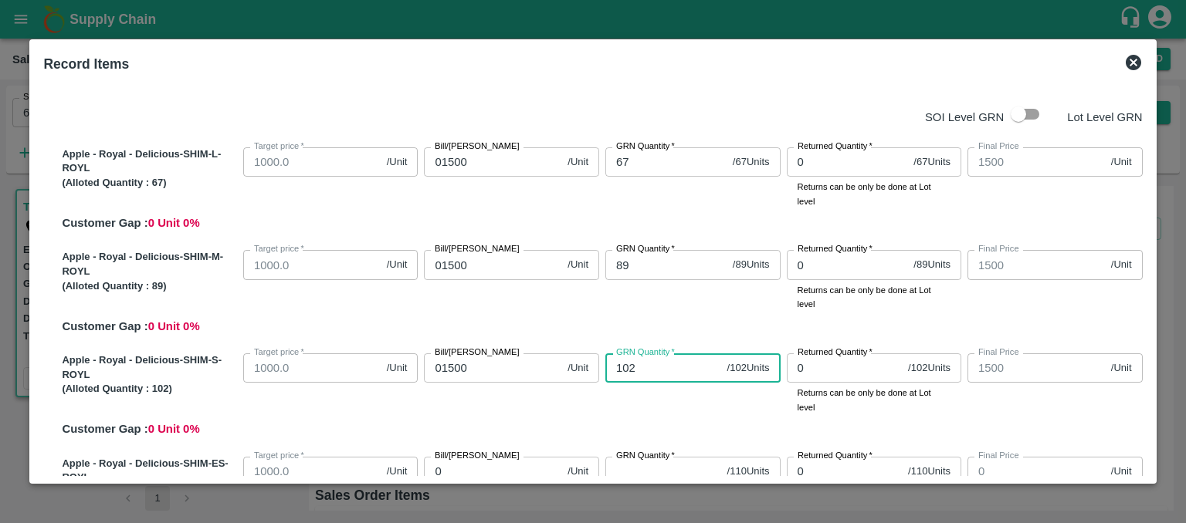
type input "102"
click at [496, 467] on input "0" at bounding box center [492, 471] width 137 height 29
type input "01"
type input "1"
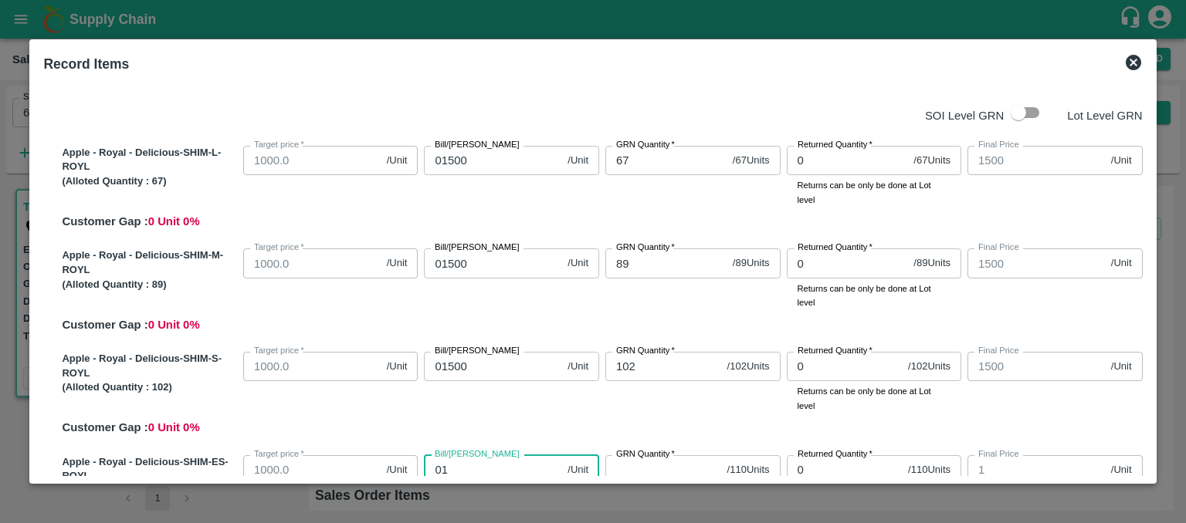
type input "012"
type input "12"
type input "0125"
type input "125"
type input "01250"
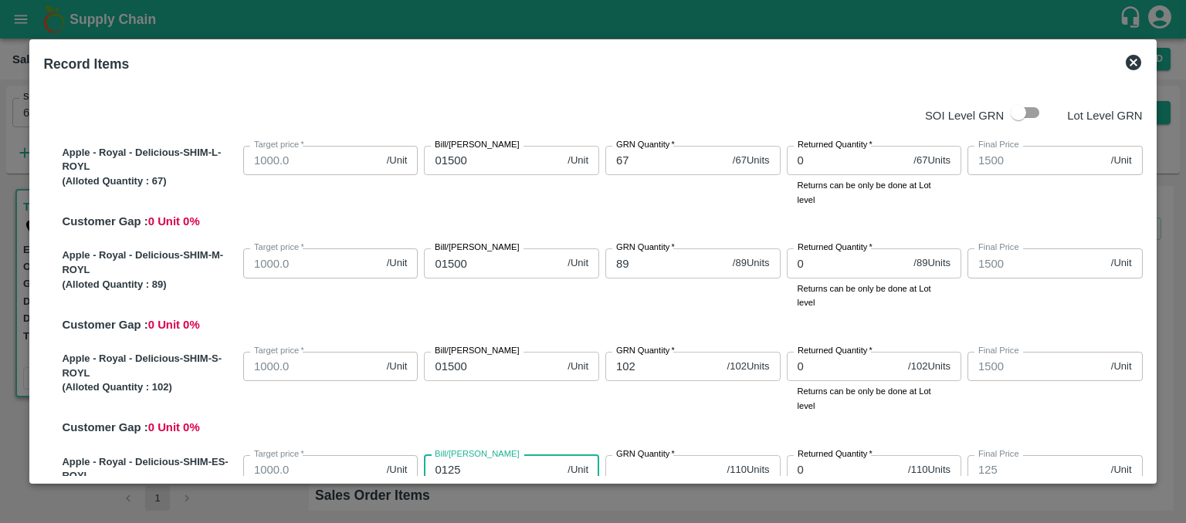
type input "1250"
type input "01250"
click at [642, 473] on input "GRN Quantity   *" at bounding box center [663, 469] width 116 height 29
type input "110"
drag, startPoint x: 1149, startPoint y: 146, endPoint x: 1145, endPoint y: 196, distance: 50.3
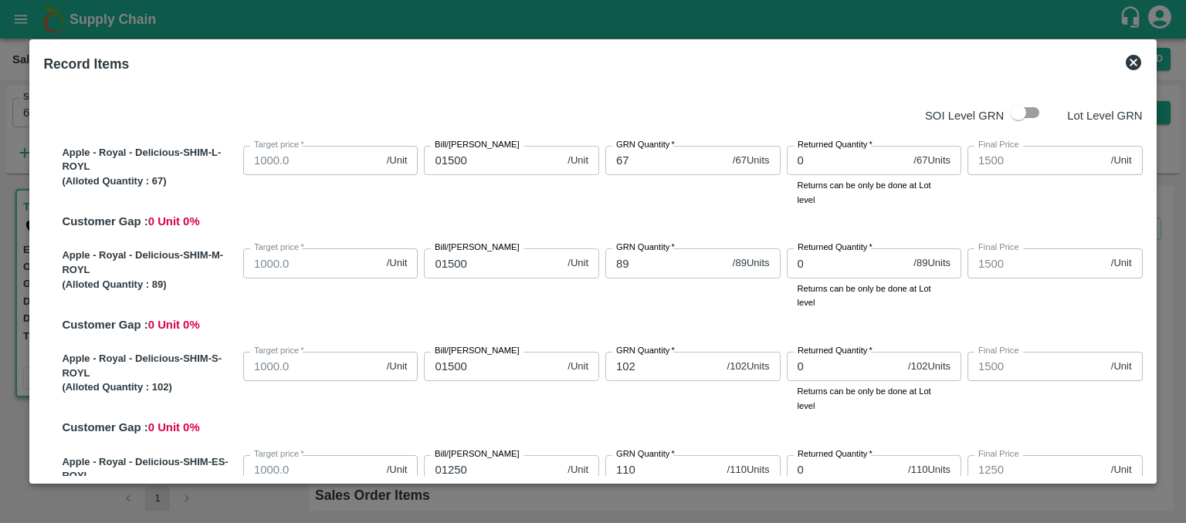
click at [1145, 196] on div "Record Items SOI Level GRN Lot Level GRN Apple - Royal - Delicious-SHIM-L-ROYL …" at bounding box center [592, 261] width 1126 height 445
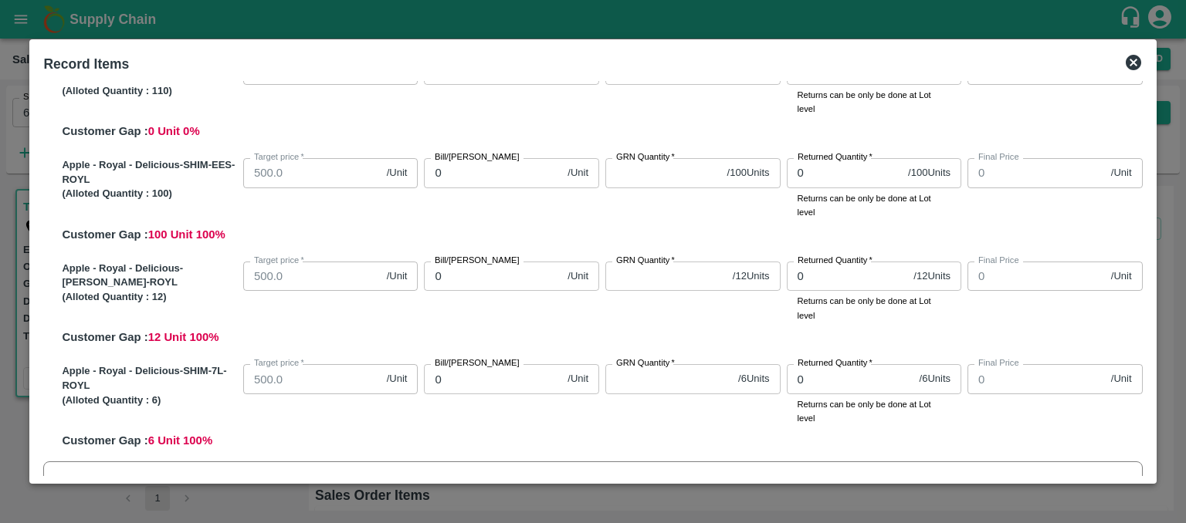
scroll to position [412, 0]
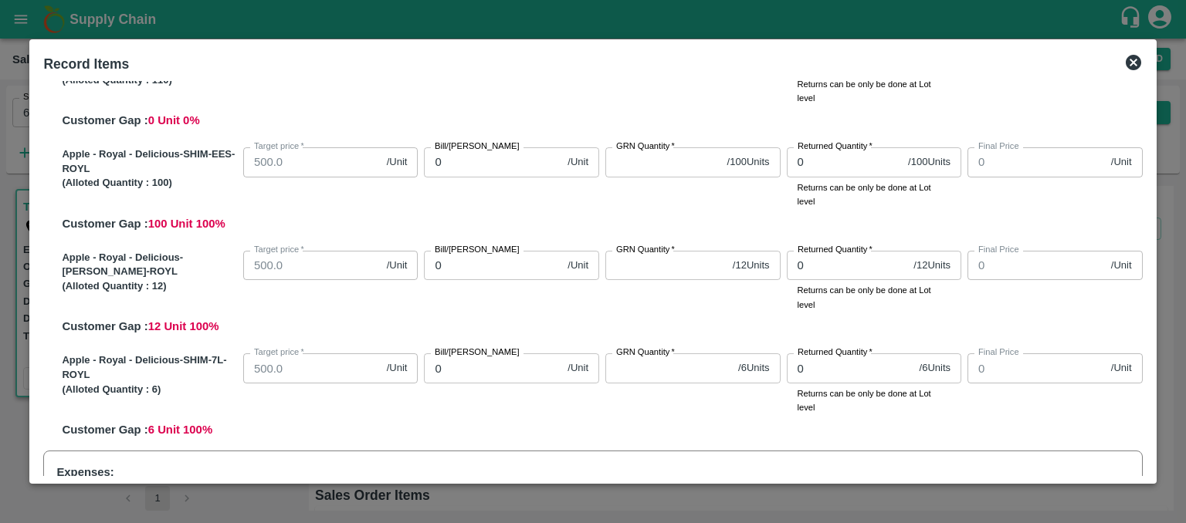
click at [482, 164] on input "0" at bounding box center [492, 161] width 137 height 29
type input "01"
type input "1"
type input "011"
type input "11"
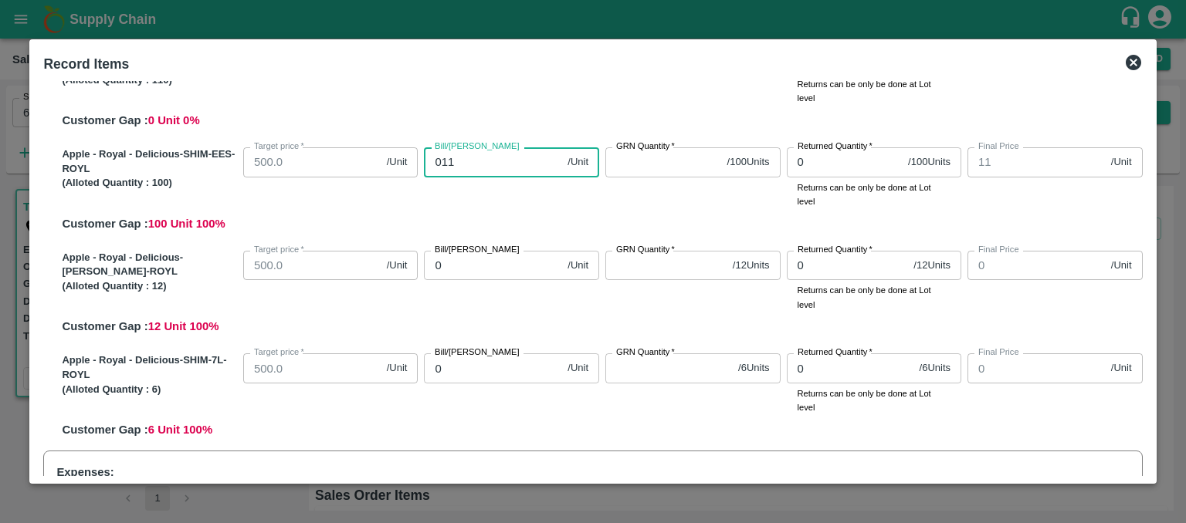
type input "0119"
type input "119"
type input "01190"
type input "1190"
type input "01190"
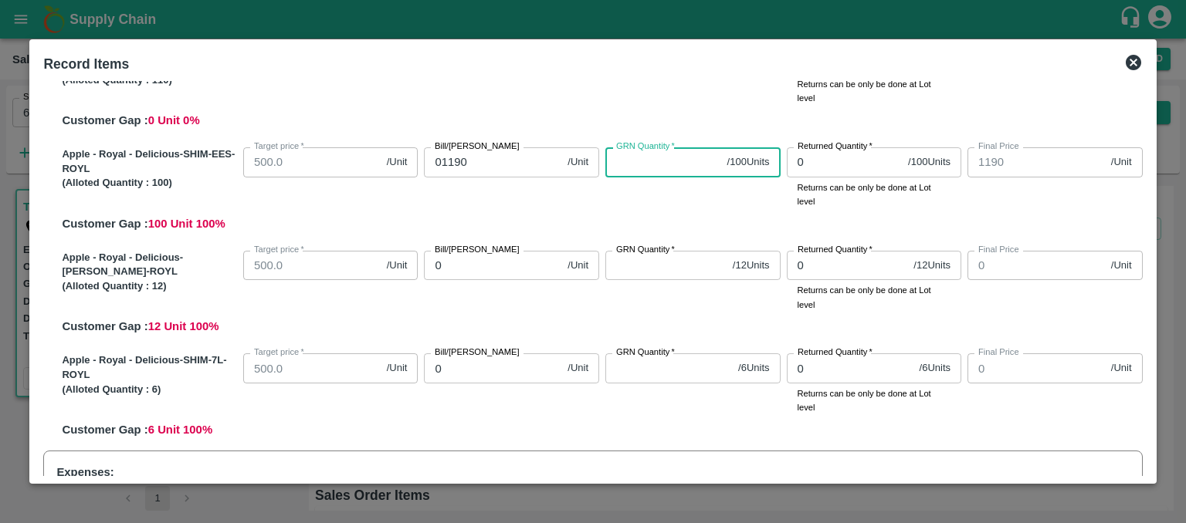
click at [628, 169] on input "GRN Quantity   *" at bounding box center [663, 161] width 116 height 29
type input "100"
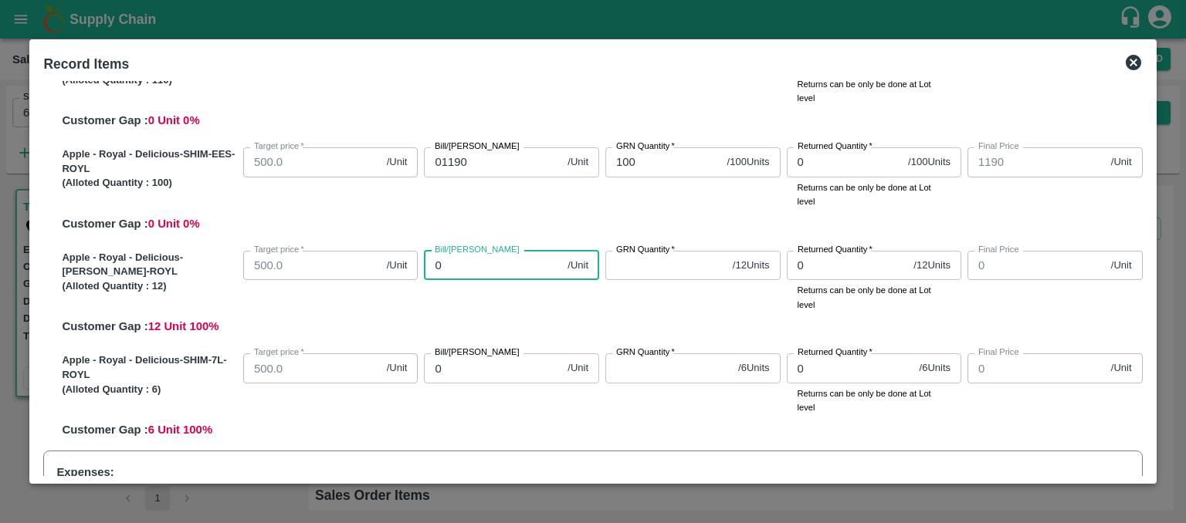
click at [459, 262] on input "0" at bounding box center [492, 265] width 137 height 29
type input "01"
type input "1"
type input "012"
type input "12"
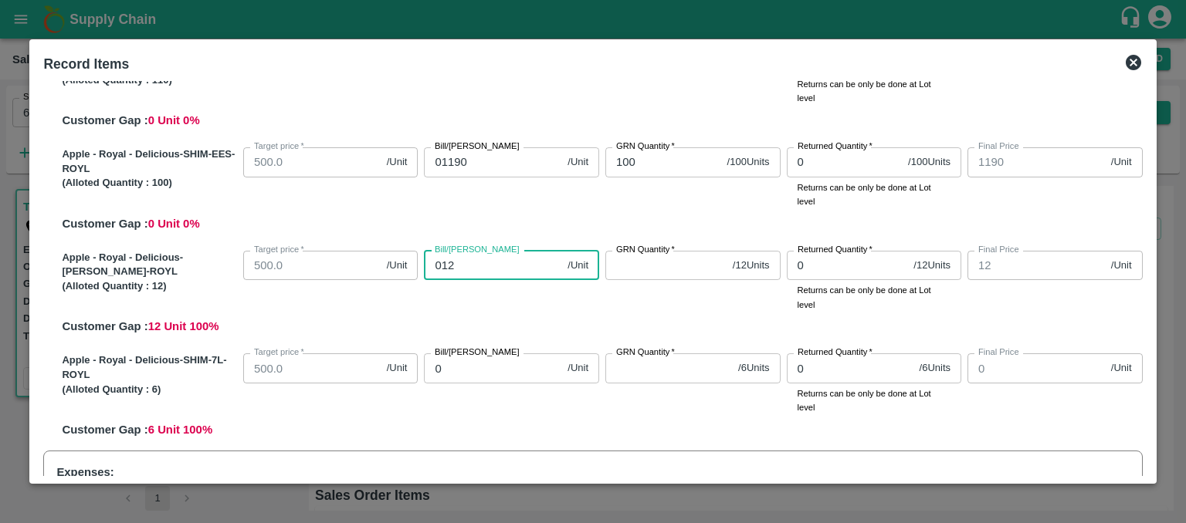
type input "0120"
type input "120"
type input "01200"
type input "1200"
type input "01200"
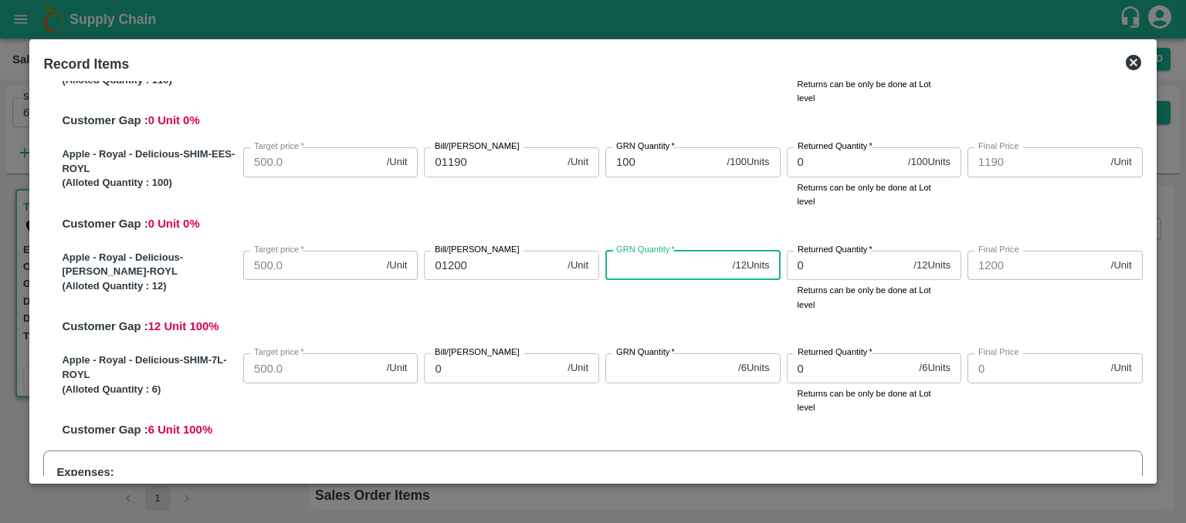
click at [640, 272] on input "GRN Quantity   *" at bounding box center [665, 265] width 121 height 29
type input "12"
click at [474, 366] on input "0" at bounding box center [492, 368] width 137 height 29
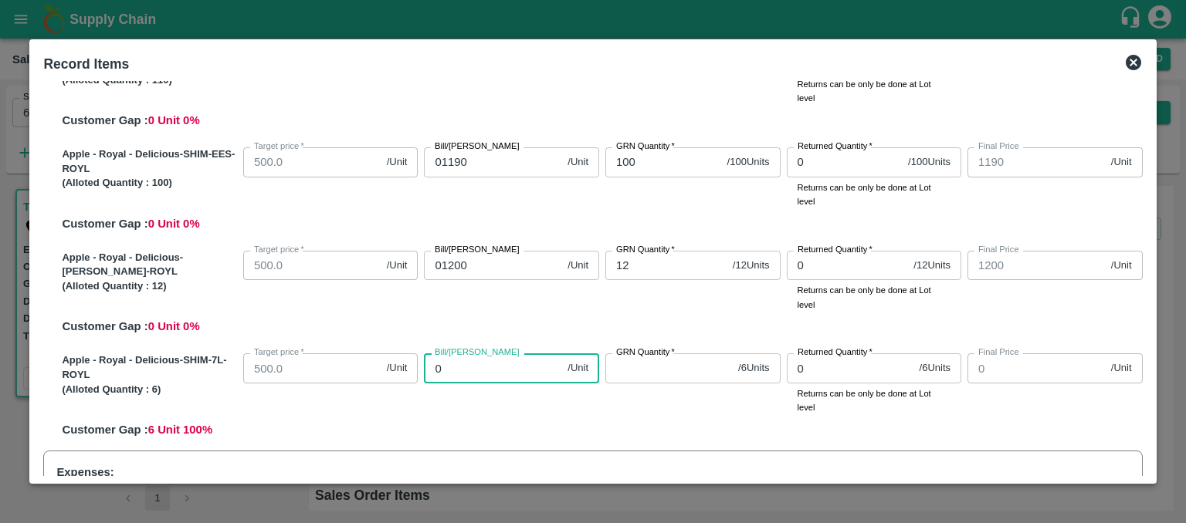
type input "01"
type input "1"
type input "011"
type input "11"
type input "0113"
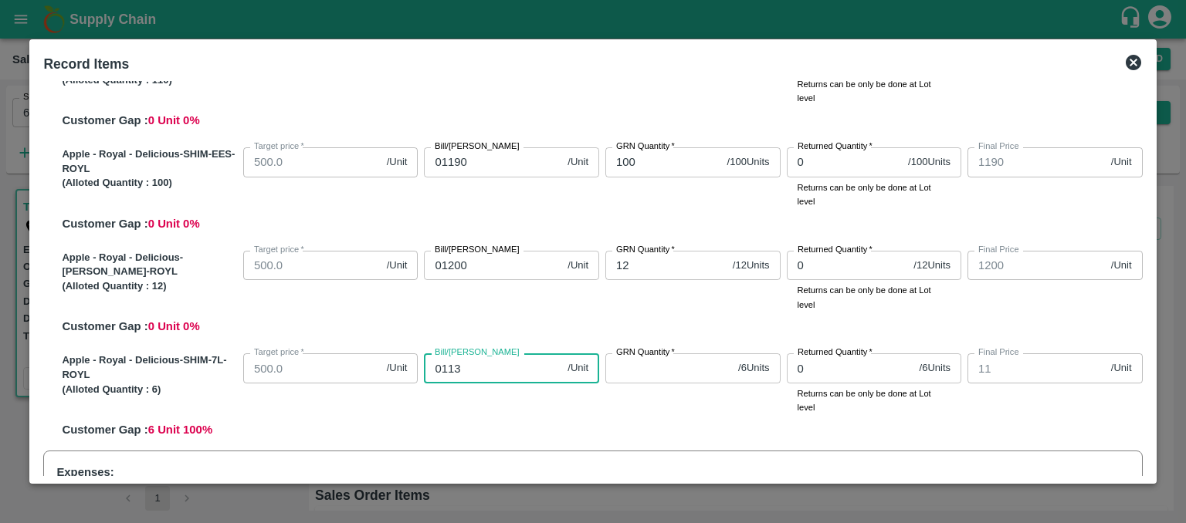
type input "113"
type input "01130"
type input "1130"
type input "01130"
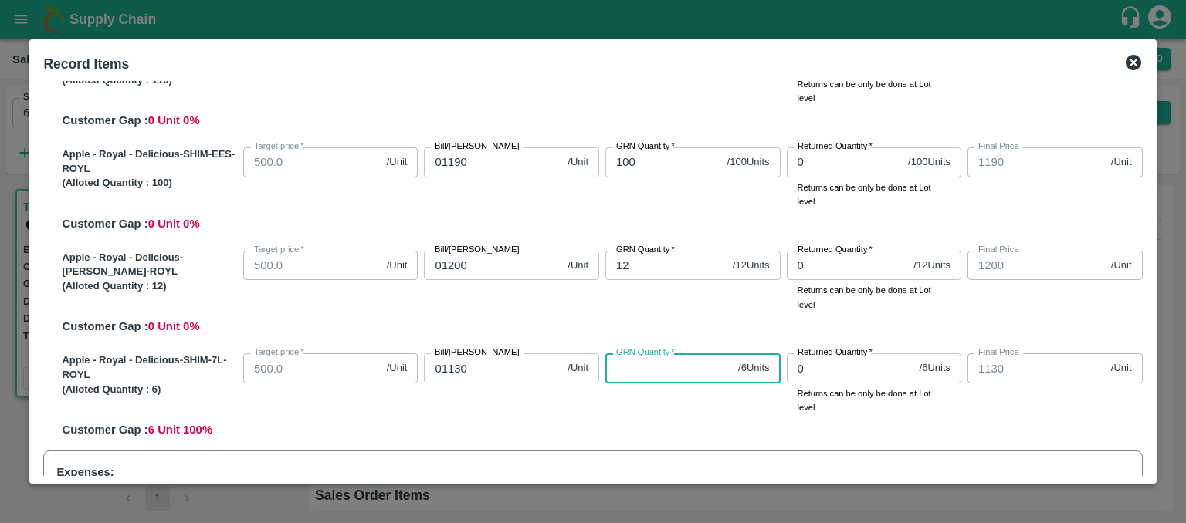
click at [639, 371] on input "GRN Quantity   *" at bounding box center [668, 368] width 127 height 29
type input "6"
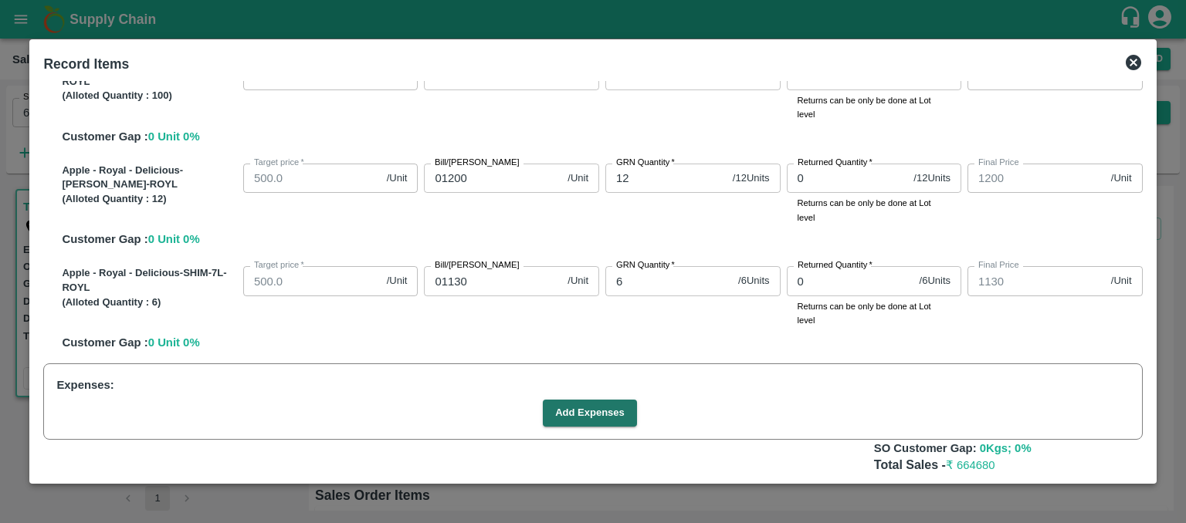
scroll to position [557, 0]
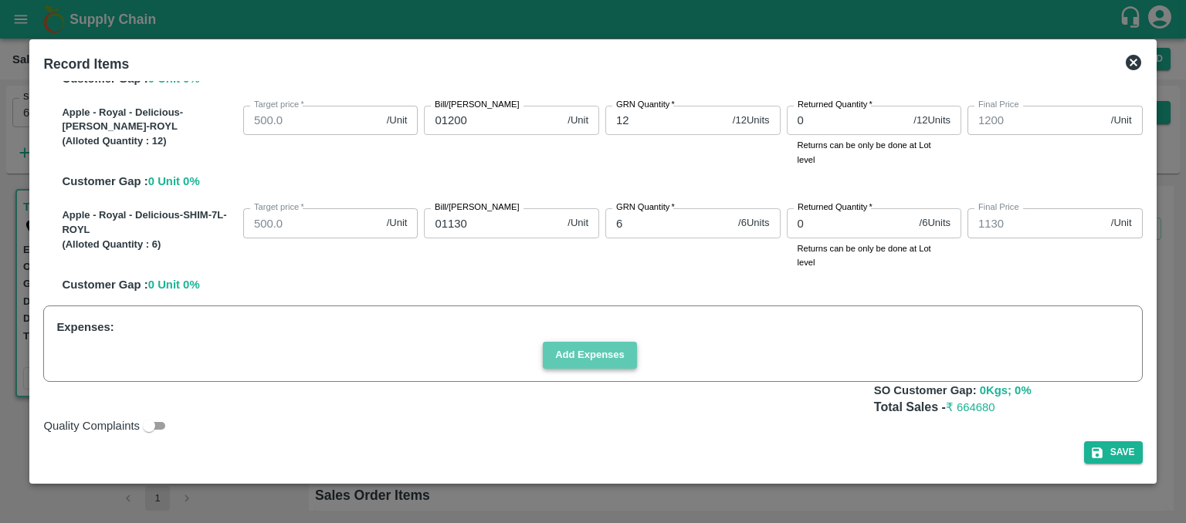
click at [596, 353] on button "Add Expenses" at bounding box center [590, 355] width 94 height 27
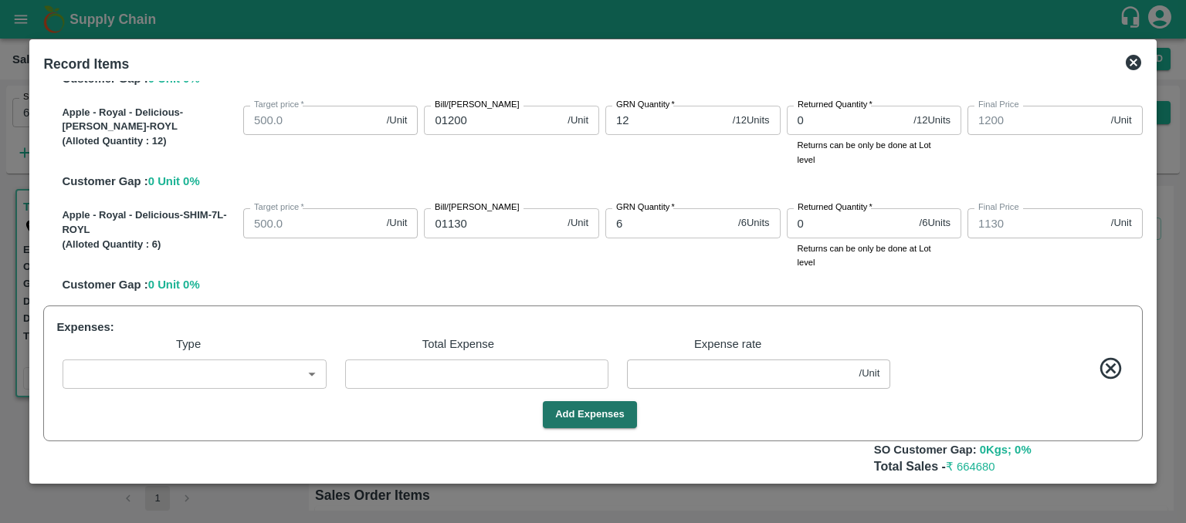
click at [314, 371] on body "Supply Chain Sales Orders Direct Customer Add SO ID 606533 SO ID Start Date Sta…" at bounding box center [593, 261] width 1186 height 523
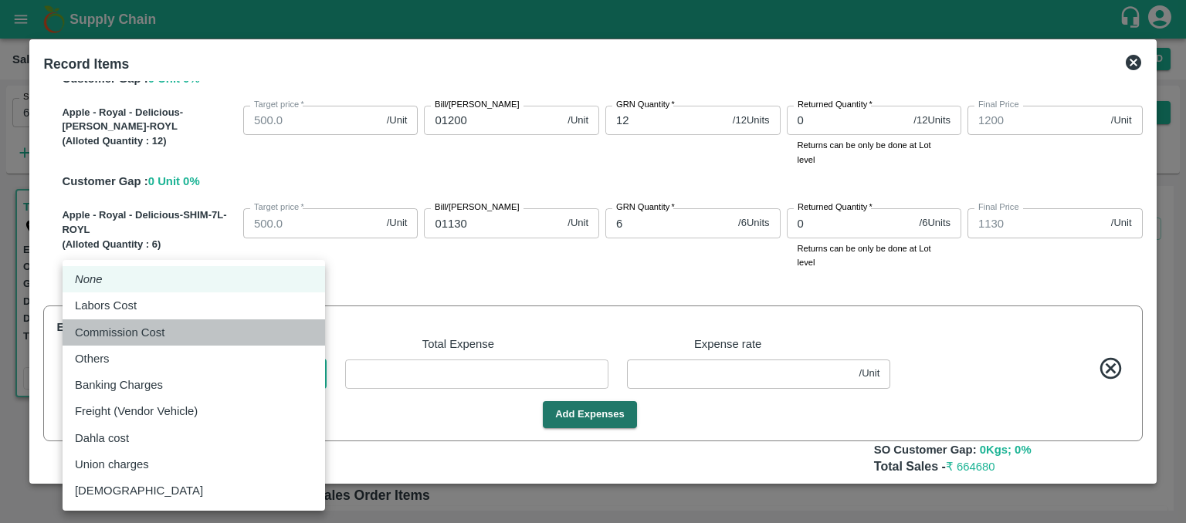
click at [206, 326] on div "Commission Cost" at bounding box center [194, 332] width 238 height 17
type input "Commission Cost"
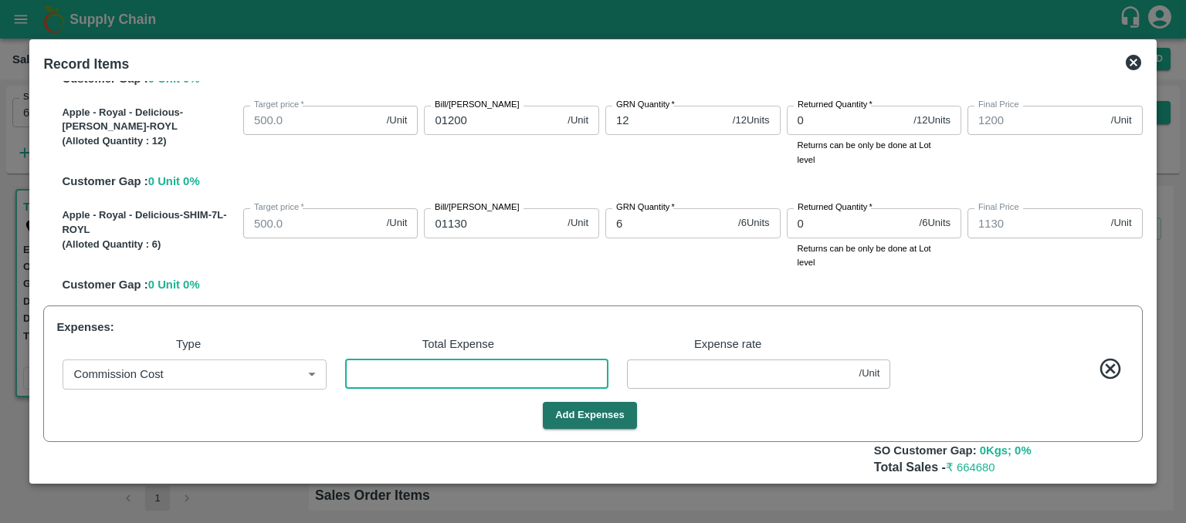
click at [370, 374] on input "number" at bounding box center [476, 374] width 263 height 29
type input "1499.9959"
type input "1249.9959"
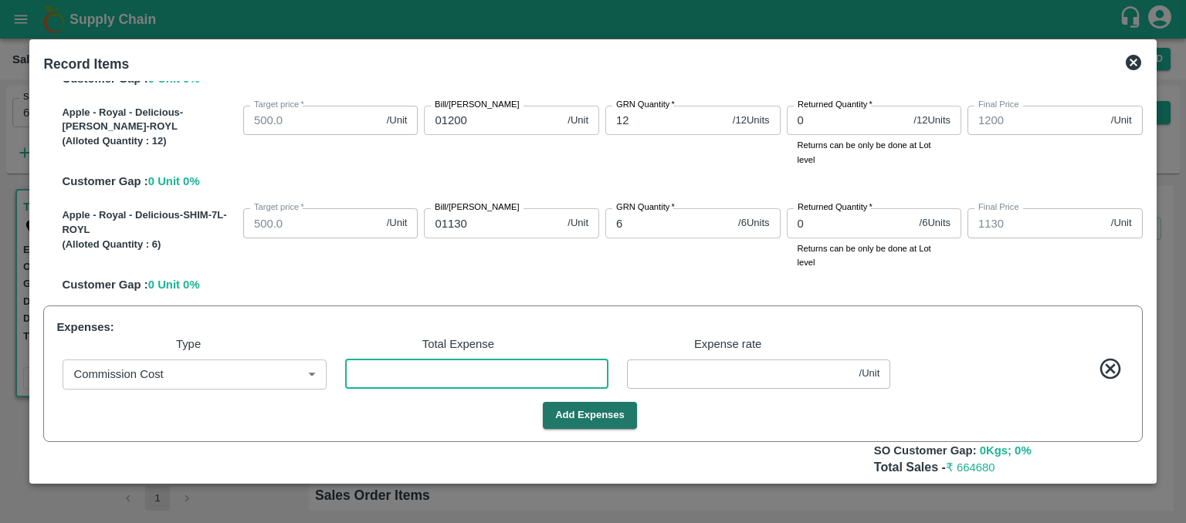
type input "1189.9959"
type input "1199.9959"
type input "1129.9959"
type input "2"
type input "0.00412"
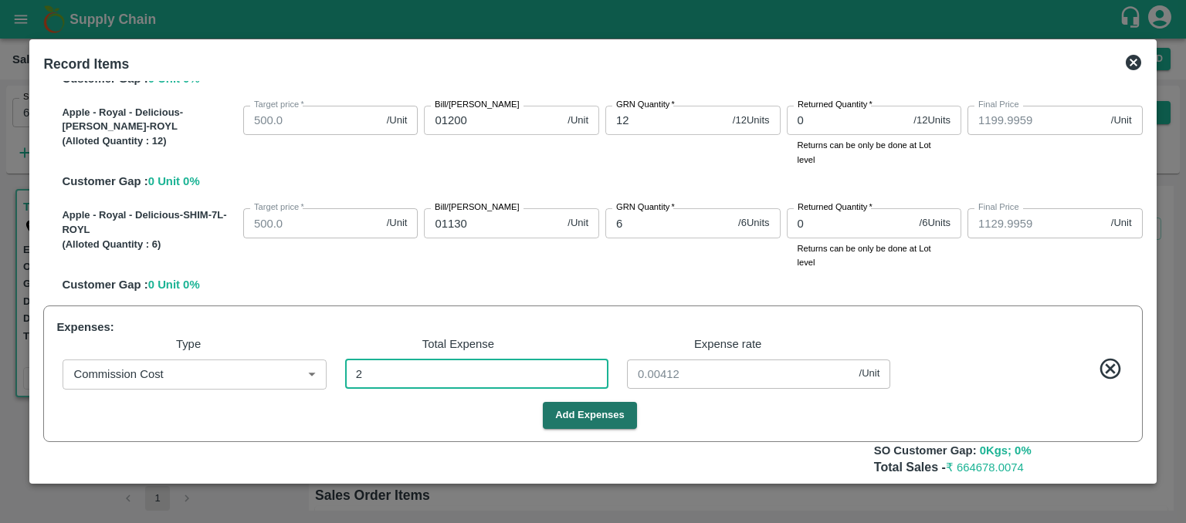
type input "1499.9465"
type input "1249.9465"
type input "1189.9465"
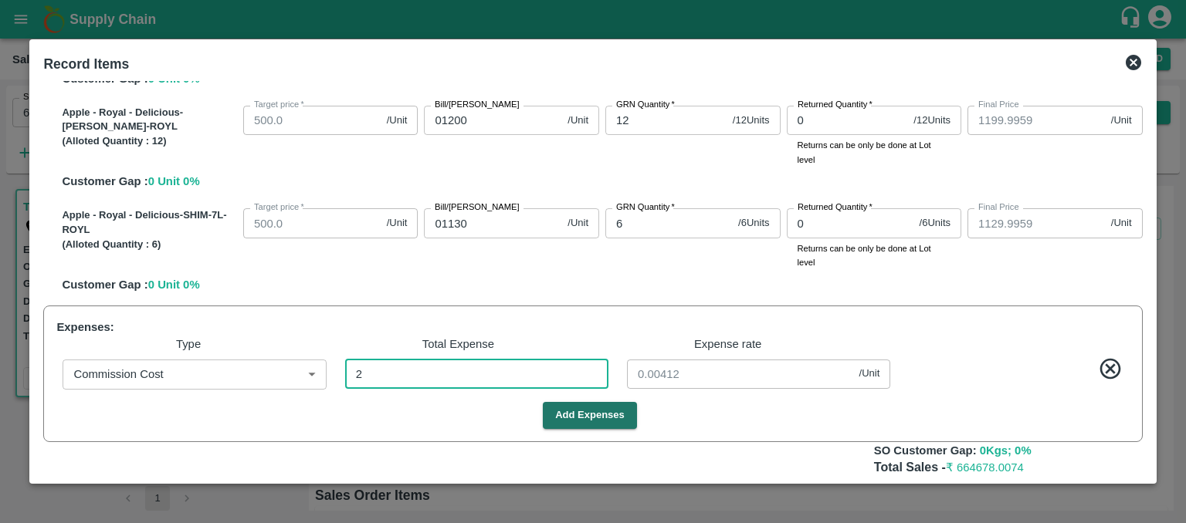
type input "1199.9465"
type input "1129.9465"
type input "26"
type input "0.0535"
type input "267"
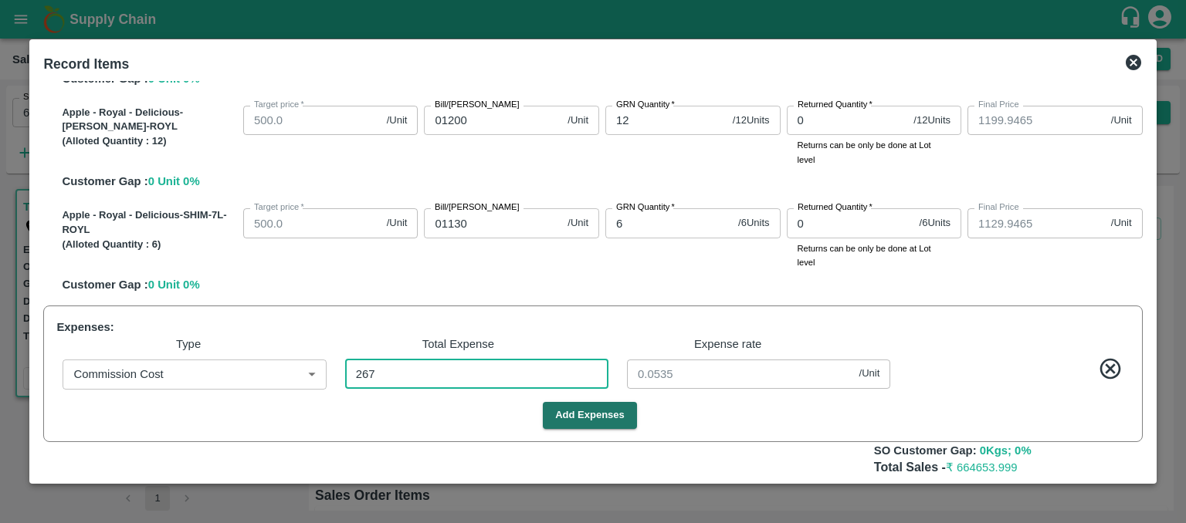
type input "1499.4506"
type input "1249.4506"
type input "1189.4506"
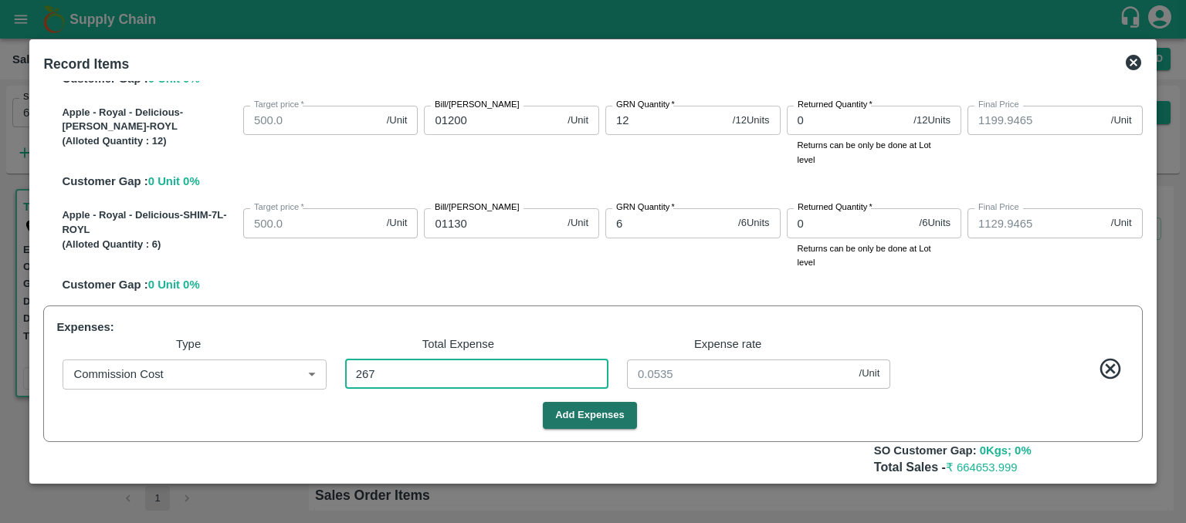
type input "1199.4506"
type input "1129.4506"
type input "0.54938"
type input "1494.4897"
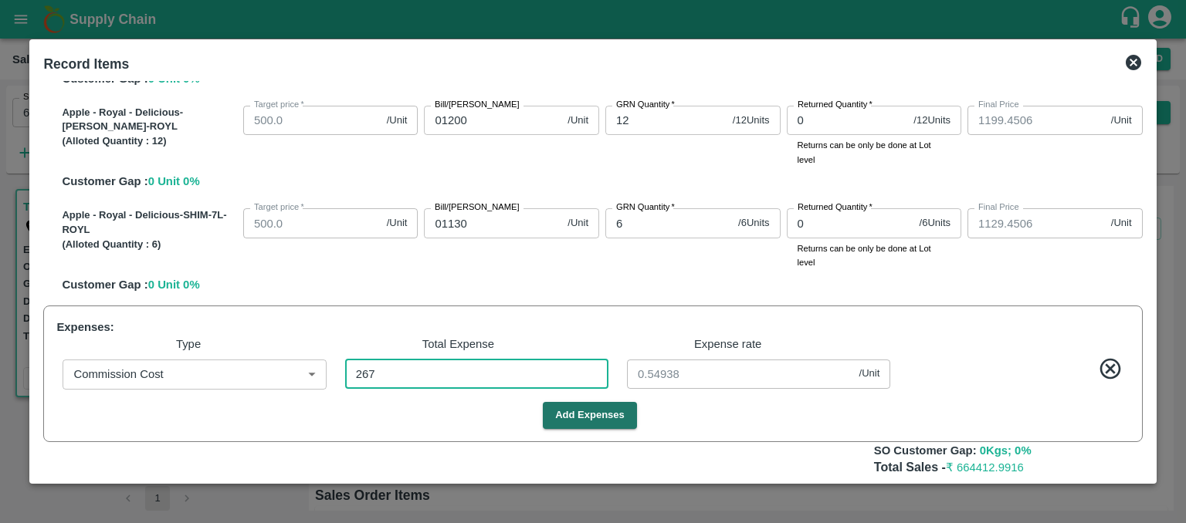
type input "1494.4897"
type input "1244.4897"
type input "1184.4897"
type input "1194.4897"
type input "1124.4897"
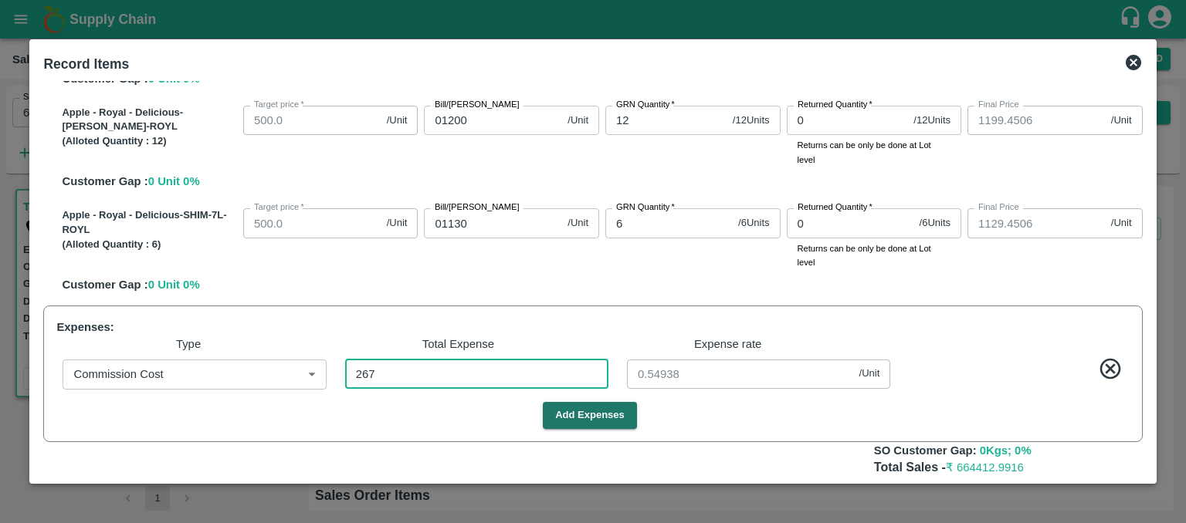
type input "2678"
type input "5.51029"
type input "26784"
type input "1444.8889"
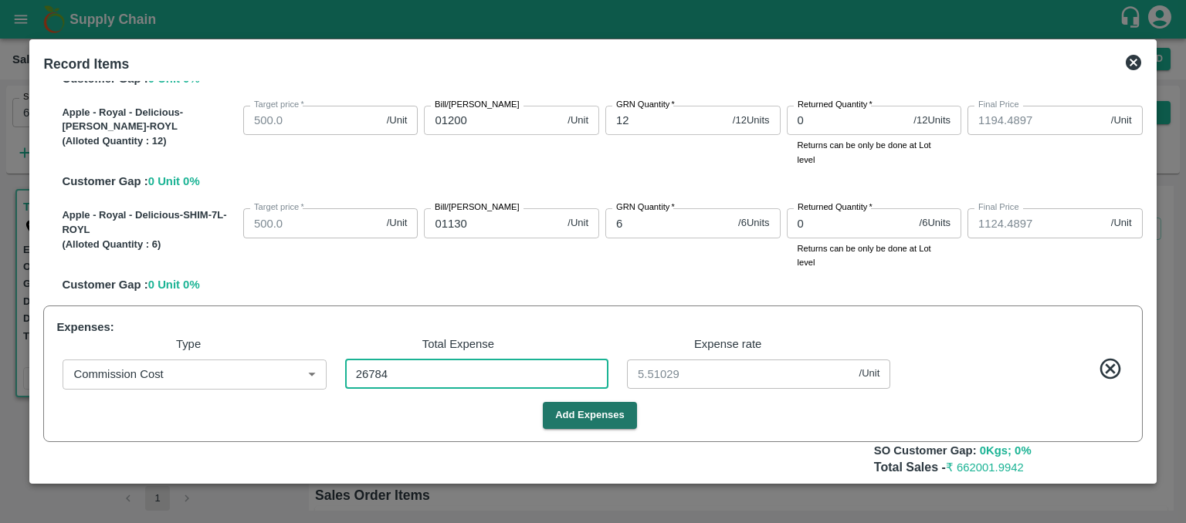
type input "1444.8889"
type input "1194.8889"
type input "1134.8889"
type input "1144.8889"
type input "1074.8889"
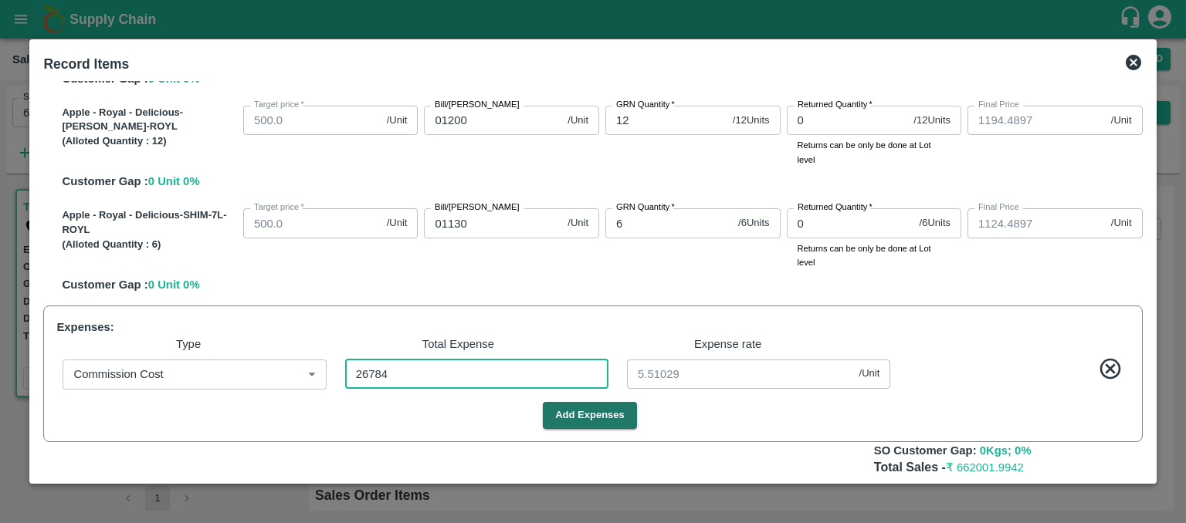
type input "55.11111"
type input "26784"
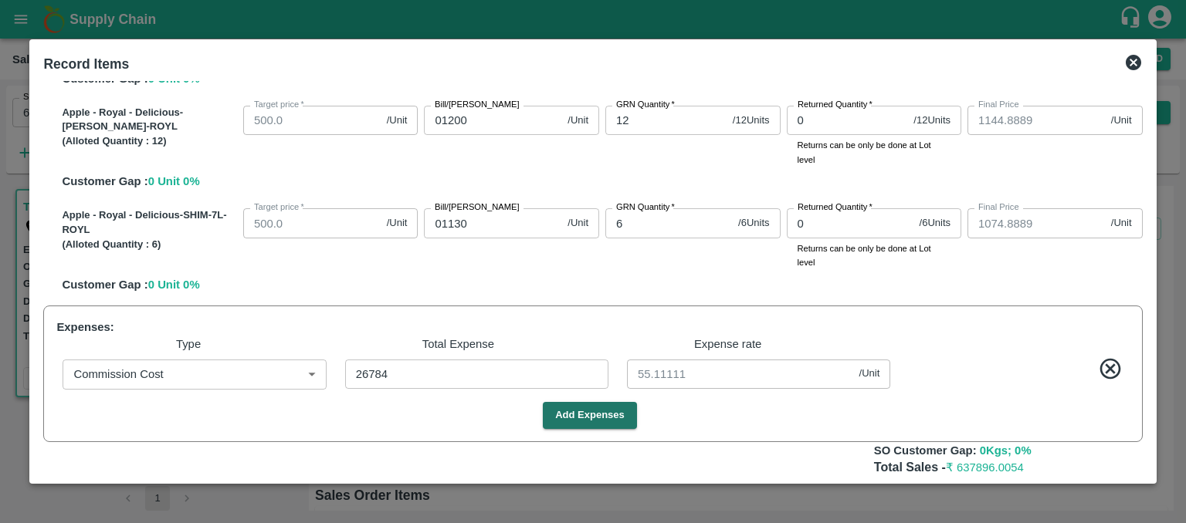
drag, startPoint x: 1142, startPoint y: 357, endPoint x: 1145, endPoint y: 381, distance: 23.5
click at [1145, 381] on div "SOI Level GRN Lot Level GRN Apple - Royal - Delicious-SHIM-L-ROYL (Alloted Quan…" at bounding box center [592, 278] width 1111 height 395
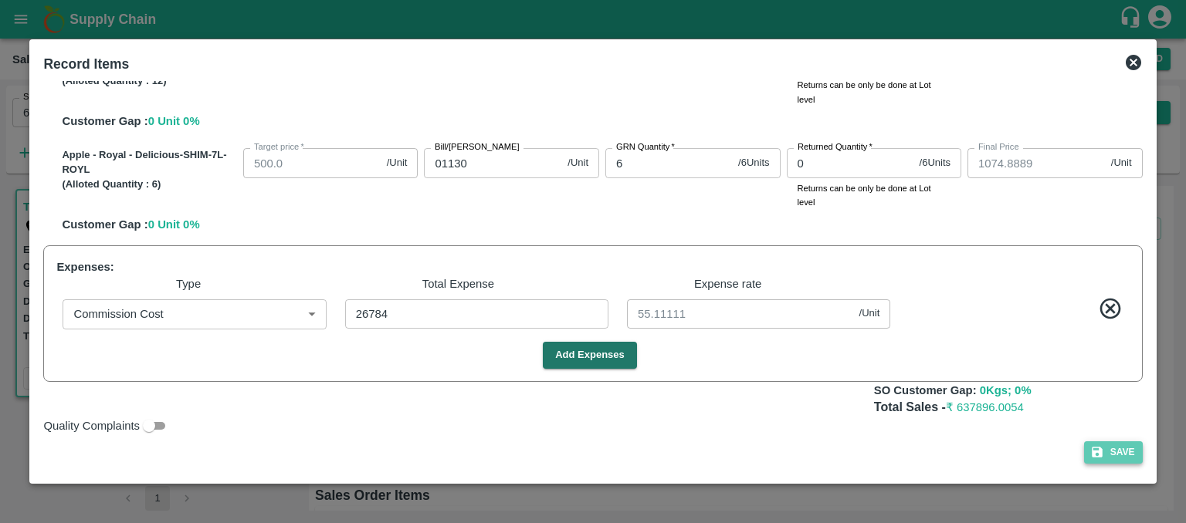
click at [1116, 452] on button "Save" at bounding box center [1113, 453] width 59 height 22
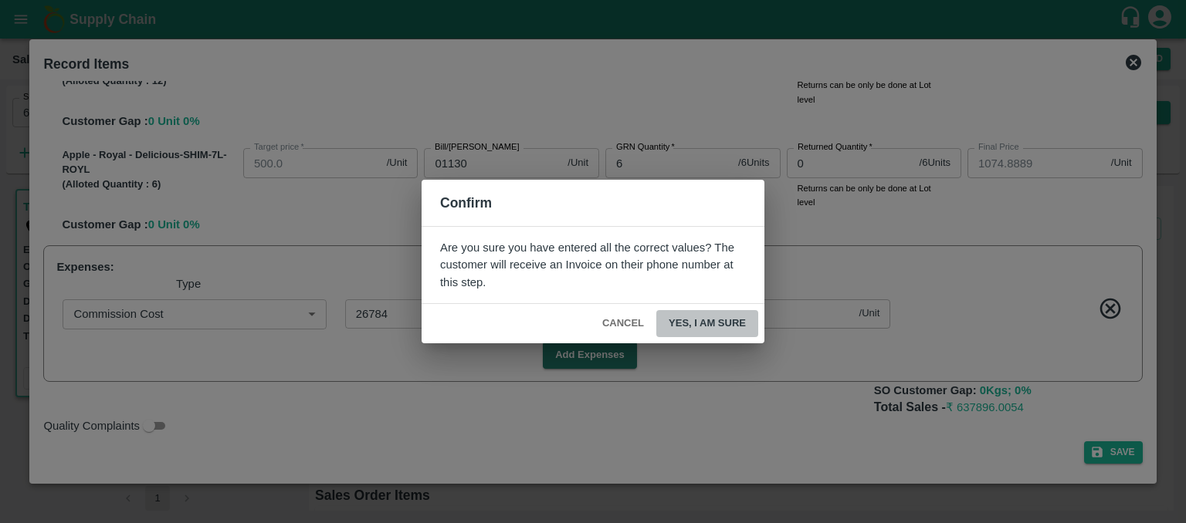
click at [723, 317] on button "Yes, I am sure" at bounding box center [707, 323] width 102 height 27
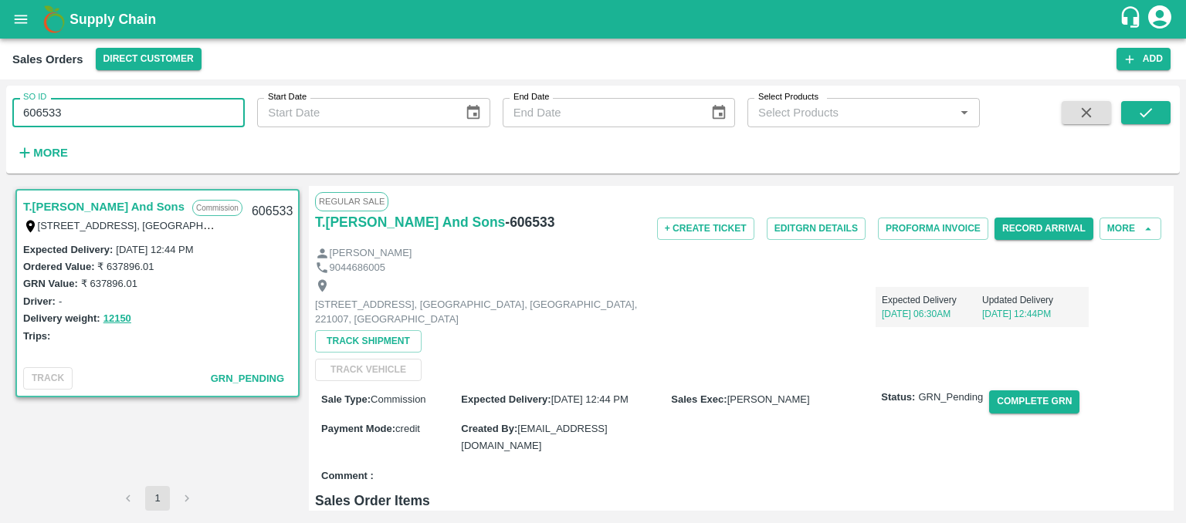
click at [73, 108] on input "606533" at bounding box center [128, 112] width 232 height 29
type input "605323"
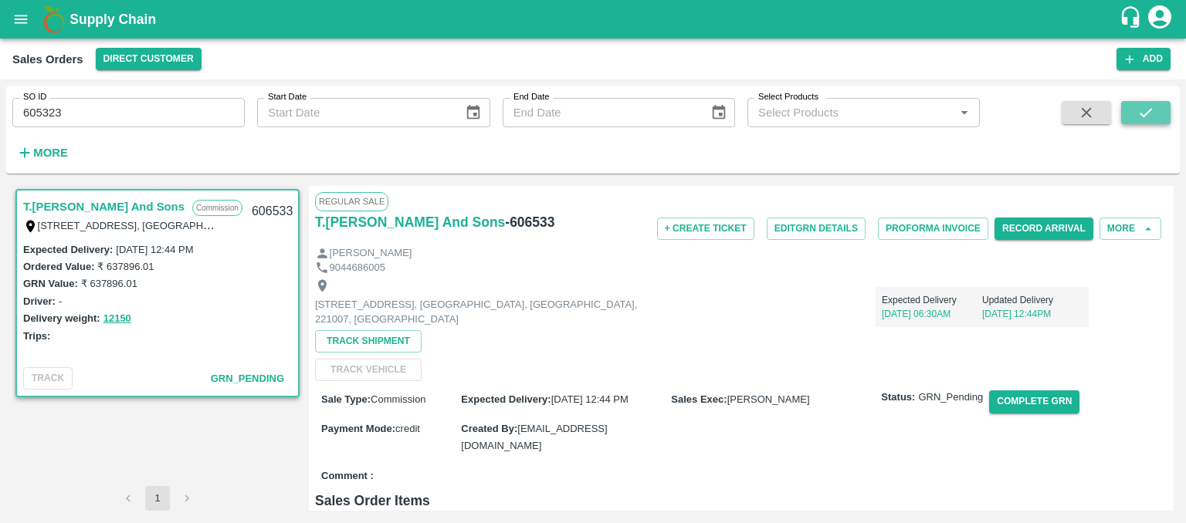
click at [1142, 113] on icon "submit" at bounding box center [1145, 112] width 17 height 17
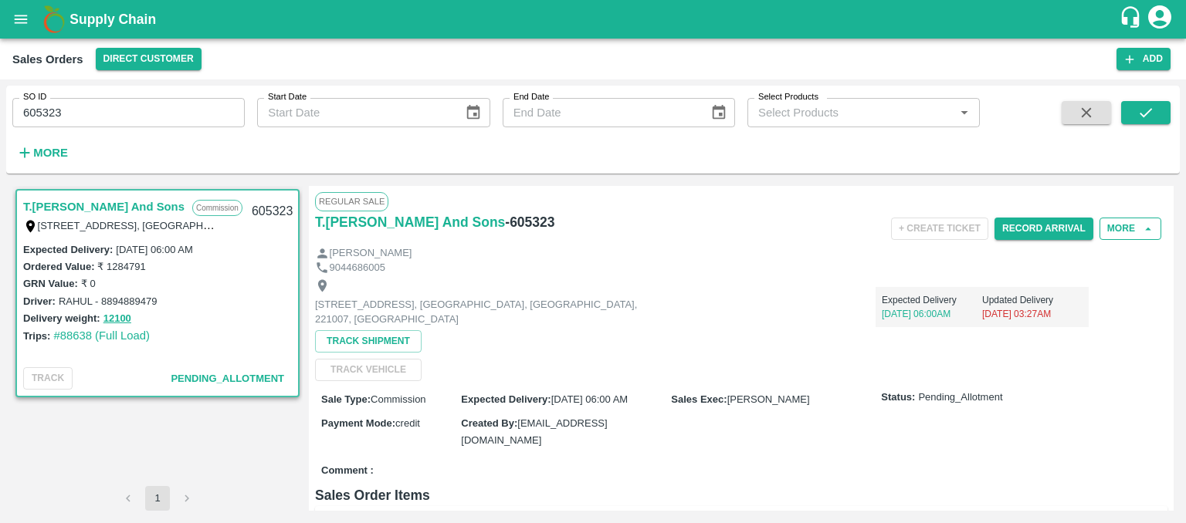
click at [1132, 224] on button "More" at bounding box center [1130, 229] width 62 height 22
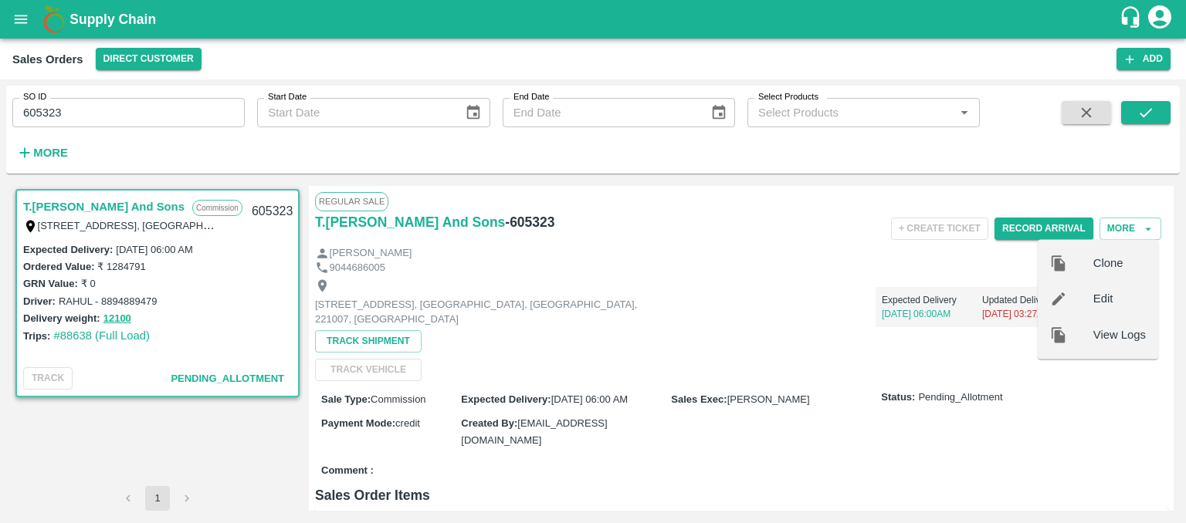
click at [946, 249] on div "[PERSON_NAME]" at bounding box center [741, 253] width 852 height 15
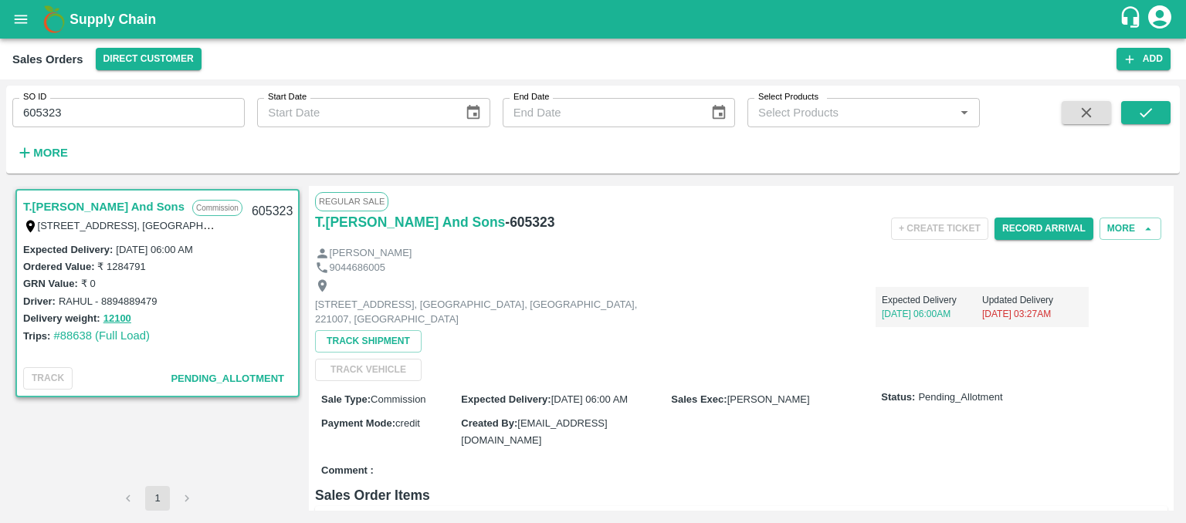
click at [1173, 208] on div "T.Kishore Kapoor And Sons Commission Shop No B 27 , , Pahariya fruit mandi, Pah…" at bounding box center [592, 348] width 1173 height 337
click at [1167, 209] on div "T.Kishore Kapoor And Sons Commission Shop No B 27 , , Pahariya fruit mandi, Pah…" at bounding box center [592, 348] width 1173 height 337
click at [1167, 209] on div "Regular Sale T.Kishore Kapoor And Sons - 605323 + Create Ticket Record Arrival …" at bounding box center [741, 348] width 864 height 325
click at [1047, 337] on div "Shop No B 27 , , Pahariya fruit mandi, Pahariya , Varanasi, U.P 221007, Varanas…" at bounding box center [741, 328] width 852 height 107
click at [1037, 227] on button "Record Arrival" at bounding box center [1043, 229] width 99 height 22
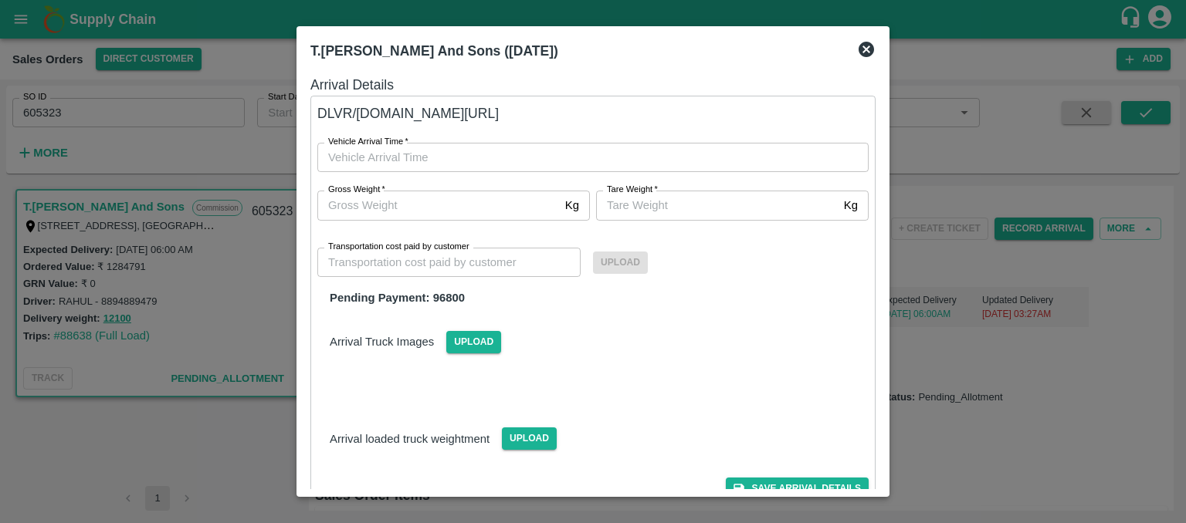
click at [862, 52] on icon at bounding box center [865, 49] width 15 height 15
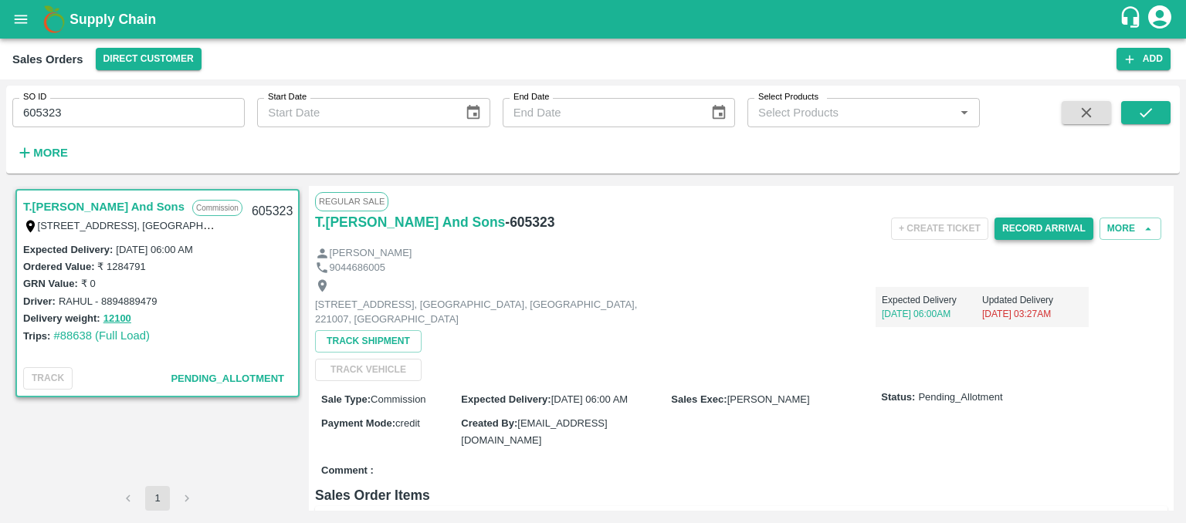
click at [1019, 237] on button "Record Arrival" at bounding box center [1043, 229] width 99 height 22
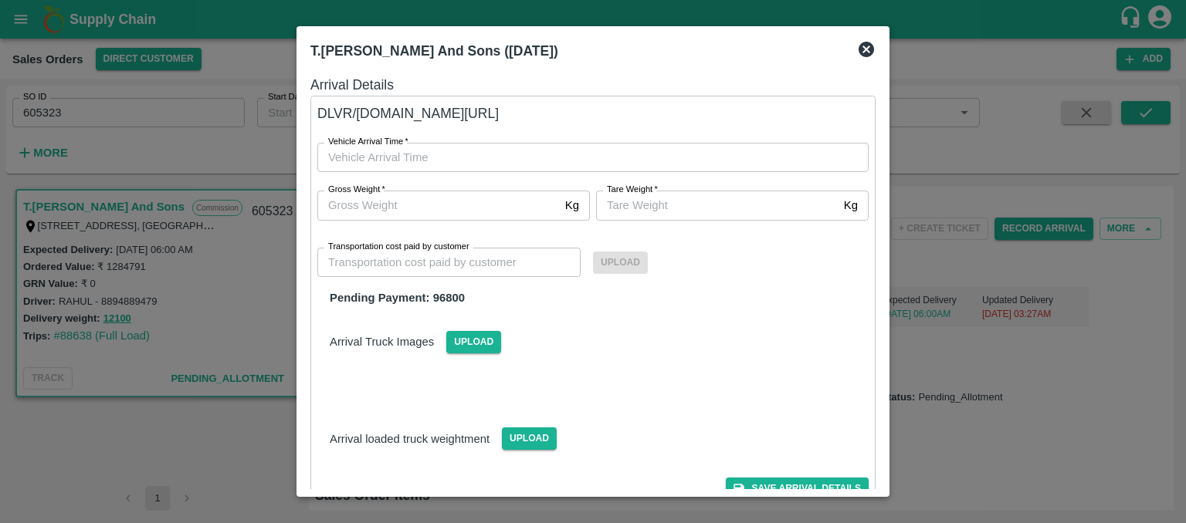
click at [935, 260] on div at bounding box center [593, 261] width 1186 height 523
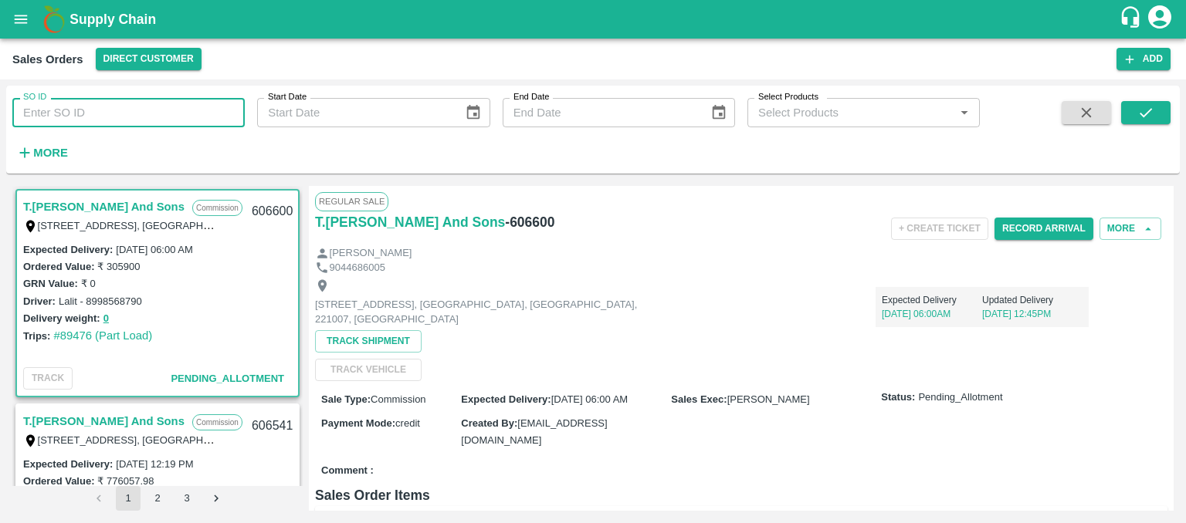
click at [41, 116] on input "SO ID" at bounding box center [128, 112] width 232 height 29
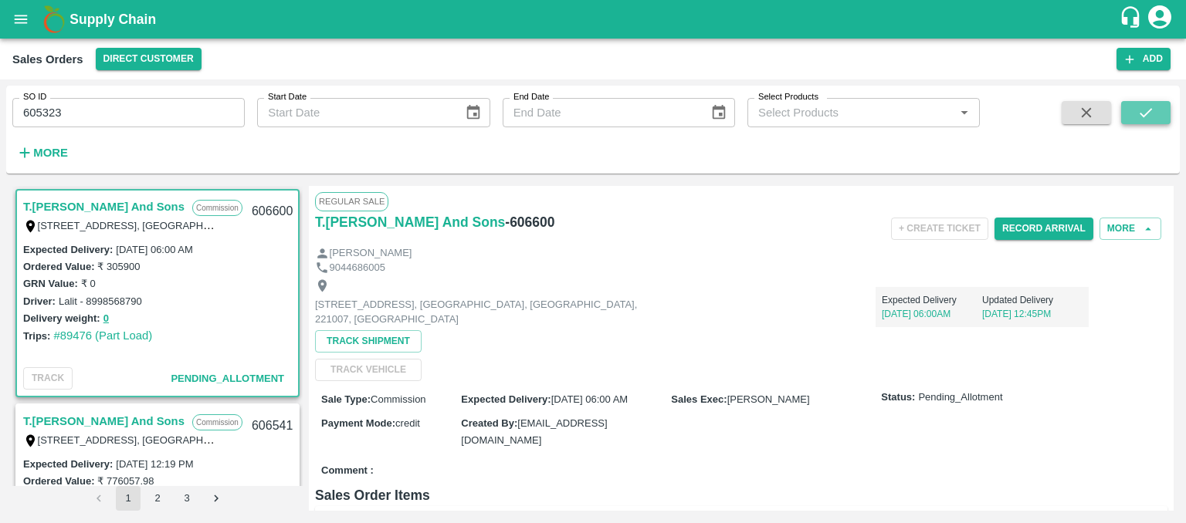
click at [1143, 109] on icon "submit" at bounding box center [1145, 112] width 17 height 17
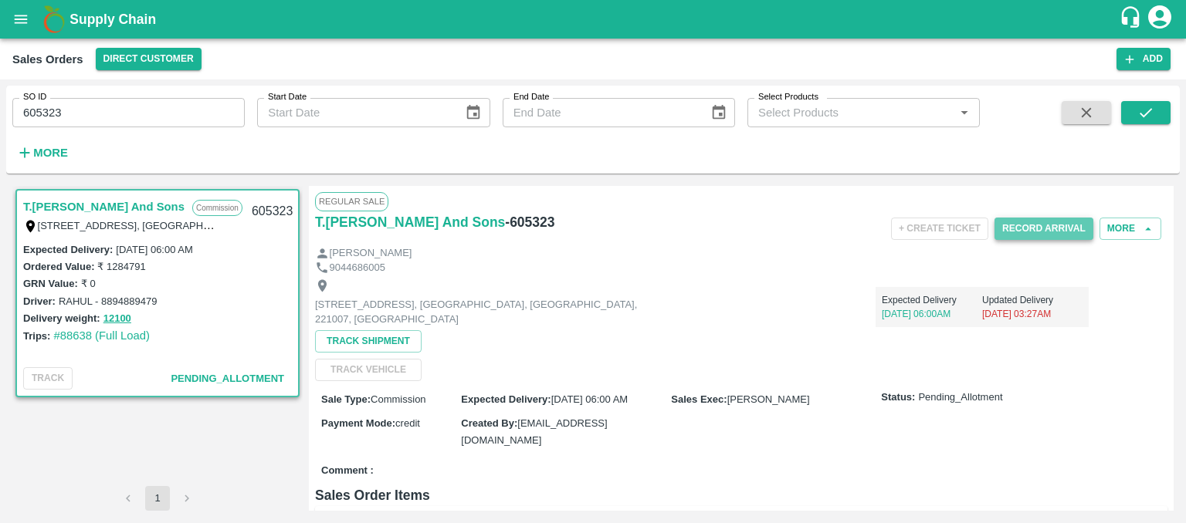
click at [1040, 228] on button "Record Arrival" at bounding box center [1043, 229] width 99 height 22
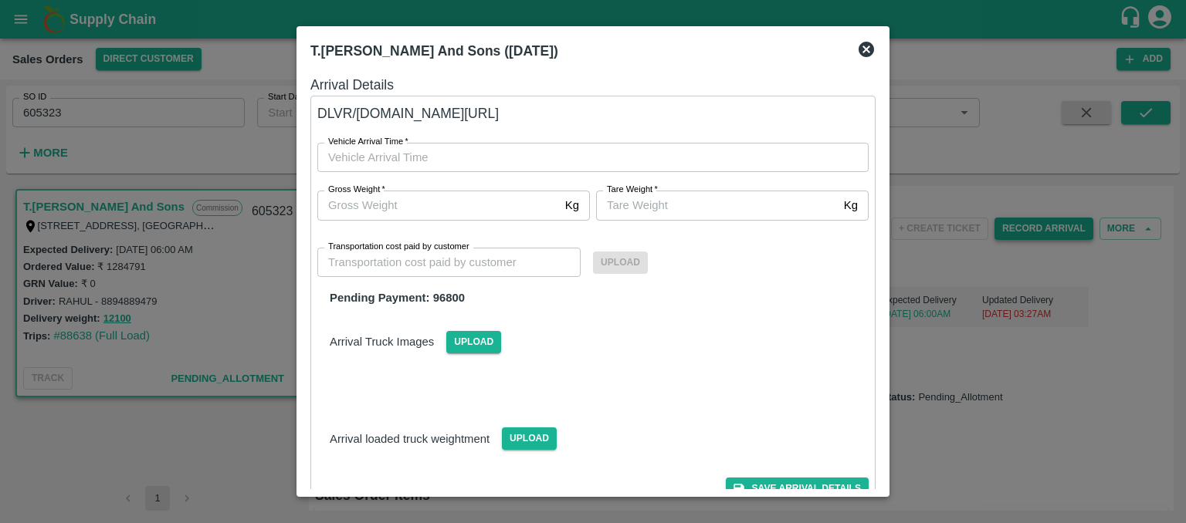
click at [1040, 228] on div at bounding box center [593, 261] width 1186 height 523
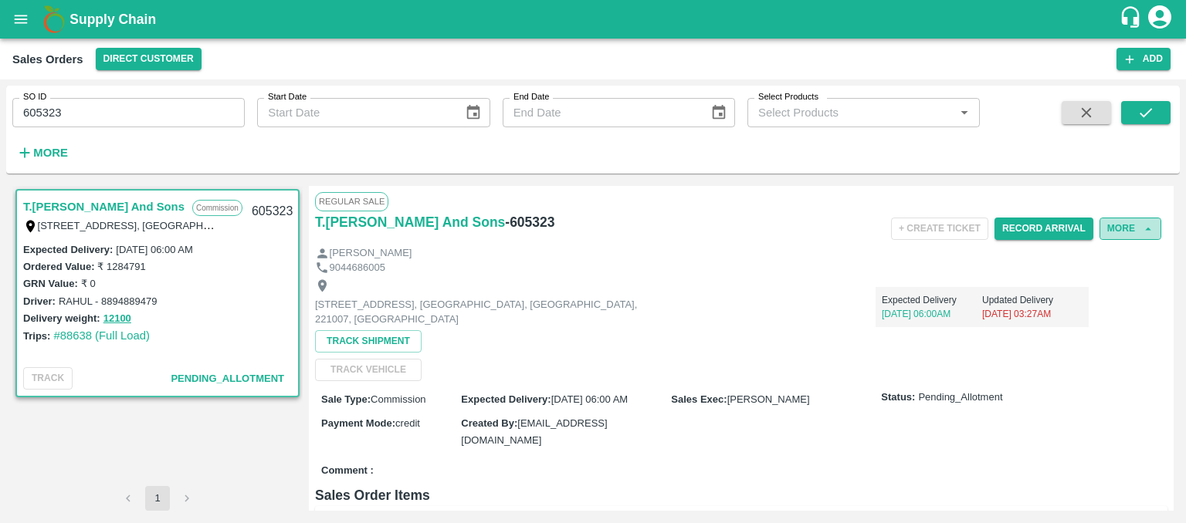
click at [1125, 228] on button "More" at bounding box center [1130, 229] width 62 height 22
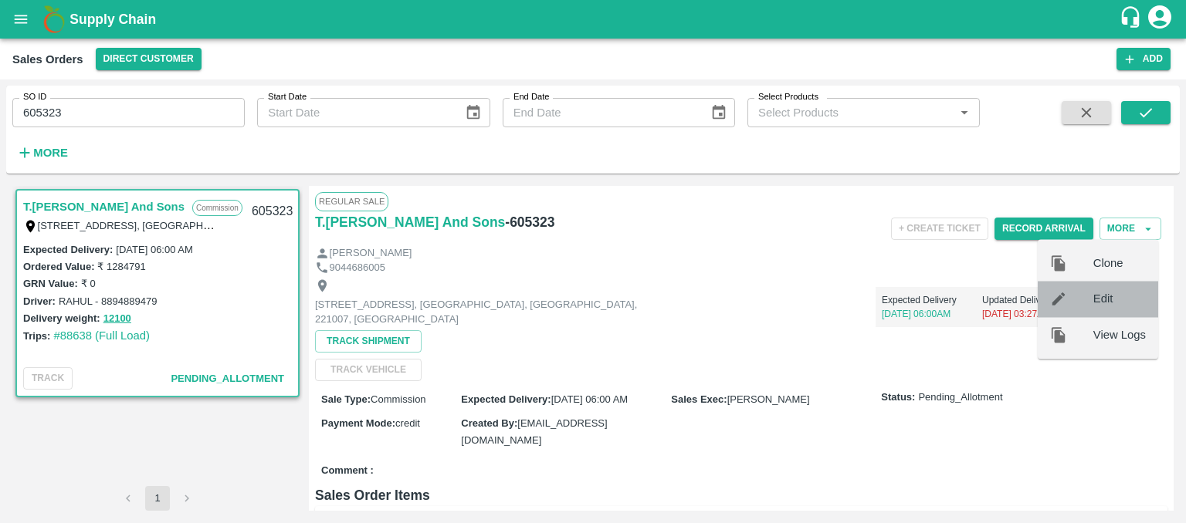
click at [1107, 295] on span "Edit" at bounding box center [1119, 299] width 52 height 17
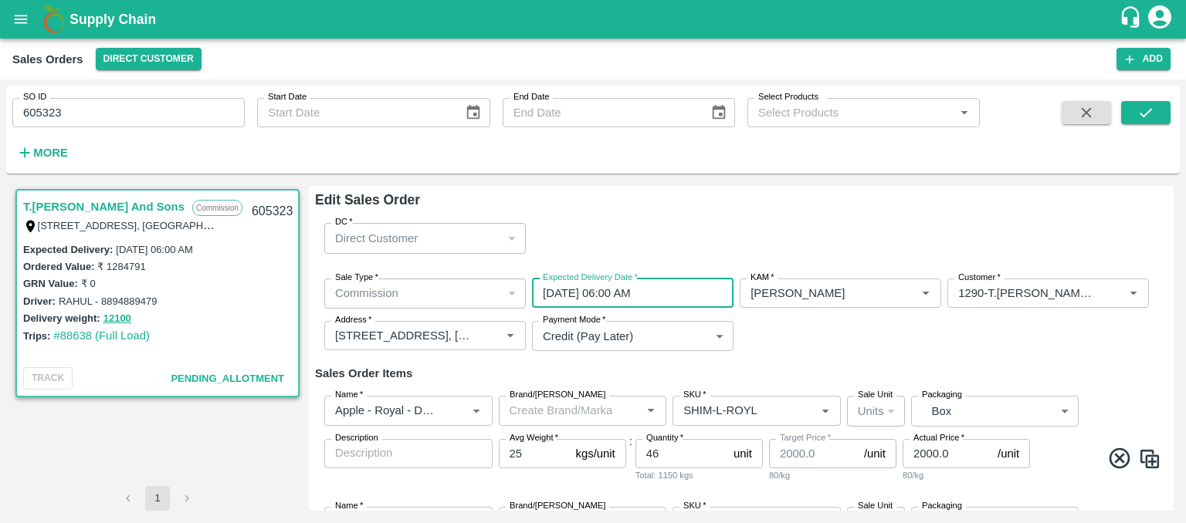
click at [637, 291] on input "23/09/2025 06:00 AM" at bounding box center [627, 293] width 191 height 29
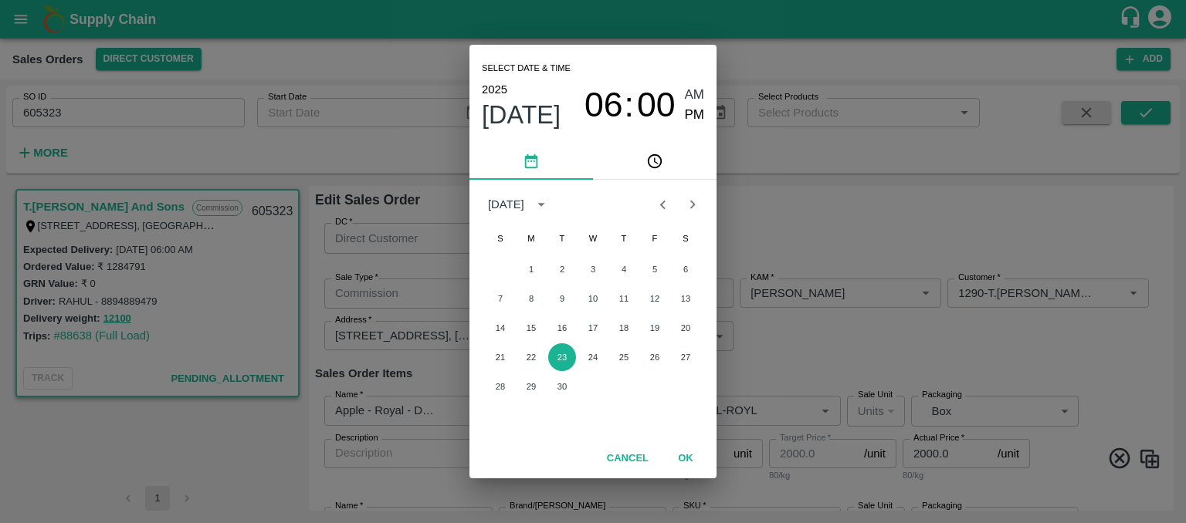
click at [781, 326] on div "Select date & time 2025 Sep 23 06 : 00 AM PM September 2025 S M T W T F S 1 2 3…" at bounding box center [593, 261] width 1186 height 523
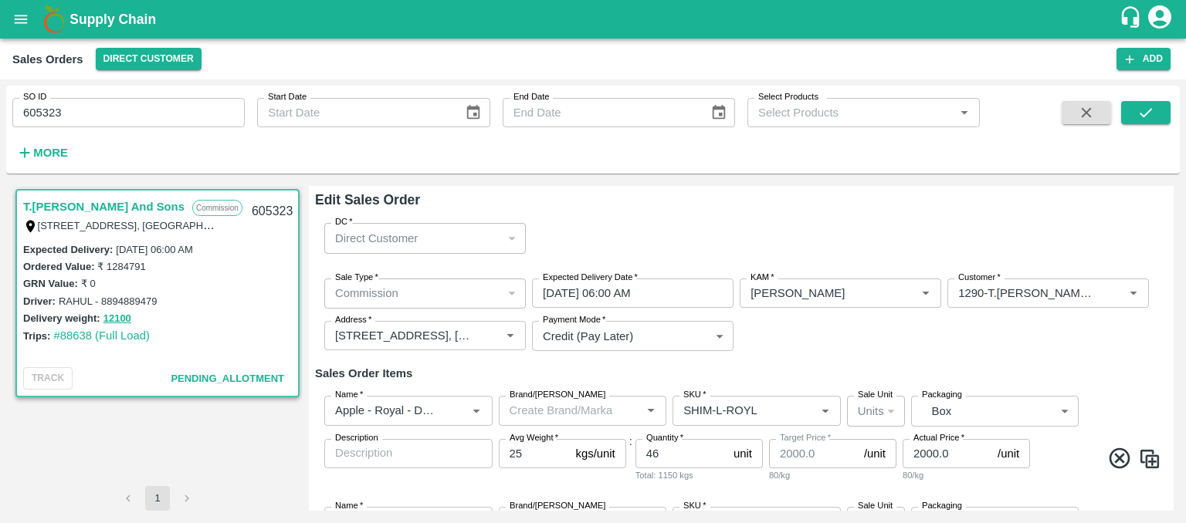
click at [641, 195] on h6 "Edit Sales Order" at bounding box center [741, 200] width 852 height 22
click at [732, 229] on div "DC   * Direct Customer 6 DC" at bounding box center [741, 238] width 852 height 55
click at [568, 294] on input "23/09/2025 06:00 AM" at bounding box center [627, 293] width 191 height 29
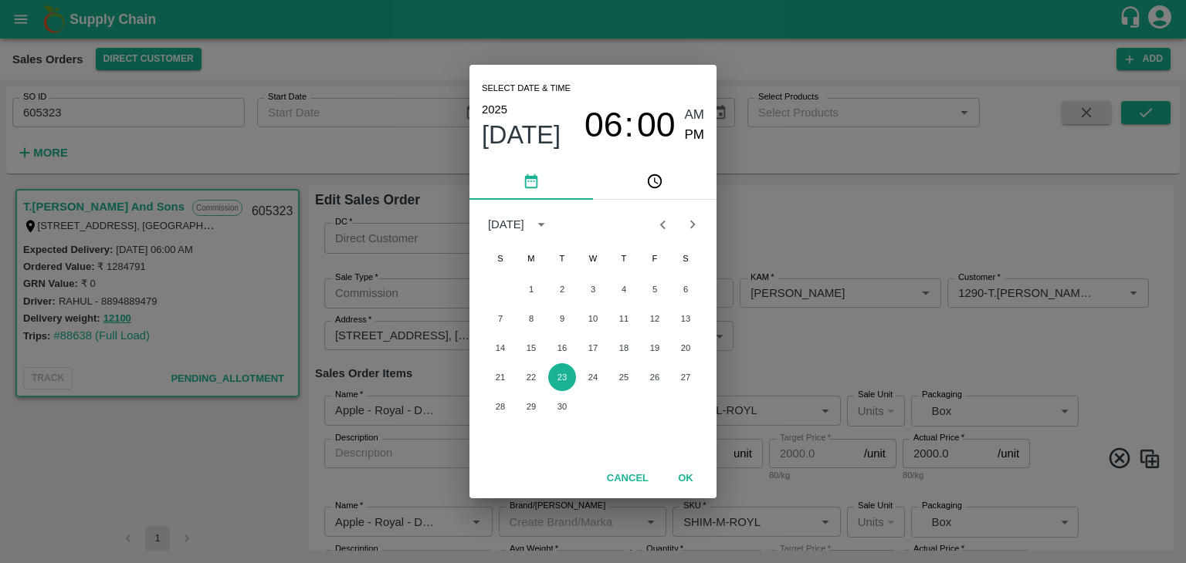
click at [820, 157] on div "Select date & time 2025 Sep 23 06 : 00 AM PM September 2025 S M T W T F S 1 2 3…" at bounding box center [593, 281] width 1186 height 563
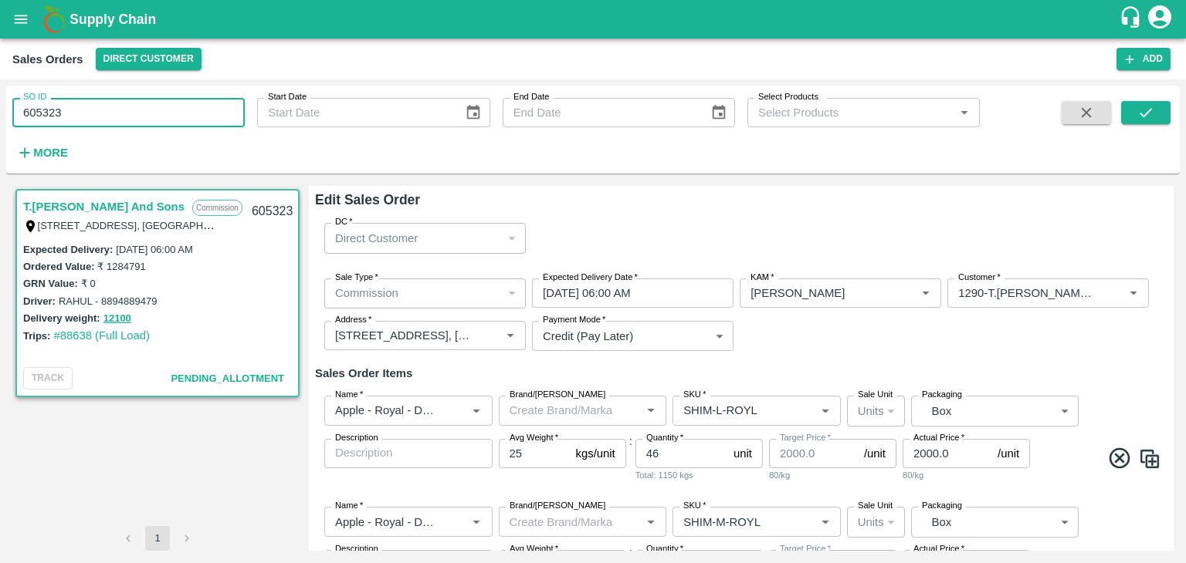
click at [139, 120] on input "605323" at bounding box center [128, 112] width 232 height 29
type input "6"
paste input "text"
type input "606533"
click at [1152, 112] on icon "submit" at bounding box center [1145, 112] width 17 height 17
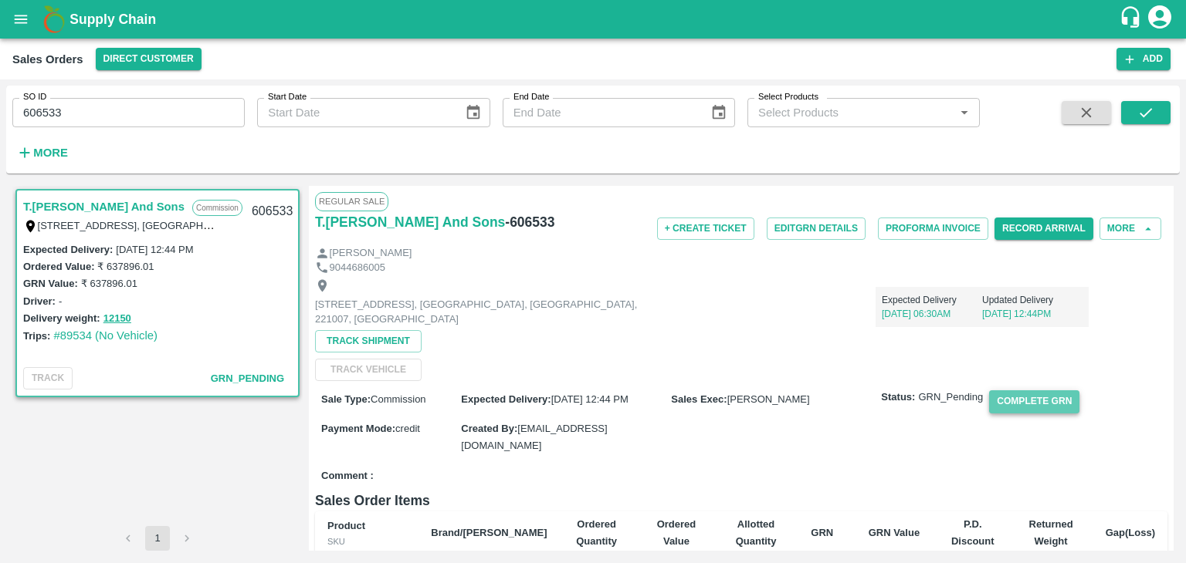
click at [1037, 402] on button "Complete GRN" at bounding box center [1034, 402] width 90 height 22
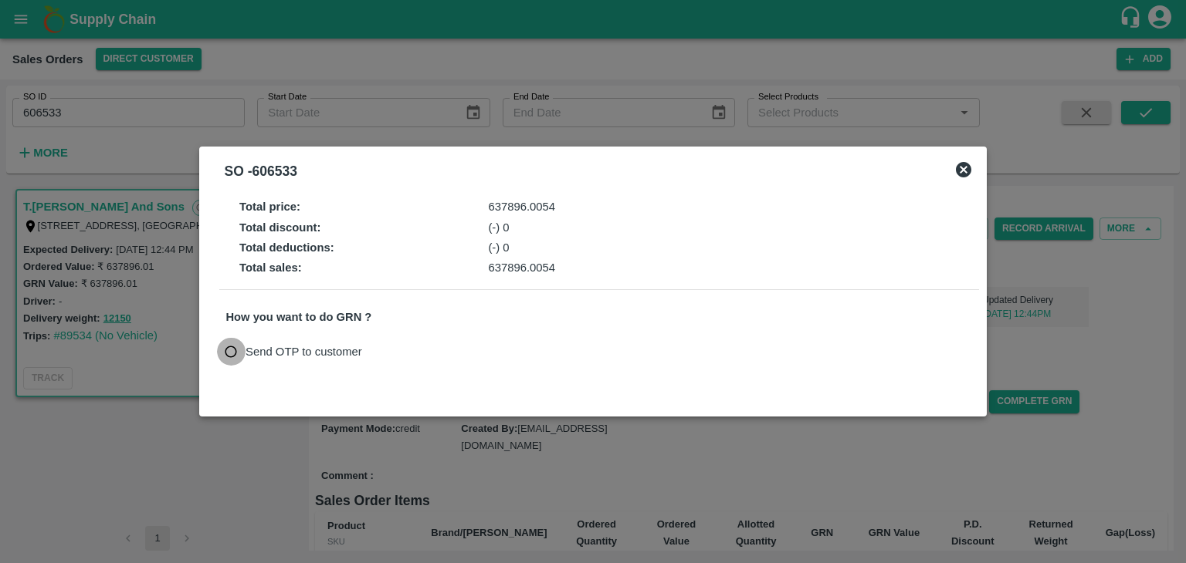
click at [233, 353] on input "Send OTP to customer" at bounding box center [231, 352] width 29 height 29
radio input "true"
click at [404, 351] on button "Send OTP" at bounding box center [405, 351] width 63 height 22
click at [964, 173] on icon at bounding box center [963, 169] width 15 height 15
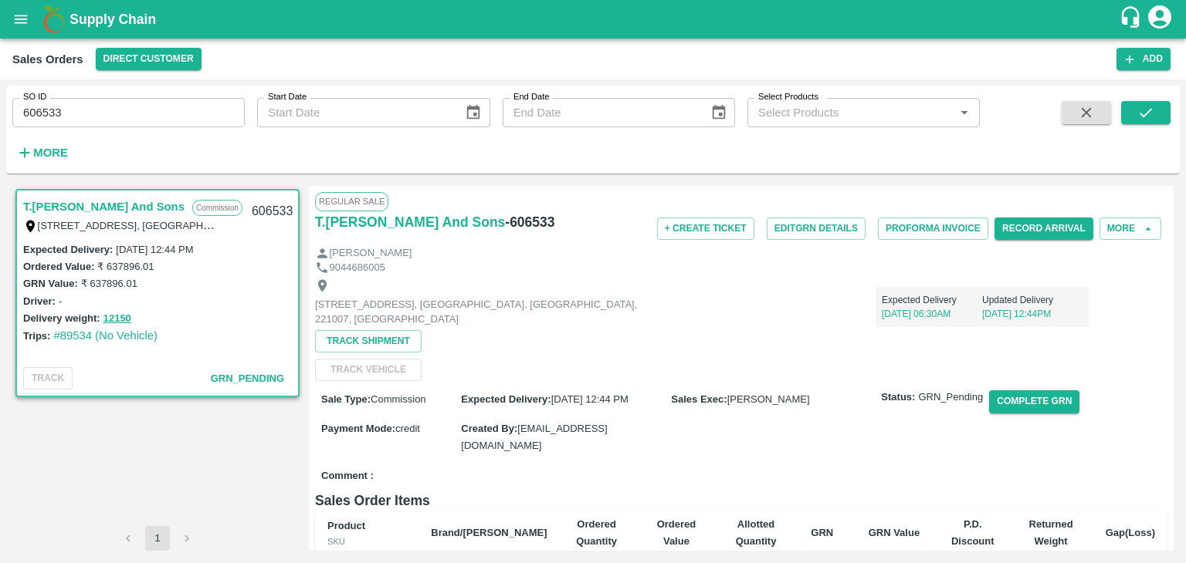
click at [1161, 12] on icon "account of current user" at bounding box center [1159, 17] width 28 height 28
click at [1099, 80] on li "Logout" at bounding box center [1122, 82] width 119 height 26
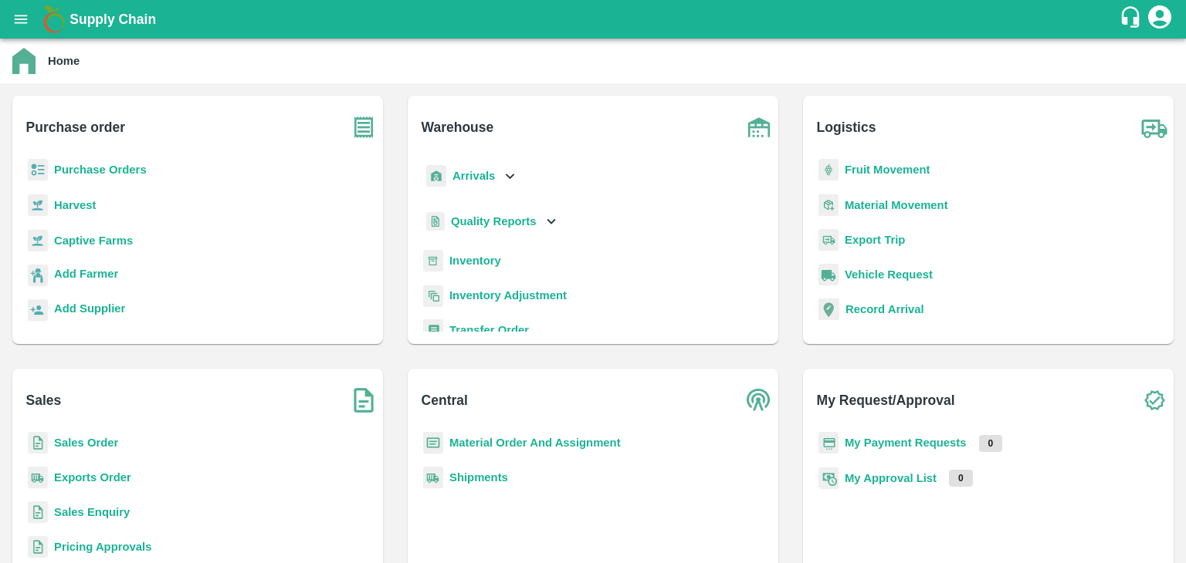
click at [80, 440] on b "Sales Order" at bounding box center [86, 443] width 64 height 12
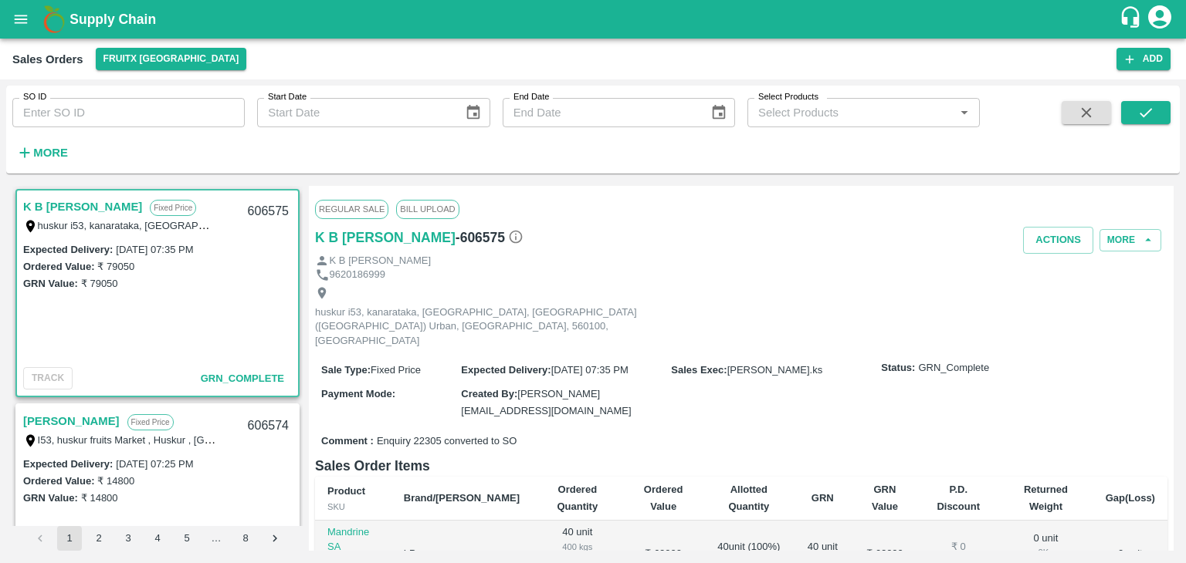
click at [68, 111] on input "SO ID" at bounding box center [128, 112] width 232 height 29
paste input "606533"
type input "606533"
click at [1145, 110] on icon "submit" at bounding box center [1145, 112] width 17 height 17
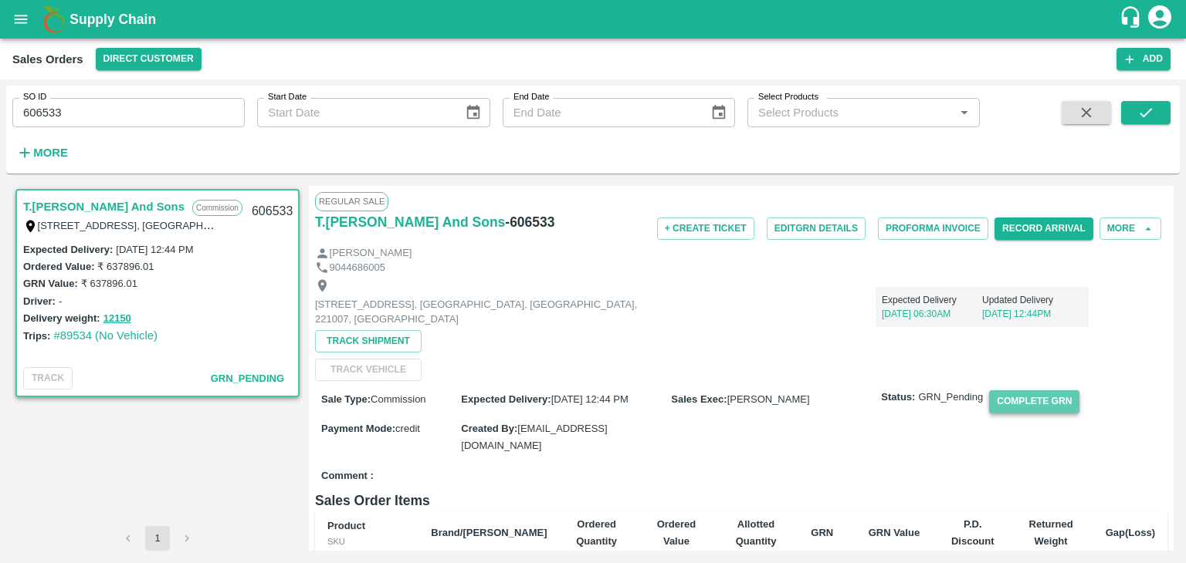
click at [1019, 396] on button "Complete GRN" at bounding box center [1034, 402] width 90 height 22
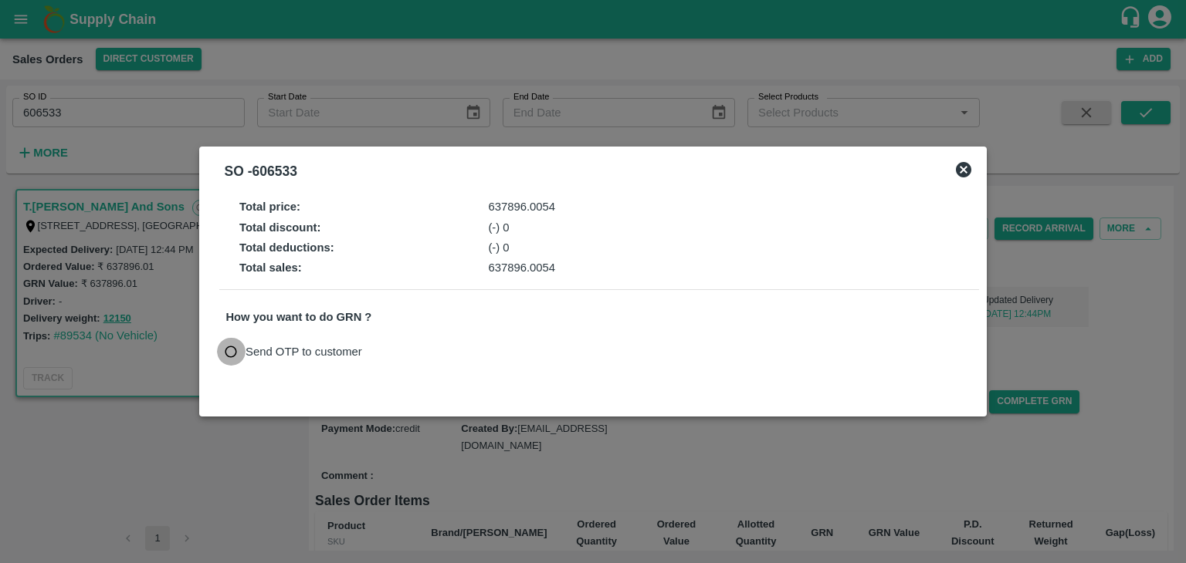
click at [229, 350] on input "Send OTP to customer" at bounding box center [231, 352] width 29 height 29
radio input "true"
click at [392, 347] on button "Send OTP" at bounding box center [405, 351] width 63 height 22
